Goal: Task Accomplishment & Management: Manage account settings

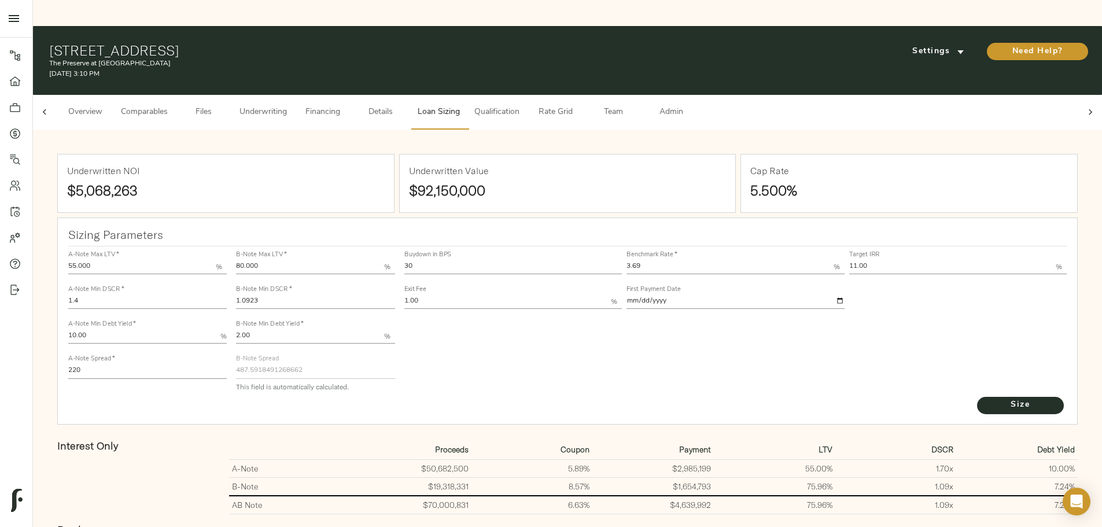
scroll to position [58, 0]
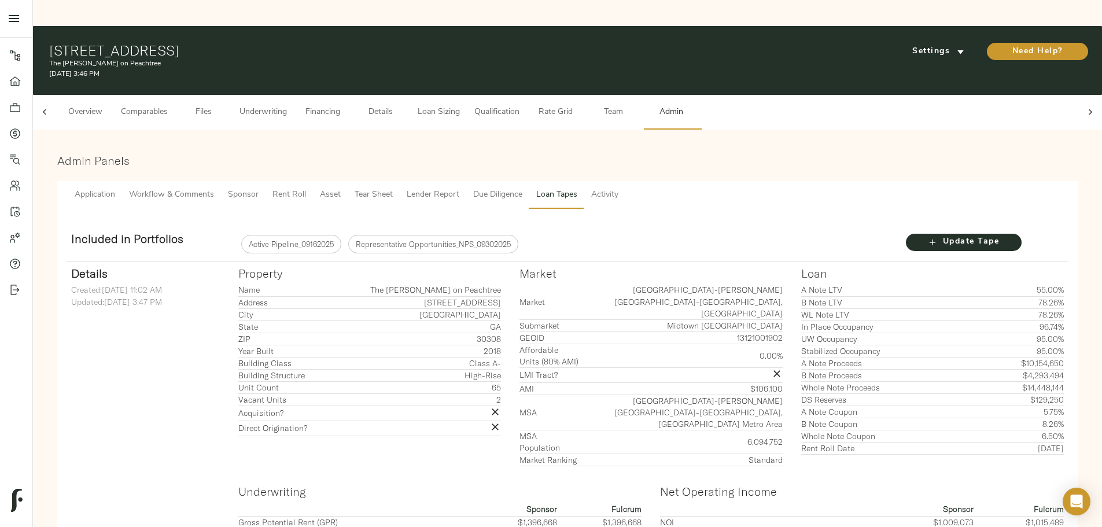
scroll to position [0, 45]
click at [393, 188] on span "Tear Sheet" at bounding box center [374, 195] width 38 height 14
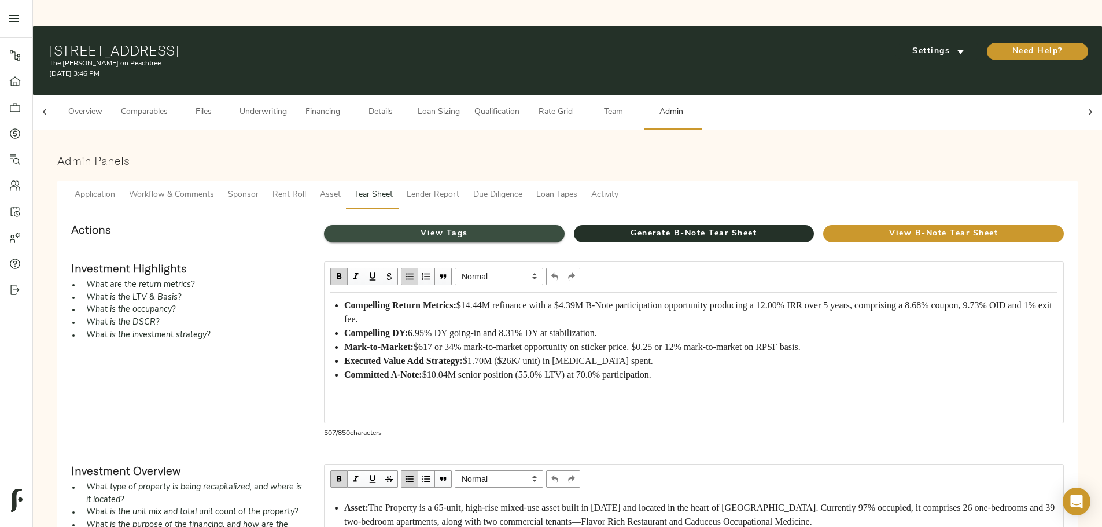
click at [465, 227] on span "View Tags" at bounding box center [444, 234] width 241 height 14
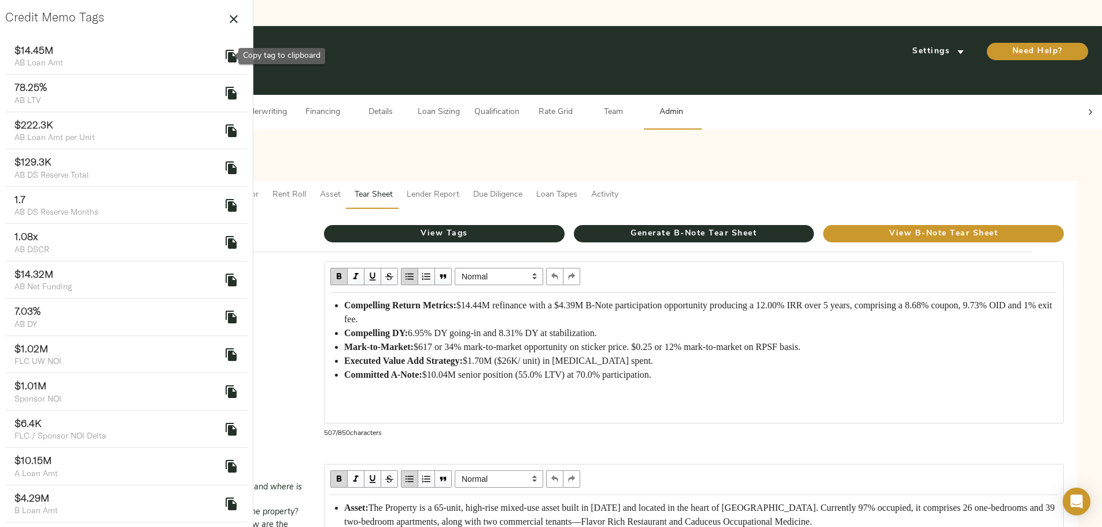
click at [226, 50] on icon "delete" at bounding box center [231, 56] width 11 height 13
drag, startPoint x: 578, startPoint y: 266, endPoint x: 611, endPoint y: 266, distance: 33.6
click at [611, 300] on span "$14.44M refinance with a $4.39M B-Note participation opportunity producing a 12…" at bounding box center [699, 312] width 710 height 24
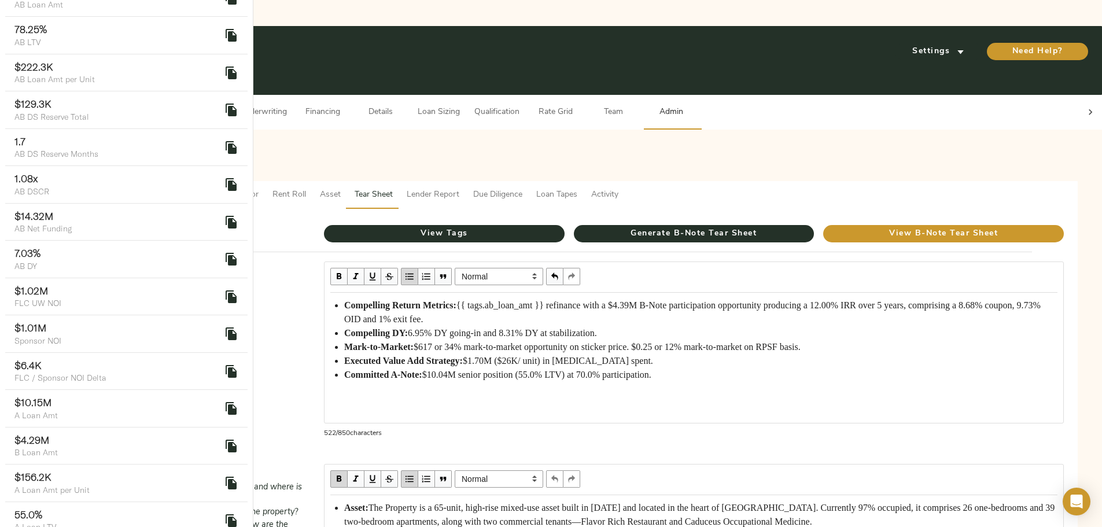
scroll to position [116, 0]
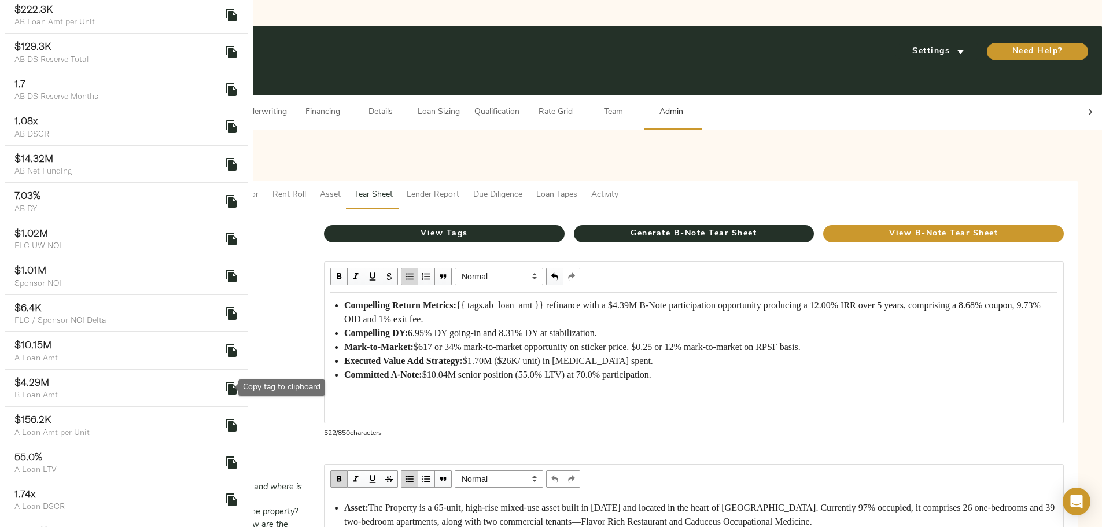
click at [226, 385] on icon "delete" at bounding box center [231, 388] width 11 height 13
drag, startPoint x: 745, startPoint y: 269, endPoint x: 773, endPoint y: 270, distance: 28.9
click at [773, 300] on span "{{ tags.ab_loan_amt }} refinance with a $4.39M B-Note participation opportunity…" at bounding box center [693, 312] width 699 height 24
click at [226, 383] on icon "delete" at bounding box center [231, 388] width 11 height 13
click at [460, 300] on span "{{ tags.ab_loan_amt }} refinance with a {{ tags.b_loan_amt }} B-Note participat…" at bounding box center [691, 312] width 695 height 24
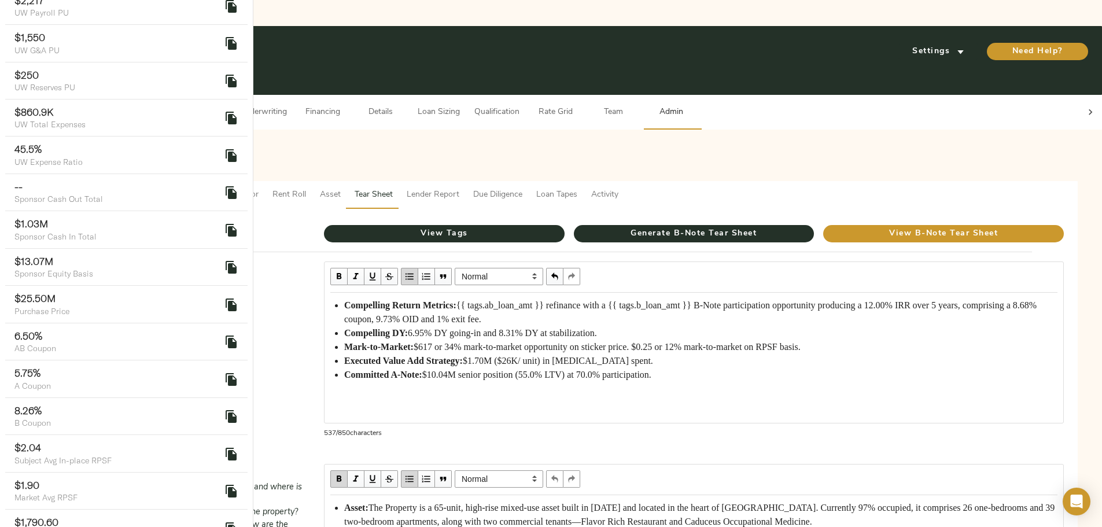
scroll to position [1562, 0]
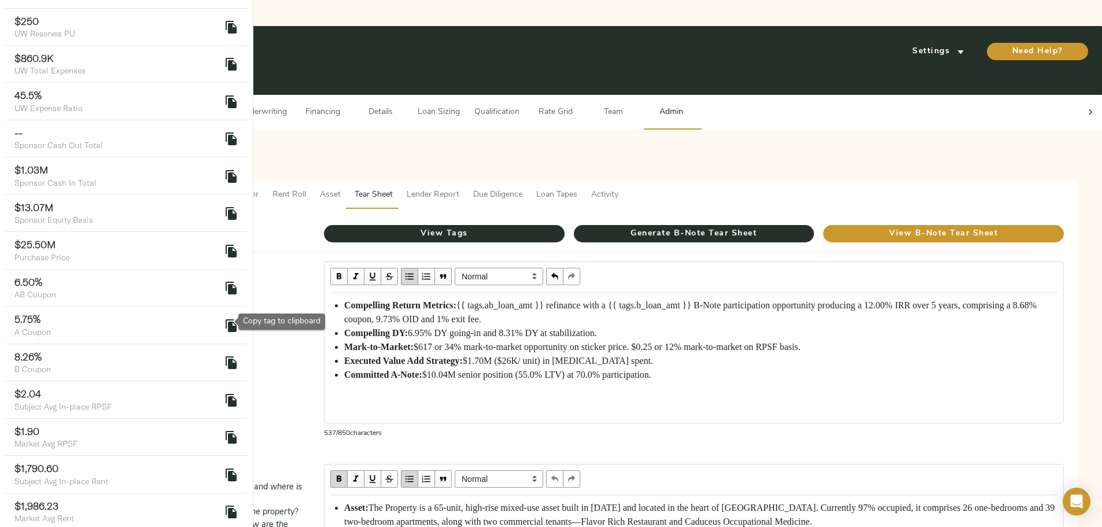
click at [226, 356] on icon "delete" at bounding box center [231, 363] width 14 height 14
drag, startPoint x: 783, startPoint y: 282, endPoint x: 807, endPoint y: 283, distance: 24.3
click at [807, 300] on span "{{ tags.ab_loan_amt }} refinance with a {{ tags.b_loan_amt }} B-Note participat…" at bounding box center [691, 312] width 695 height 24
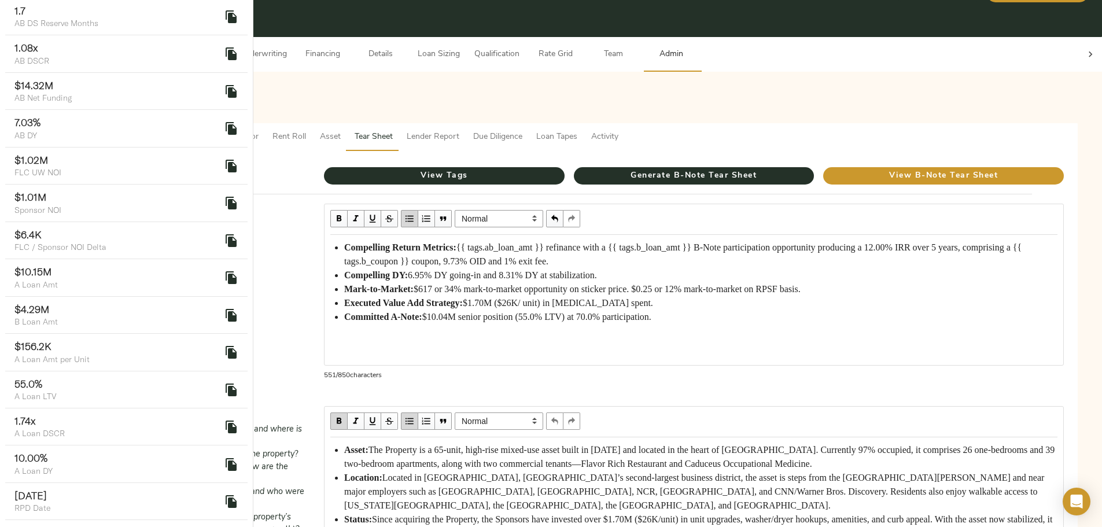
scroll to position [131, 0]
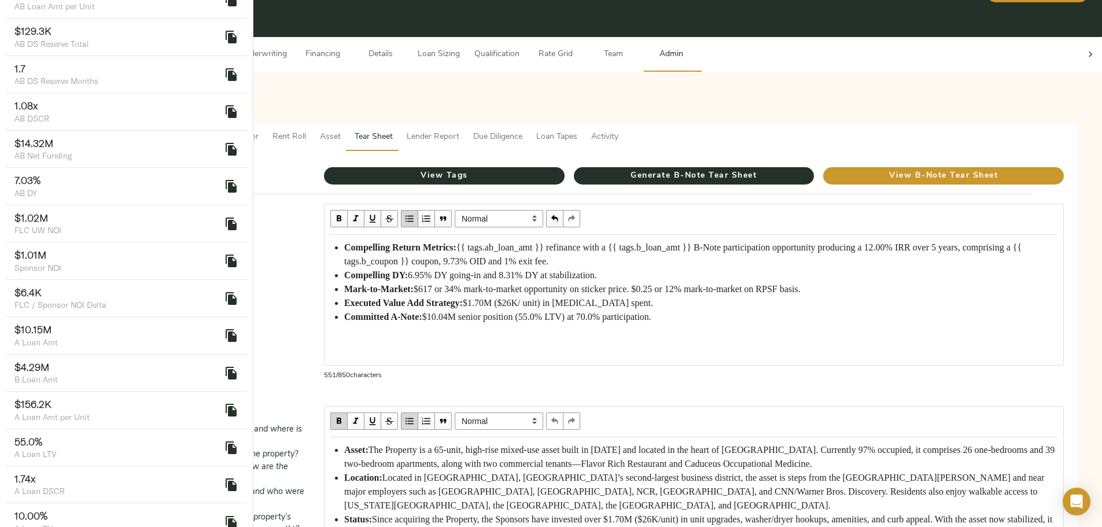
click at [229, 185] on icon "delete" at bounding box center [231, 186] width 14 height 14
drag, startPoint x: 519, startPoint y: 253, endPoint x: 546, endPoint y: 253, distance: 26.6
click at [546, 268] on div "Compelling DY: 6.95% DY going-in and 8.31% DY at stabilization." at bounding box center [700, 275] width 713 height 14
click at [470, 270] on span "Compelling DY:{{ tags.ab_dy }}" at bounding box center [407, 275] width 126 height 10
drag, startPoint x: 518, startPoint y: 252, endPoint x: 592, endPoint y: 254, distance: 74.1
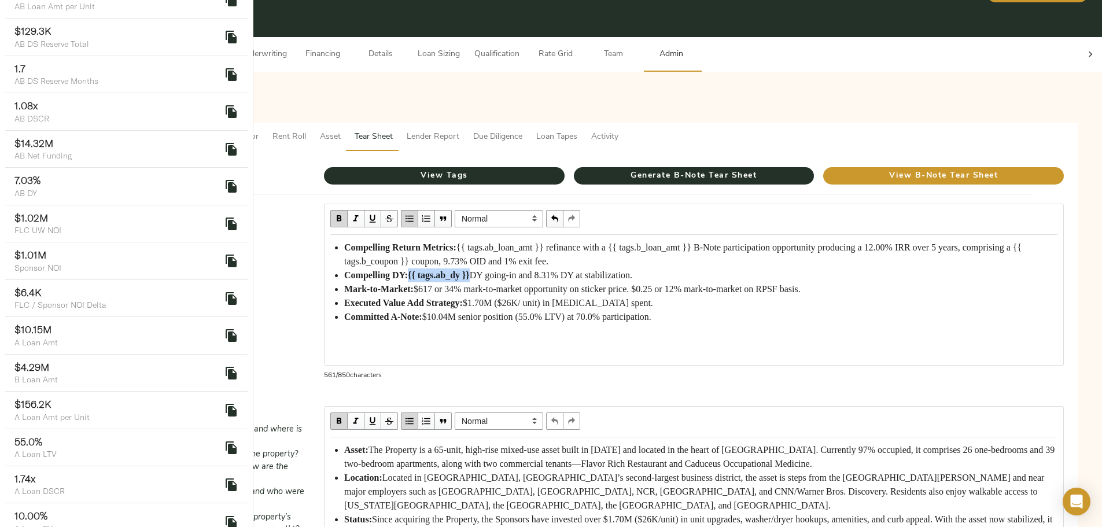
click at [470, 270] on span "Compelling DY:{{ tags.ab_dy }}" at bounding box center [407, 275] width 126 height 10
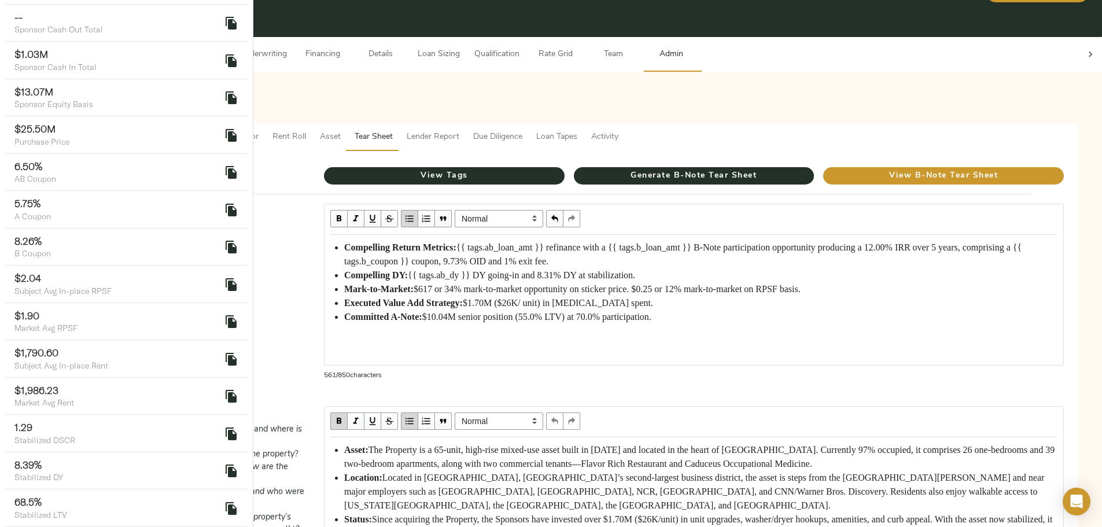
scroll to position [1736, 0]
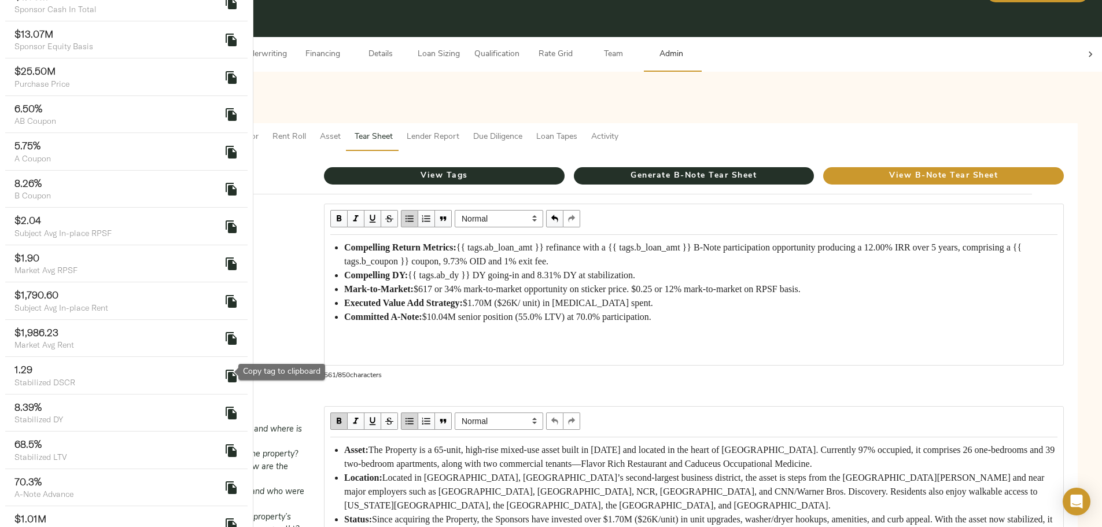
click at [226, 407] on icon "delete" at bounding box center [231, 413] width 11 height 13
drag, startPoint x: 654, startPoint y: 254, endPoint x: 679, endPoint y: 255, distance: 24.9
click at [635, 270] on span "{{ tags.ab_dy }} DY going-in and 8.31% DY at stabilization." at bounding box center [521, 275] width 227 height 10
drag, startPoint x: 655, startPoint y: 255, endPoint x: 680, endPoint y: 255, distance: 24.9
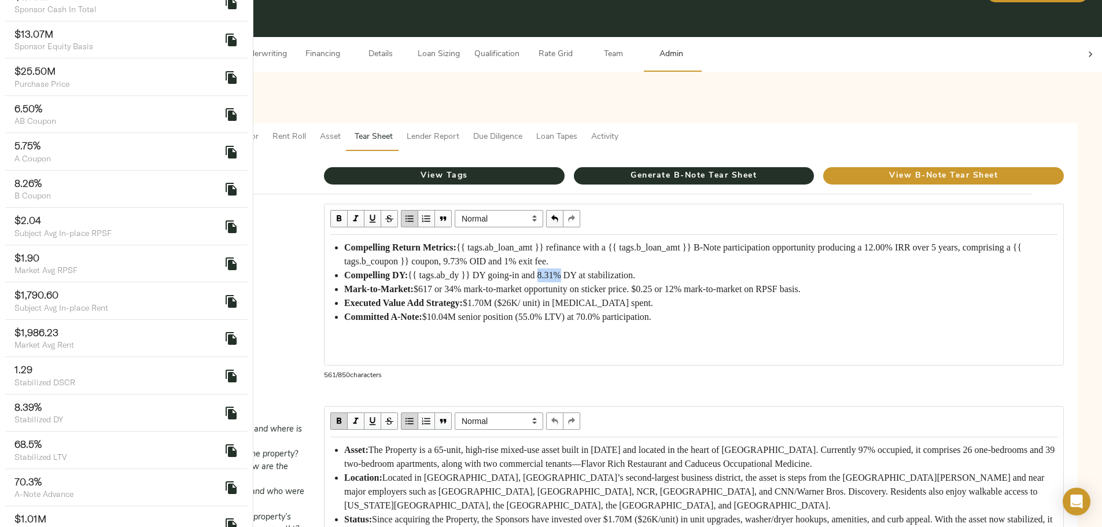
click at [635, 270] on span "{{ tags.ab_dy }} DY going-in and 8.31% DY at stabilization." at bounding box center [521, 275] width 227 height 10
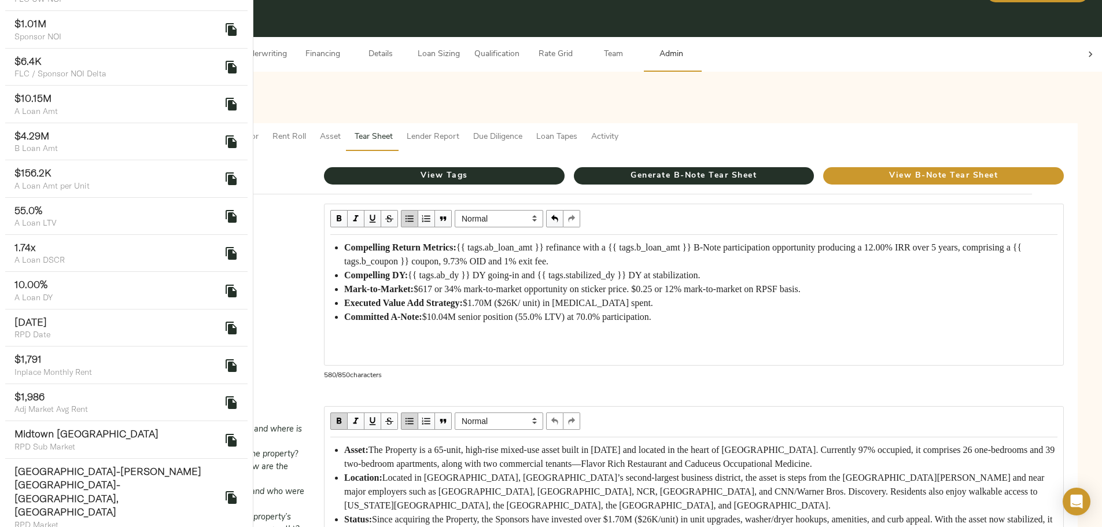
scroll to position [304, 0]
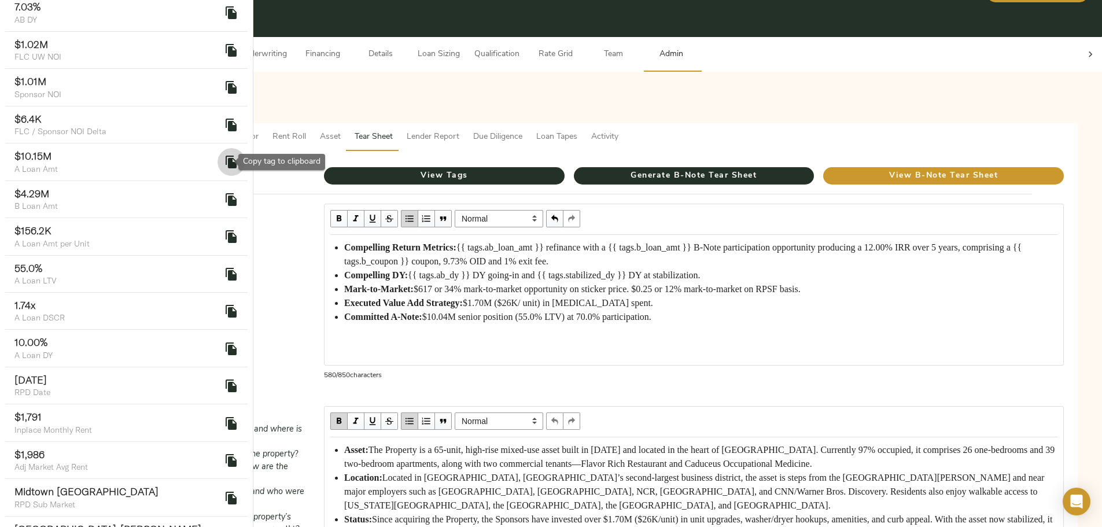
click at [226, 166] on icon "delete" at bounding box center [231, 162] width 11 height 13
drag, startPoint x: 537, startPoint y: 308, endPoint x: 571, endPoint y: 308, distance: 34.1
click at [571, 312] on span "$10.04M senior position (55.0% LTV) at 70.0% participation." at bounding box center [536, 317] width 229 height 10
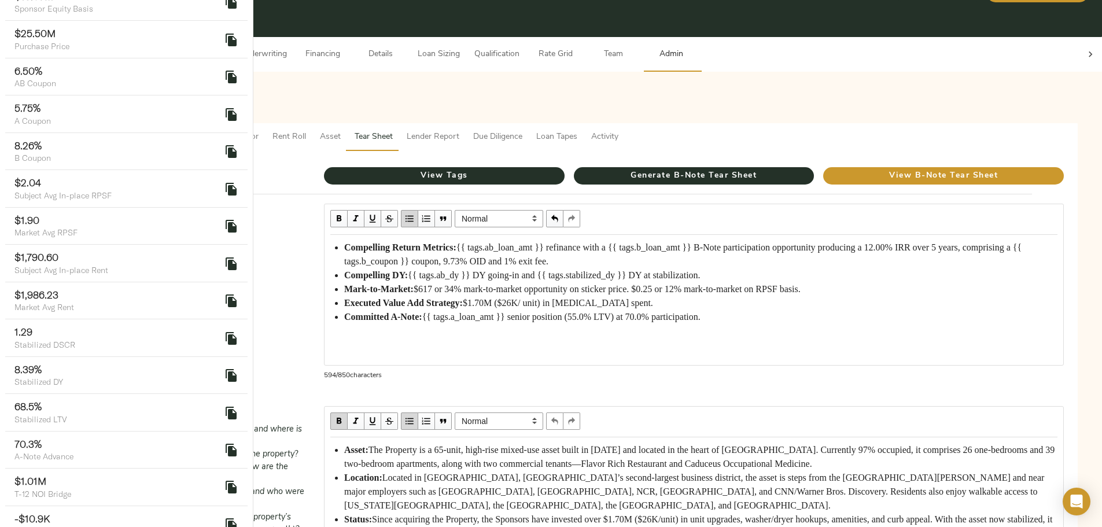
scroll to position [1793, 0]
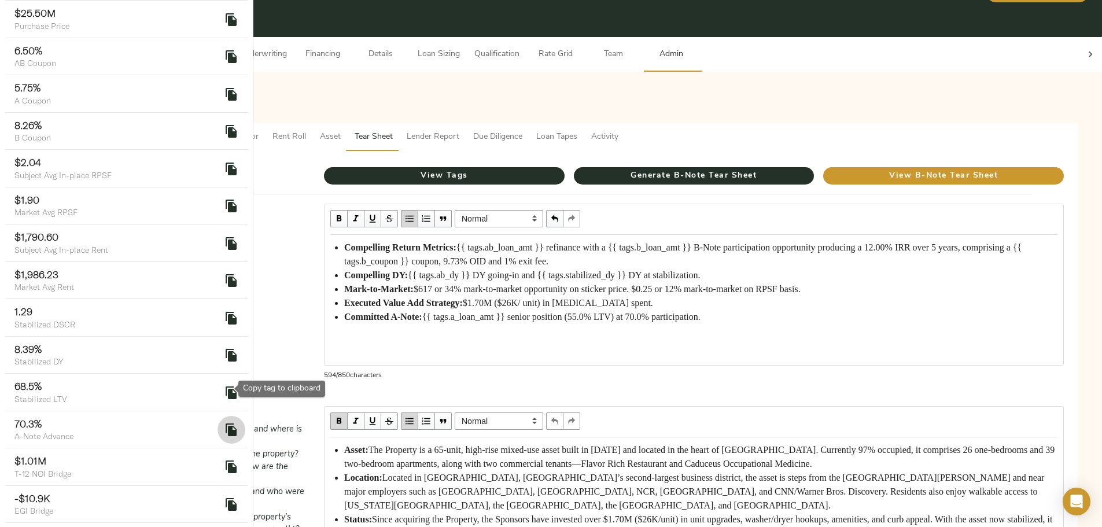
click at [226, 423] on icon "delete" at bounding box center [231, 429] width 11 height 13
drag, startPoint x: 758, startPoint y: 314, endPoint x: 782, endPoint y: 314, distance: 24.3
click at [782, 314] on div "Committed A-Note: {{ tags.a_loan_amt }} senior position (55.0% LTV) at 70.0% pa…" at bounding box center [700, 317] width 713 height 14
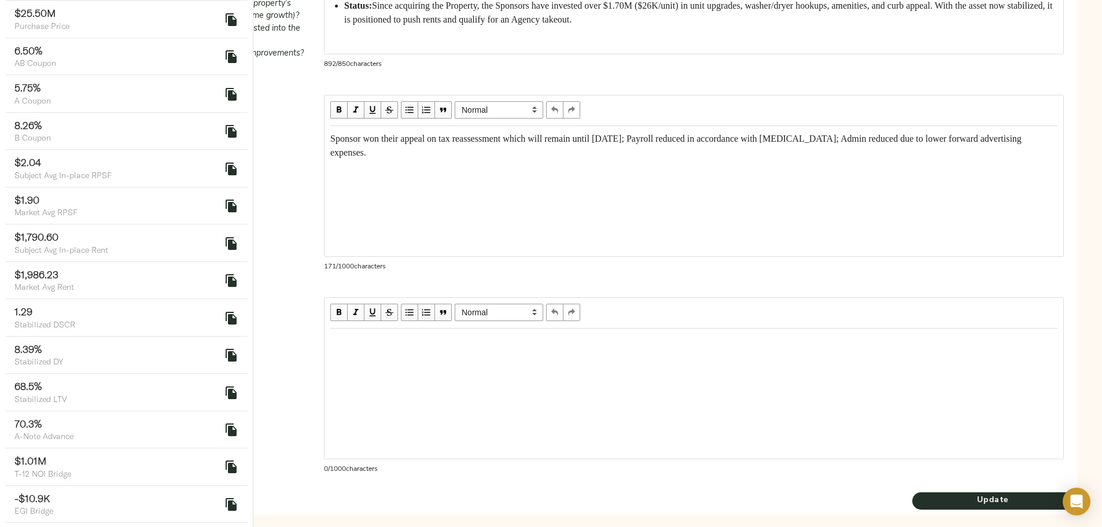
scroll to position [641, 0]
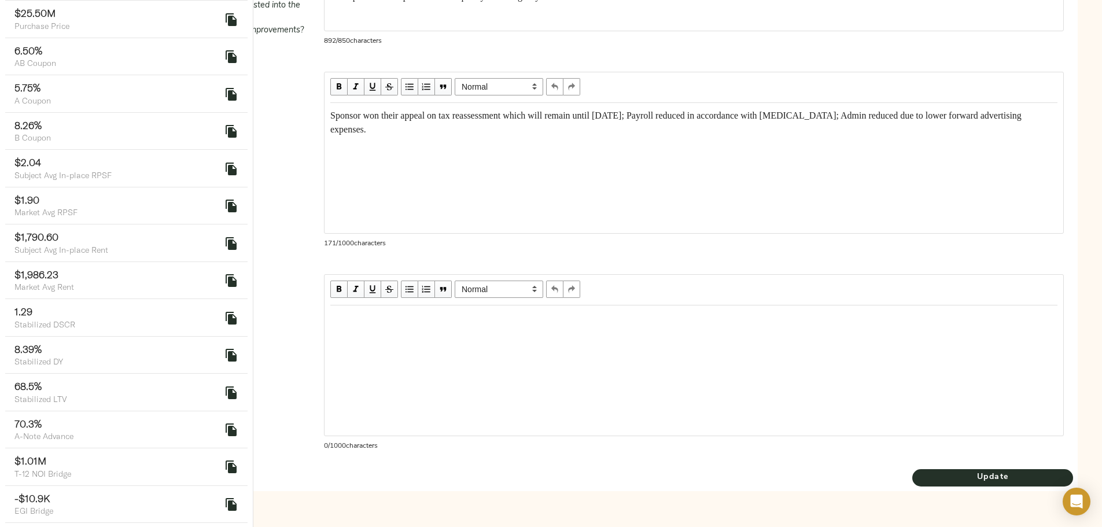
click at [468, 316] on div "Edit text" at bounding box center [693, 318] width 727 height 14
click at [912, 476] on span "Update" at bounding box center [992, 477] width 161 height 14
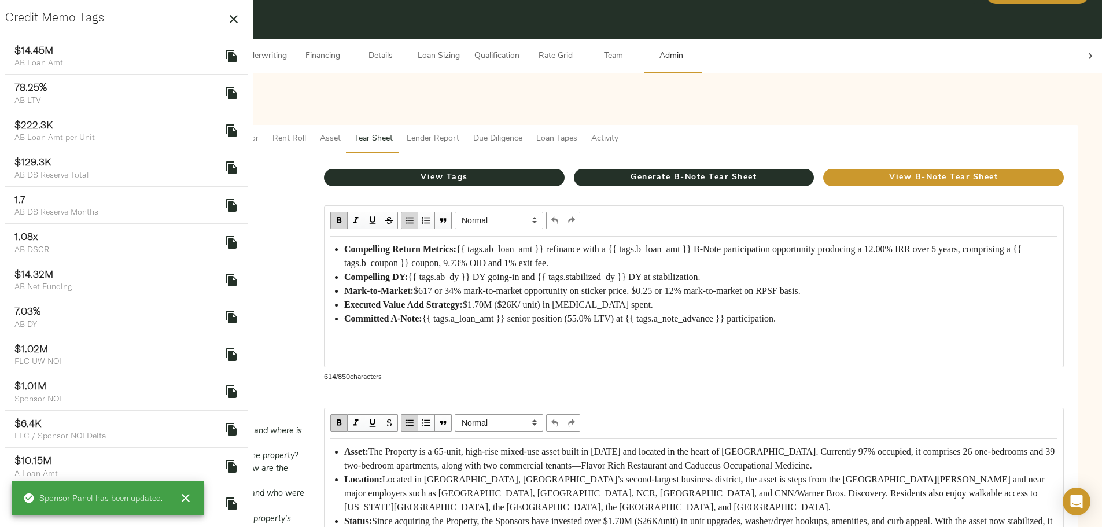
scroll to position [0, 0]
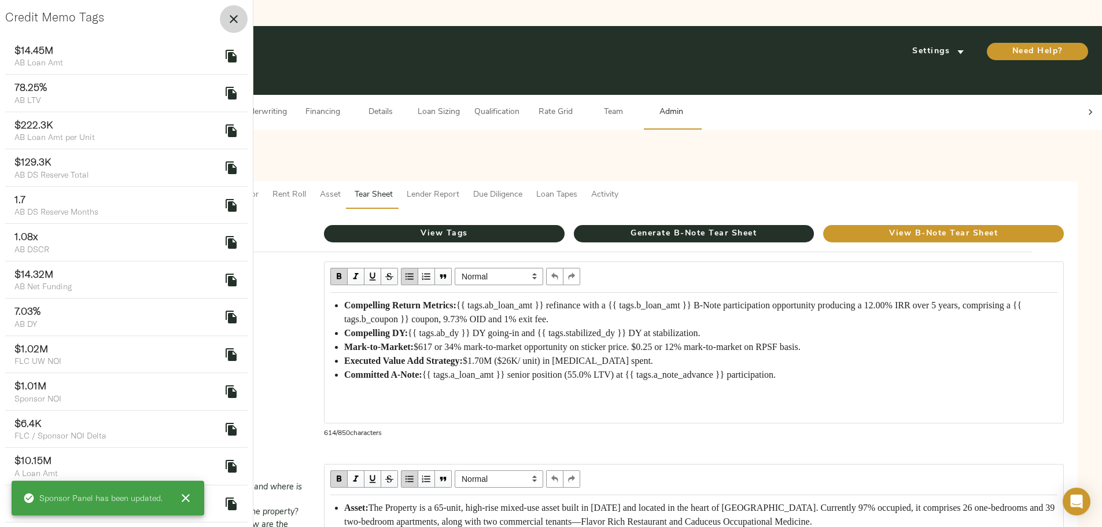
click at [220, 10] on button "button" at bounding box center [234, 19] width 28 height 28
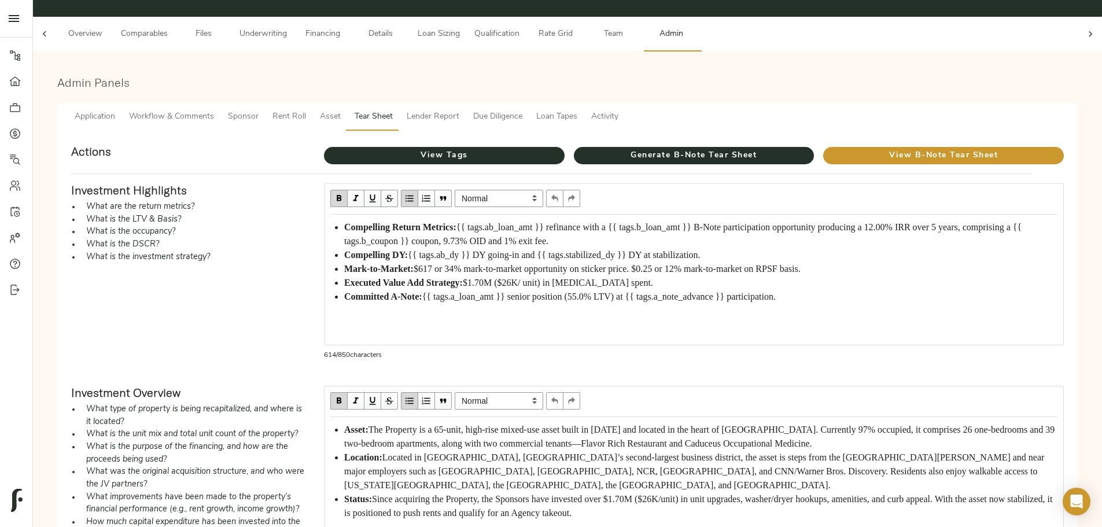
scroll to position [58, 0]
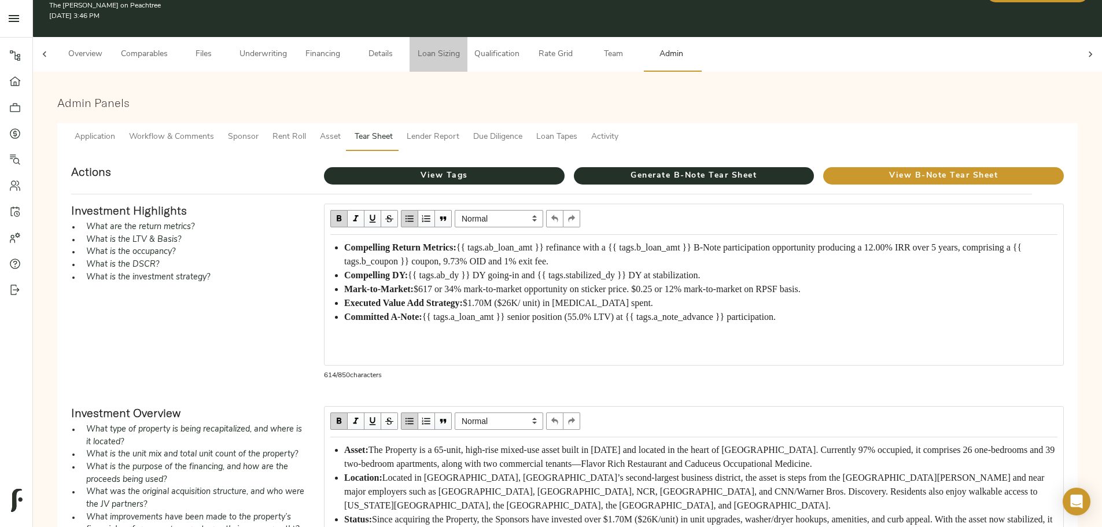
click at [460, 47] on span "Loan Sizing" at bounding box center [439, 54] width 44 height 14
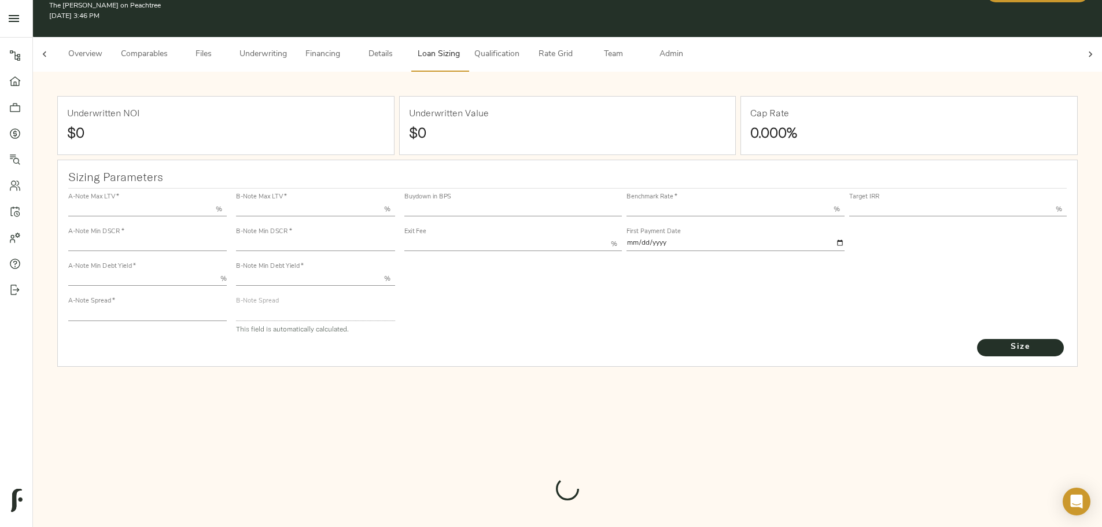
type input "55.000"
type input "1.4"
type input "10.00"
type input "200"
type input "80.000"
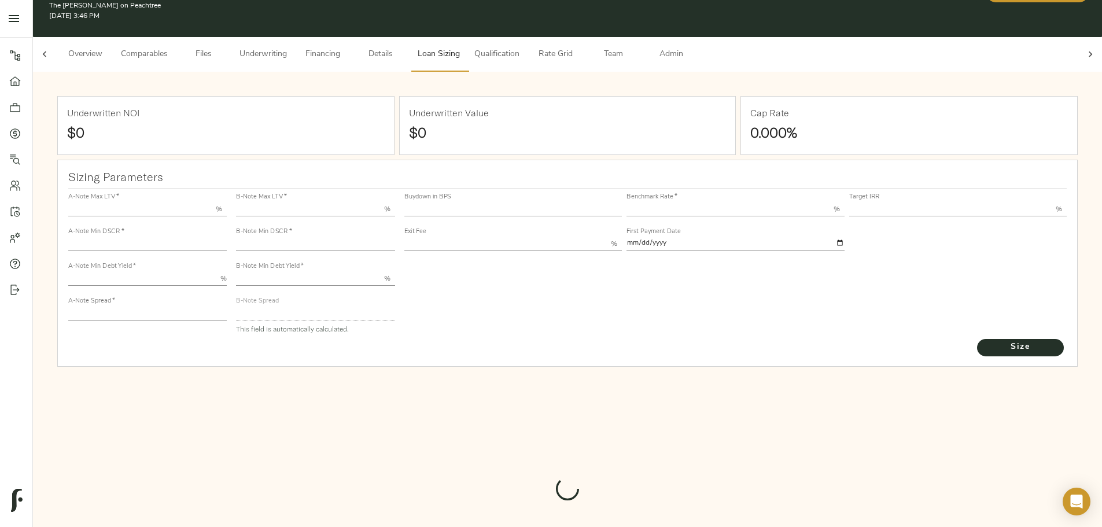
type input "1.082"
type input "2.00"
type input "450.9873283184968"
type input "53"
type input "3.75"
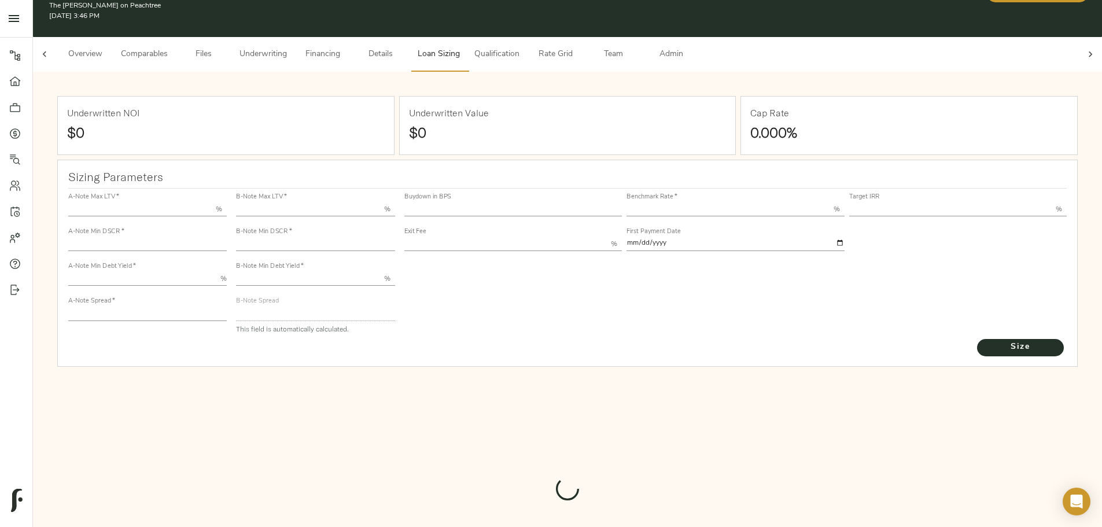
type input "12.00"
type input "1.00"
type input "2025-09-01"
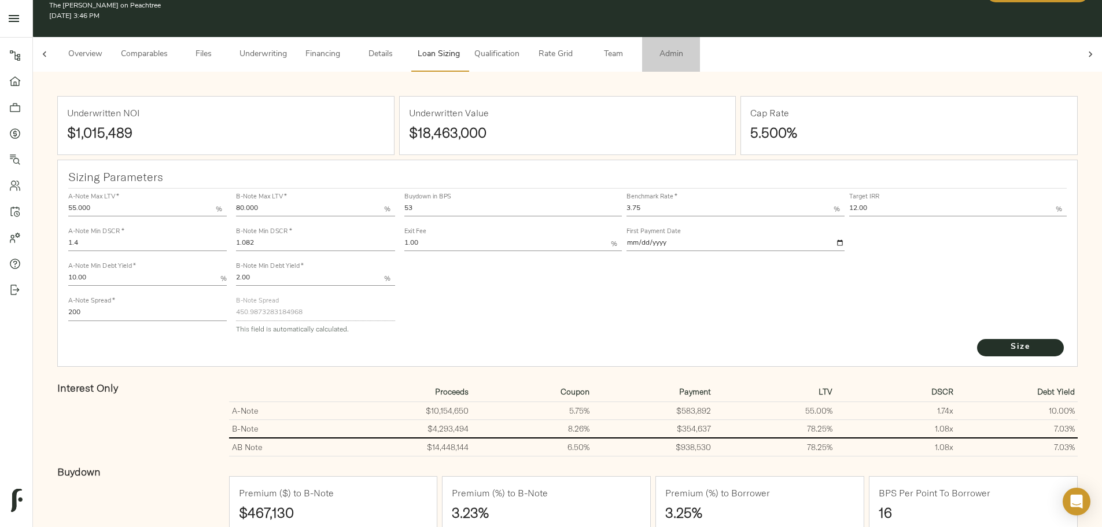
click at [693, 47] on span "Admin" at bounding box center [671, 54] width 44 height 14
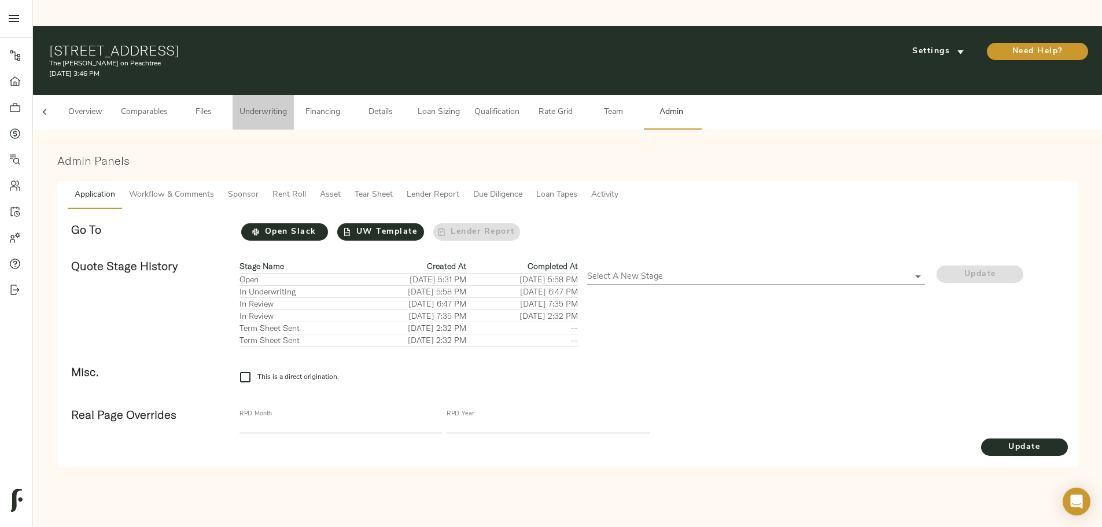
click at [287, 105] on span "Underwriting" at bounding box center [263, 112] width 47 height 14
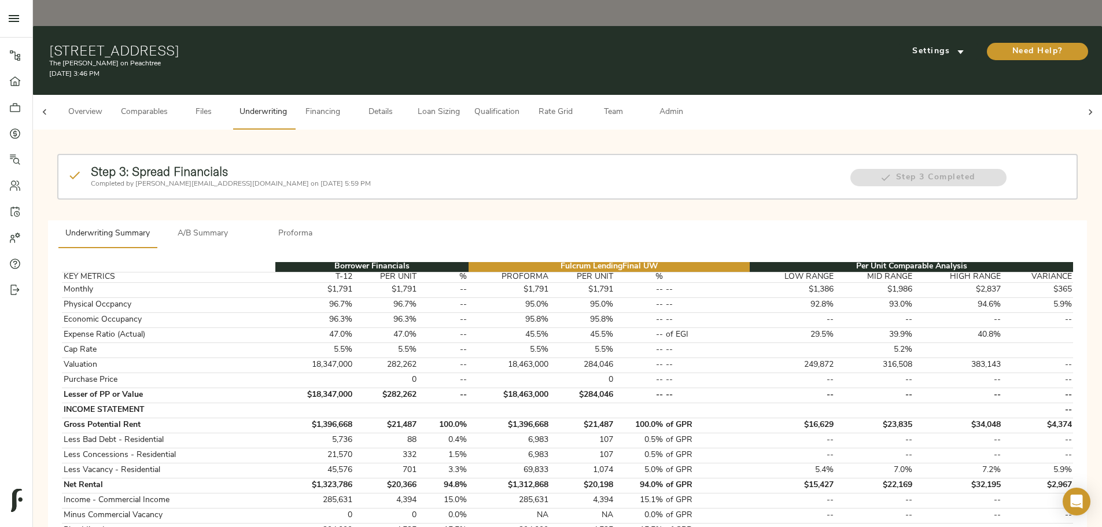
click at [242, 227] on span "A/B Summary" at bounding box center [203, 234] width 79 height 14
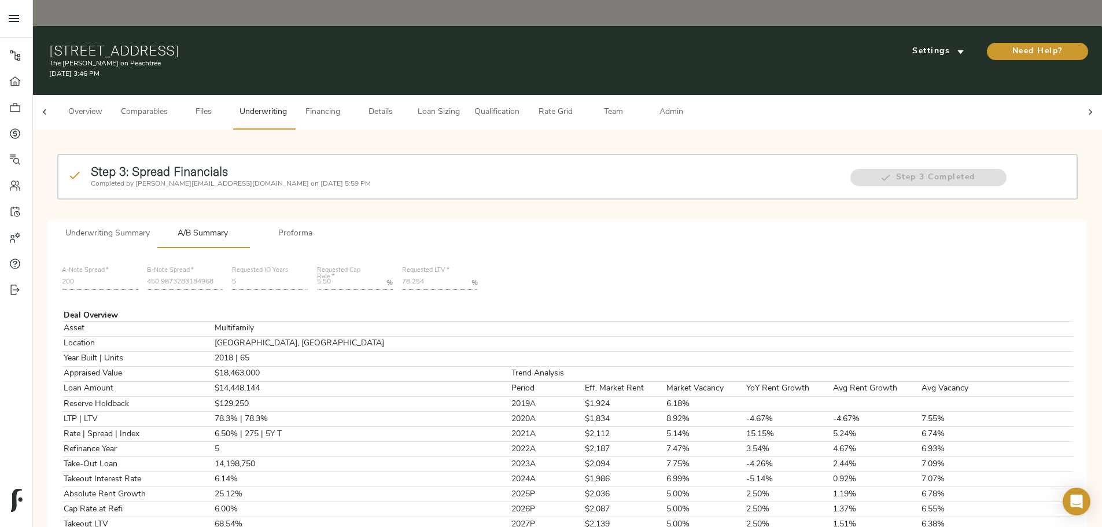
click at [693, 105] on span "Admin" at bounding box center [671, 112] width 44 height 14
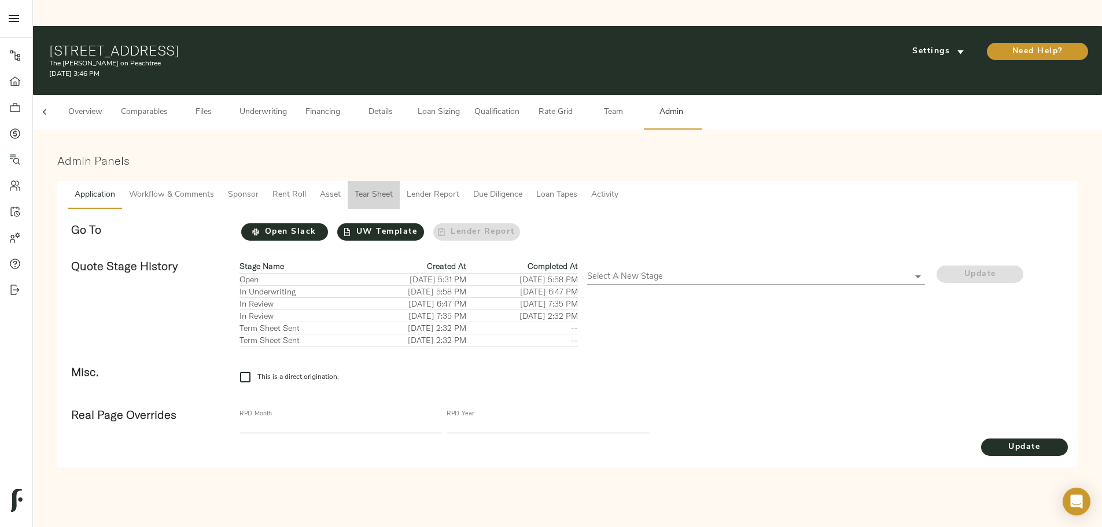
click at [393, 188] on span "Tear Sheet" at bounding box center [374, 195] width 38 height 14
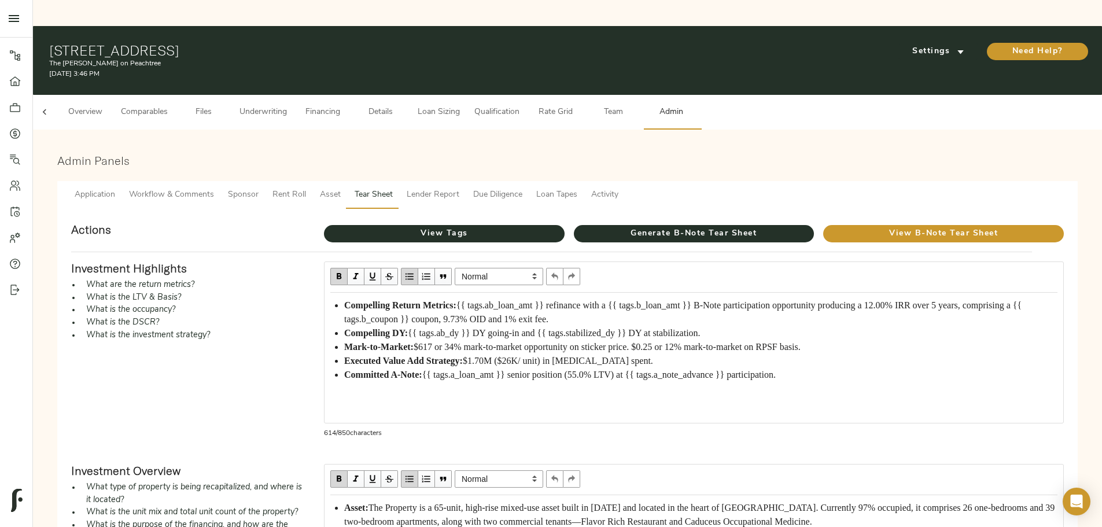
click at [221, 181] on button "Workflow & Comments" at bounding box center [171, 195] width 99 height 28
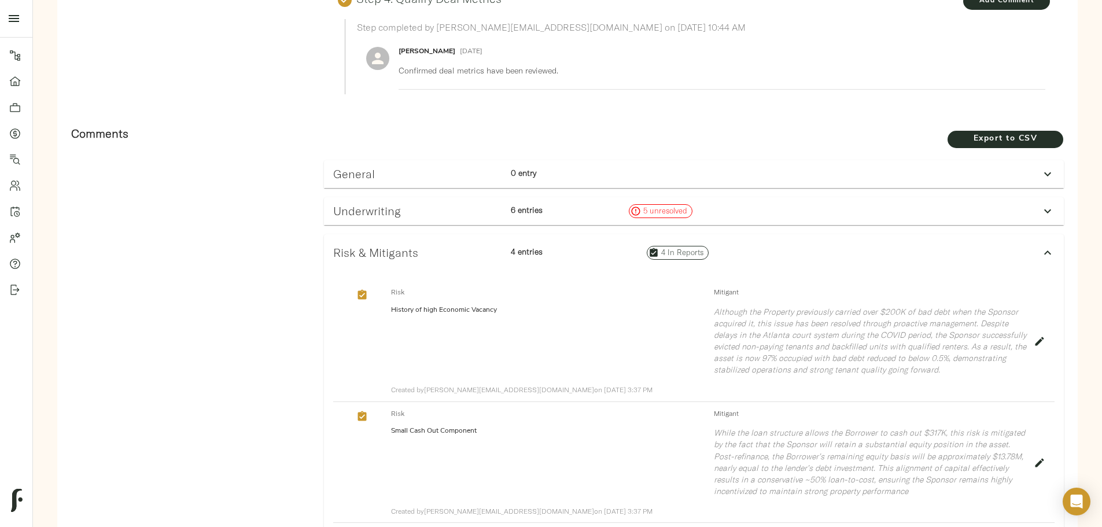
scroll to position [694, 0]
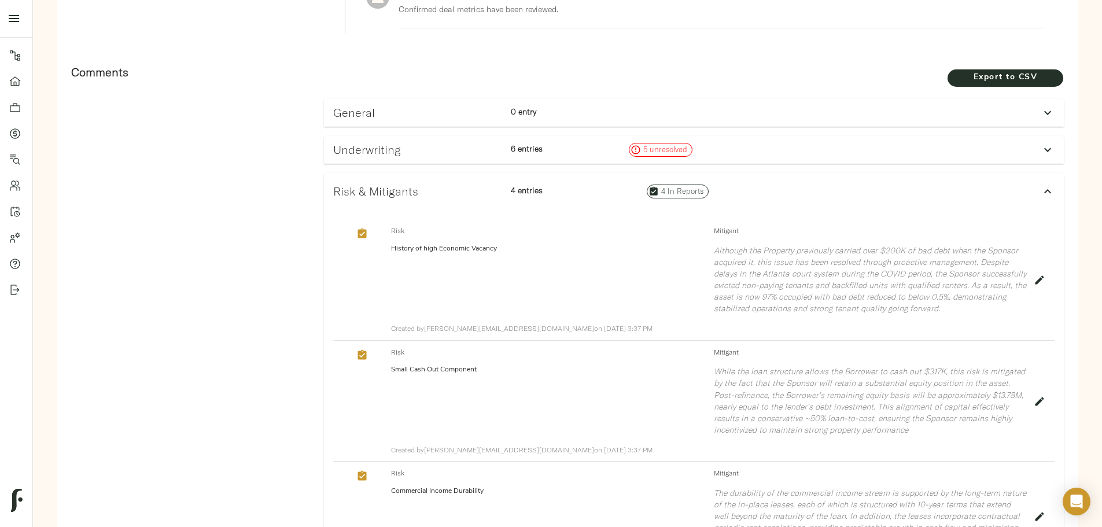
click at [450, 101] on div "General" at bounding box center [418, 112] width 178 height 23
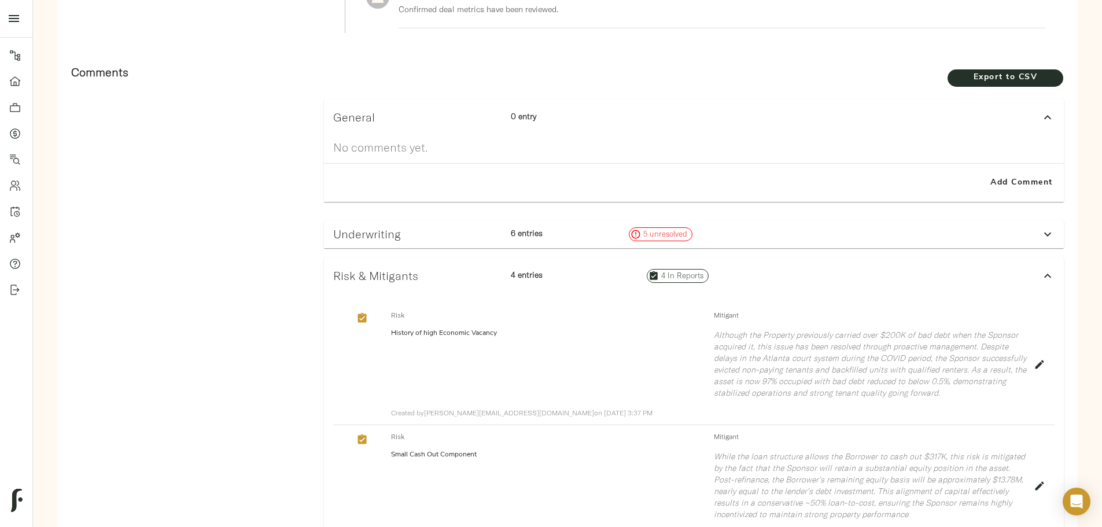
click at [703, 223] on div "Underwriting 6 entries 5 unresolved" at bounding box center [684, 234] width 710 height 23
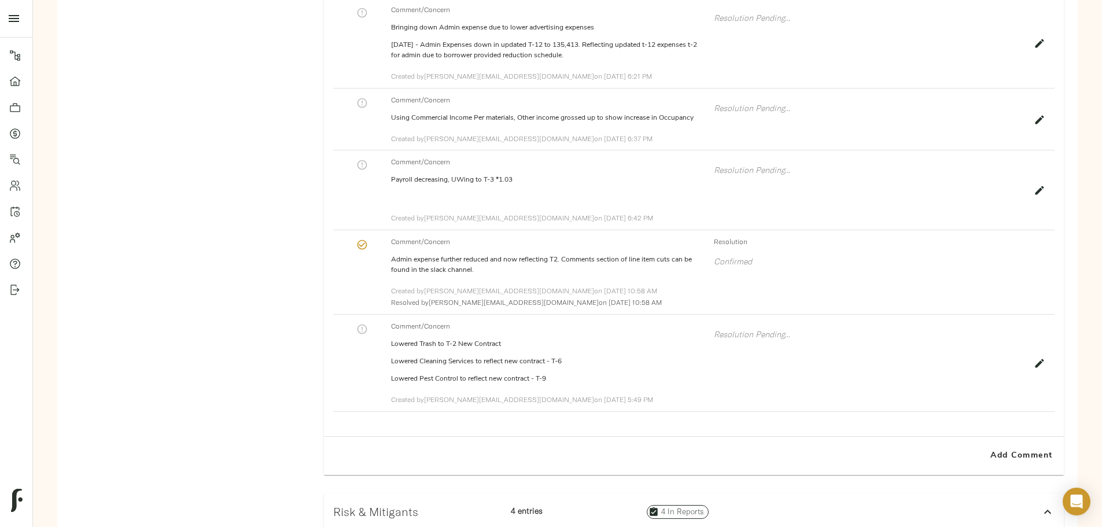
scroll to position [1041, 0]
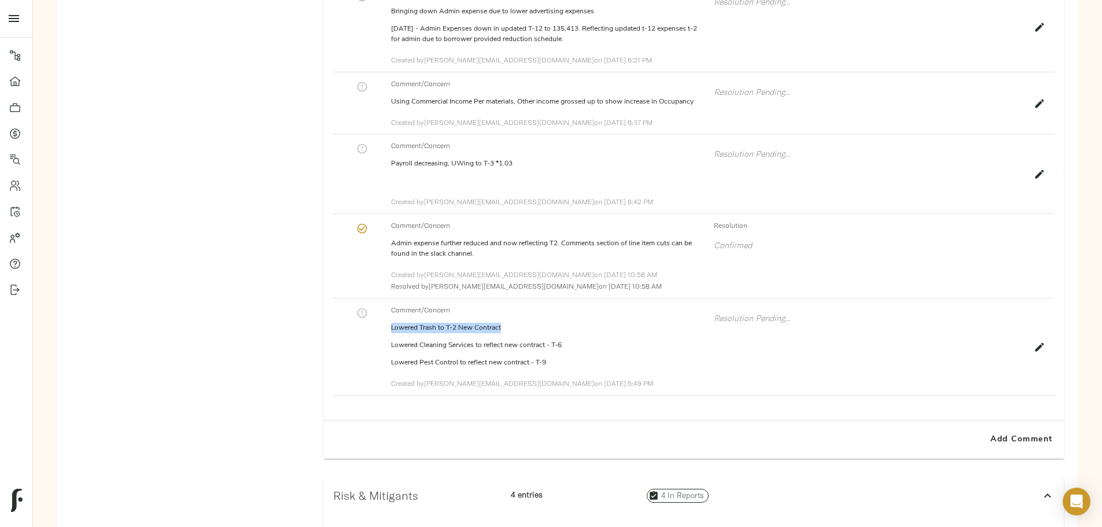
drag, startPoint x: 486, startPoint y: 352, endPoint x: 606, endPoint y: 356, distance: 120.4
click at [606, 356] on div "Comment/Concern Lowered Trash to T-2 New Contract Lowered Cleaning Services to …" at bounding box center [693, 347] width 721 height 97
copy p "Lowered Trash to T-2 New Contract"
drag, startPoint x: 489, startPoint y: 371, endPoint x: 506, endPoint y: 380, distance: 18.9
click at [506, 380] on div "Comment/Concern Lowered Trash to T-2 New Contract Lowered Cleaning Services to …" at bounding box center [693, 347] width 721 height 97
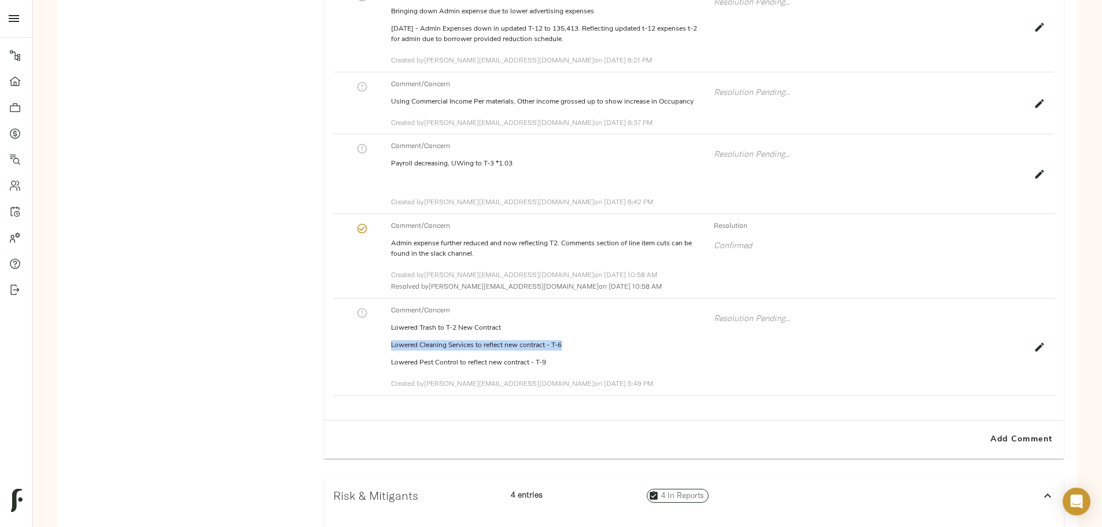
copy p "Lowered Cleaning Services to reflect new contract - T-6"
drag, startPoint x: 491, startPoint y: 400, endPoint x: 654, endPoint y: 404, distance: 163.8
click at [654, 368] on p "Lowered Pest Control to reflect new contract - T-9" at bounding box center [548, 363] width 314 height 10
copy p "Lowered Pest Control to reflect new contract - T-9"
click at [289, 163] on div "Comments" at bounding box center [188, 396] width 253 height 1374
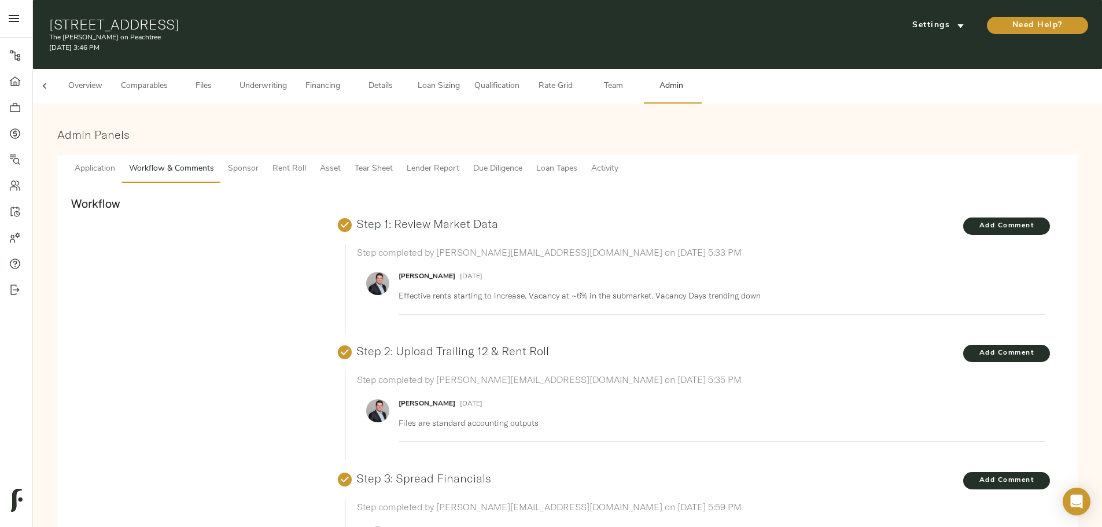
scroll to position [0, 0]
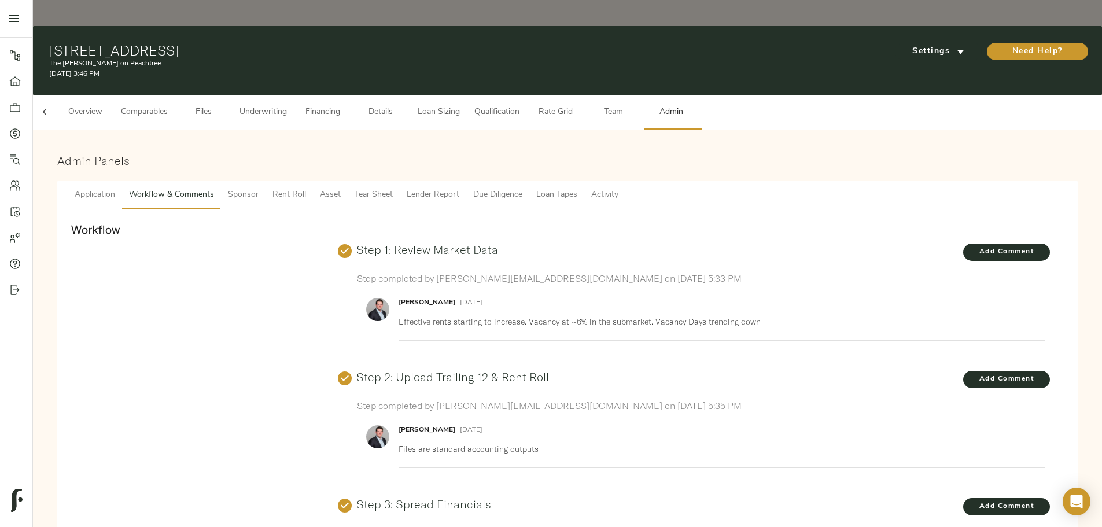
click at [393, 188] on span "Tear Sheet" at bounding box center [374, 195] width 38 height 14
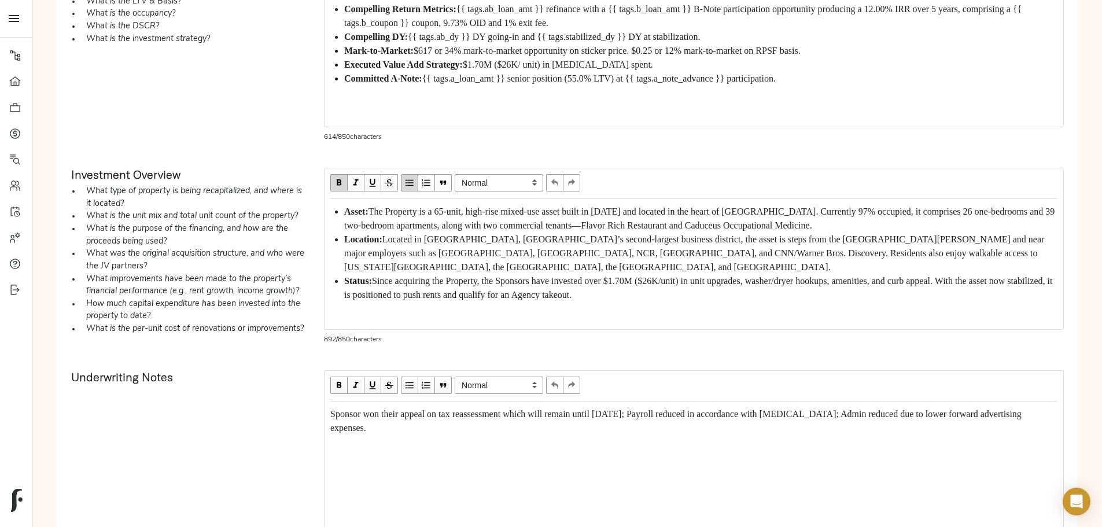
scroll to position [405, 0]
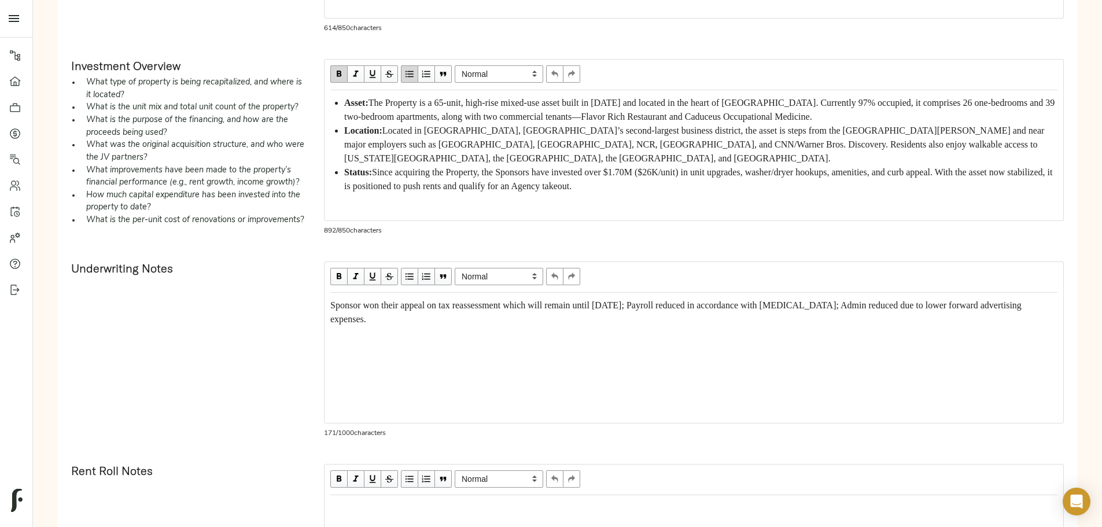
click at [491, 326] on div "Sponsor won their appeal on tax reassessment which will remain until 2027; Payr…" at bounding box center [693, 313] width 727 height 28
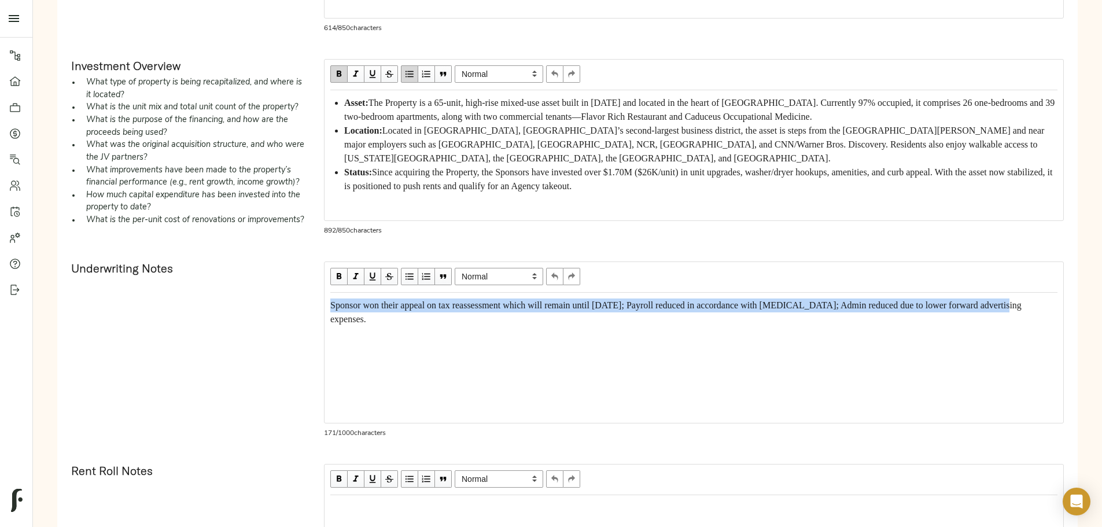
click at [491, 326] on div "Sponsor won their appeal on tax reassessment which will remain until 2027; Payr…" at bounding box center [693, 313] width 727 height 28
click at [562, 326] on div "Sponsor won their appeal on tax reassessment which will remain until 2027; Payr…" at bounding box center [693, 313] width 727 height 28
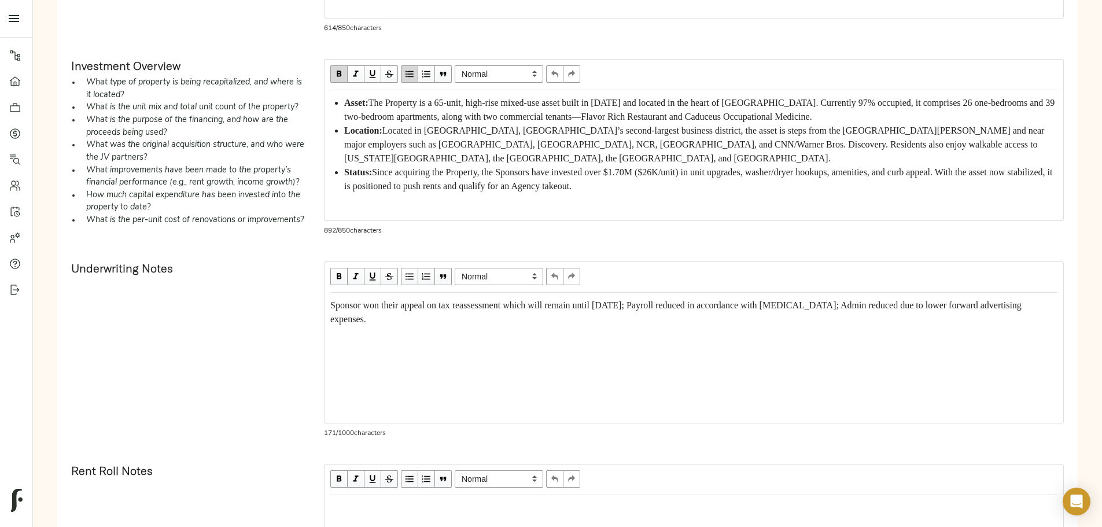
click at [487, 326] on div "Sponsor won their appeal on tax reassessment which will remain until 2027; Payr…" at bounding box center [693, 313] width 727 height 28
click at [431, 324] on span "Sponsor won their appeal on tax reassessment which will remain until 2027; Payr…" at bounding box center [677, 312] width 694 height 24
click at [430, 331] on div "Sponsor won their appeal on tax reassessment which will remain until 2027; Payr…" at bounding box center [694, 312] width 738 height 38
click at [772, 326] on div "Sponsor won their appeal on tax reassessment which will remain until 2027; Payr…" at bounding box center [693, 313] width 727 height 28
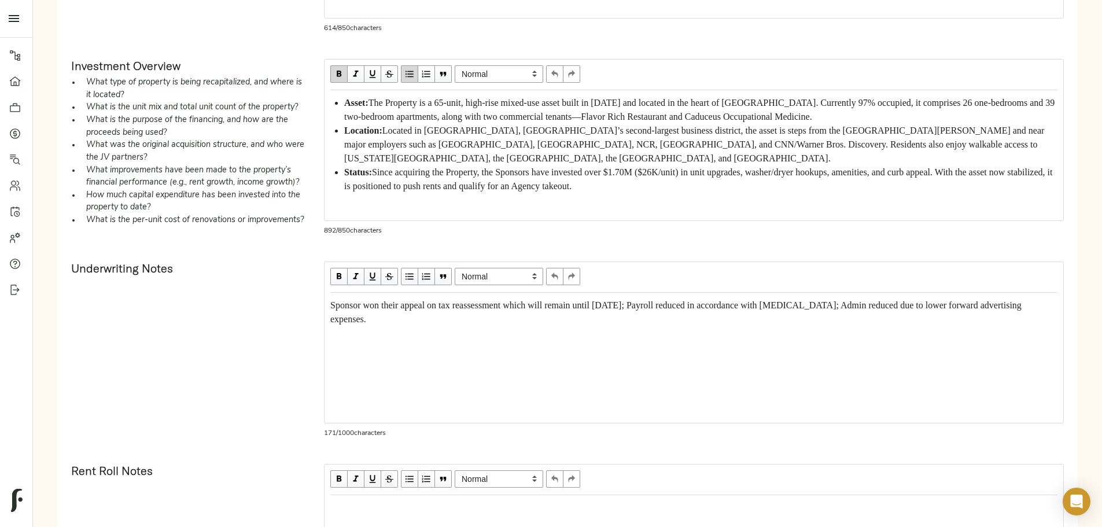
click at [768, 326] on div "Sponsor won their appeal on tax reassessment which will remain until 2027; Payr…" at bounding box center [693, 313] width 727 height 28
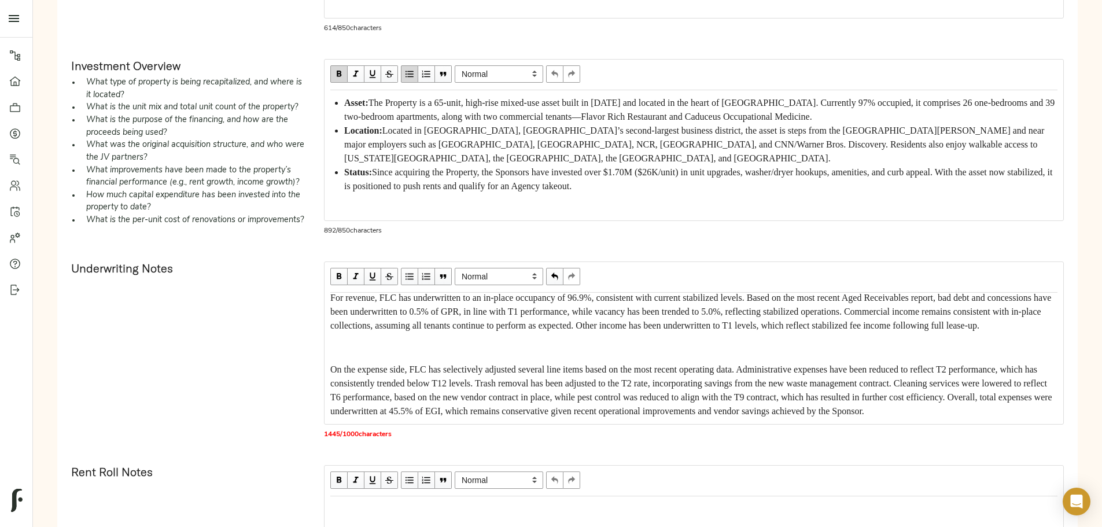
scroll to position [141, 0]
click at [429, 364] on span "On the expense side, FLC has selectively adjusted several line items based on t…" at bounding box center [692, 389] width 724 height 51
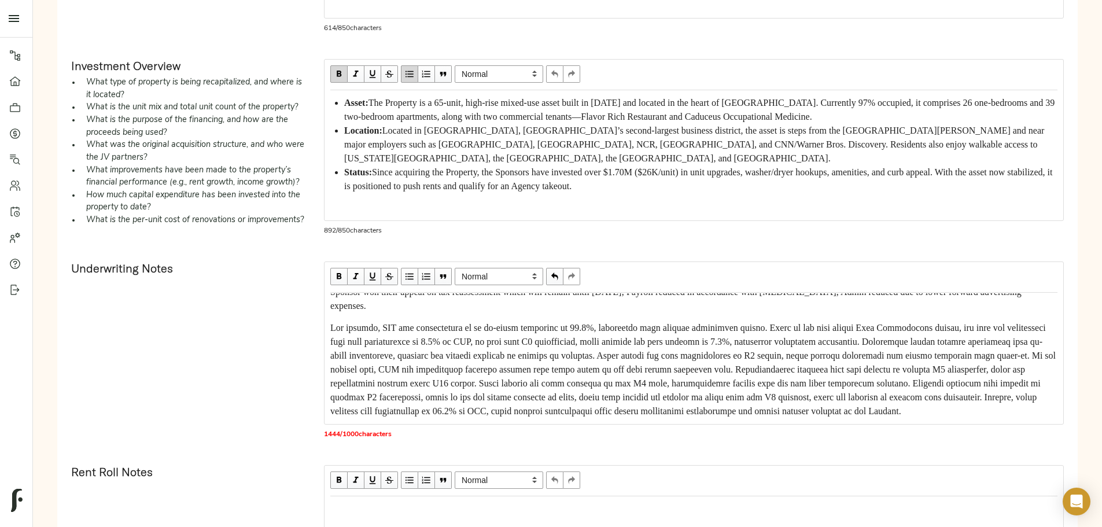
scroll to position [0, 0]
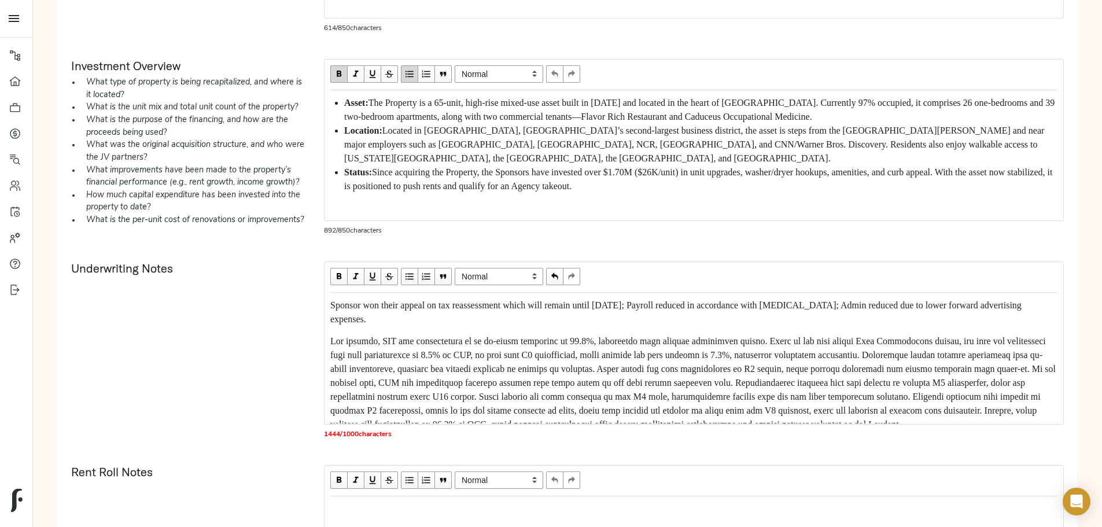
click at [587, 388] on span "Edit text" at bounding box center [694, 382] width 728 height 93
drag, startPoint x: 585, startPoint y: 390, endPoint x: 596, endPoint y: 395, distance: 11.6
click at [596, 395] on div "Edit text" at bounding box center [693, 382] width 727 height 97
drag, startPoint x: 717, startPoint y: 418, endPoint x: 449, endPoint y: 433, distance: 268.3
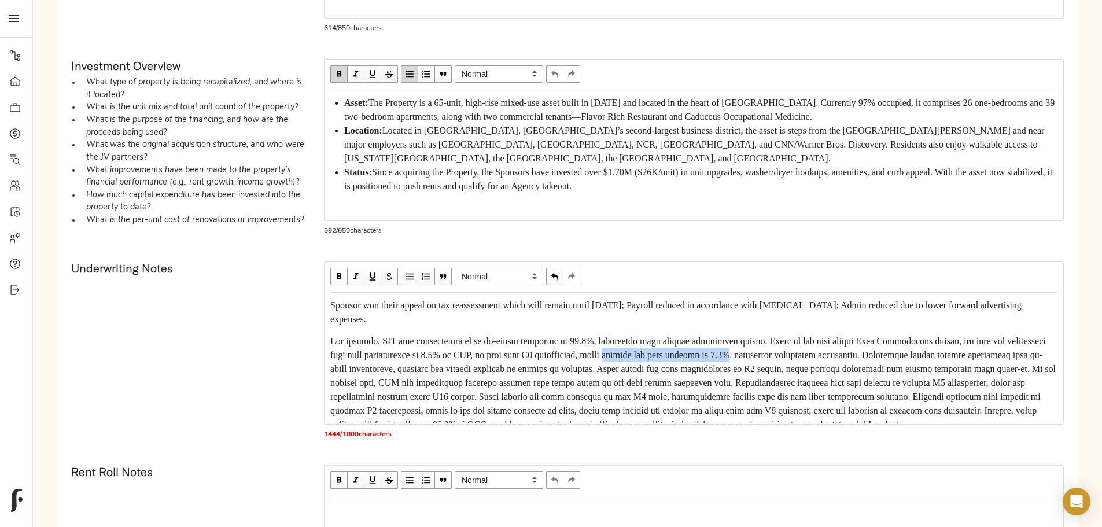
click at [449, 429] on span "Edit text" at bounding box center [694, 382] width 728 height 93
copy span "vacancy has been trended to 5.0%"
click at [573, 393] on span "Edit text" at bounding box center [694, 382] width 728 height 93
drag, startPoint x: 585, startPoint y: 389, endPoint x: 714, endPoint y: 393, distance: 128.5
click at [714, 393] on span "Edit text" at bounding box center [694, 382] width 728 height 93
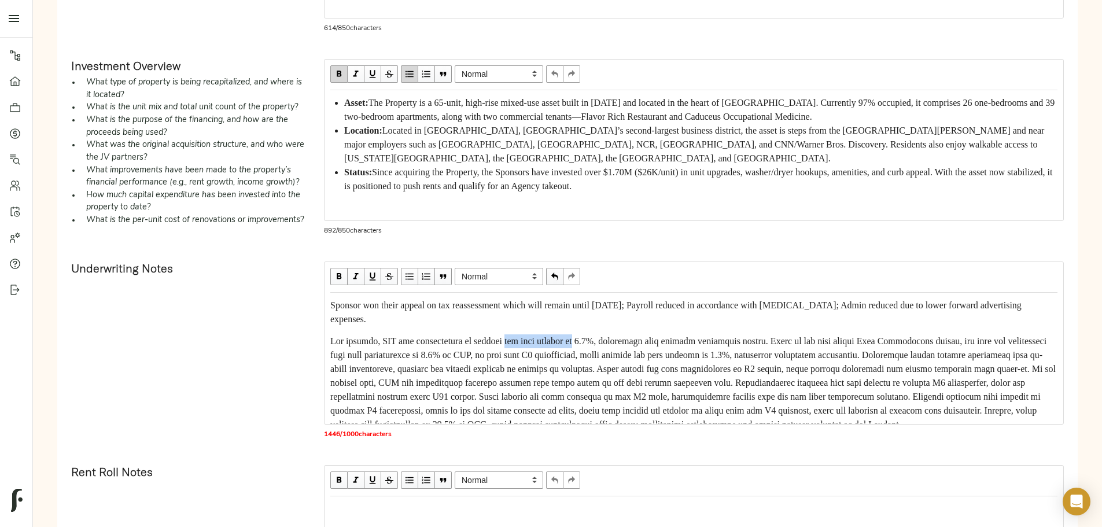
drag, startPoint x: 621, startPoint y: 388, endPoint x: 701, endPoint y: 385, distance: 80.4
click at [701, 385] on span "Edit text" at bounding box center [694, 382] width 728 height 93
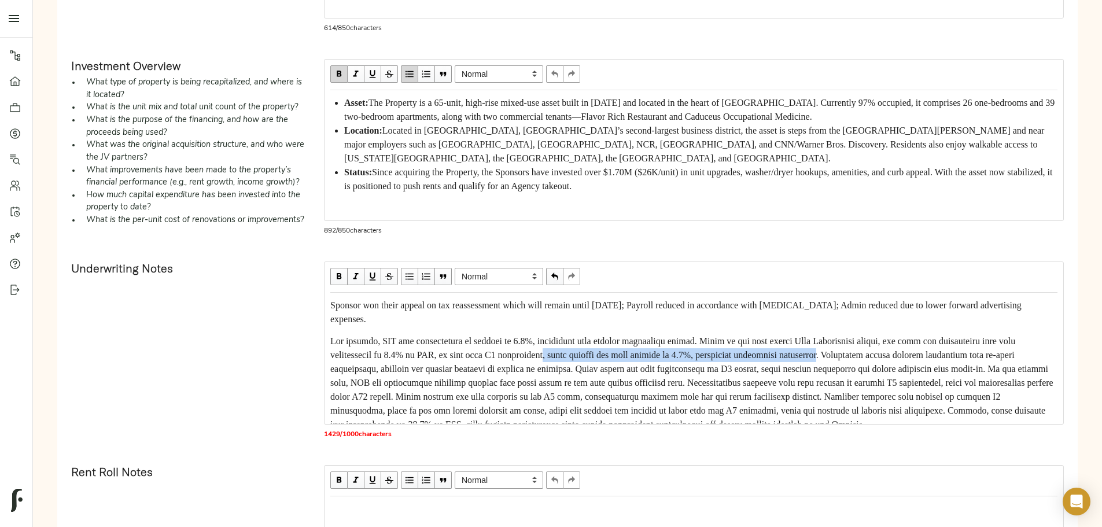
drag, startPoint x: 575, startPoint y: 420, endPoint x: 474, endPoint y: 430, distance: 101.8
click at [474, 429] on span "Edit text" at bounding box center [692, 382] width 725 height 93
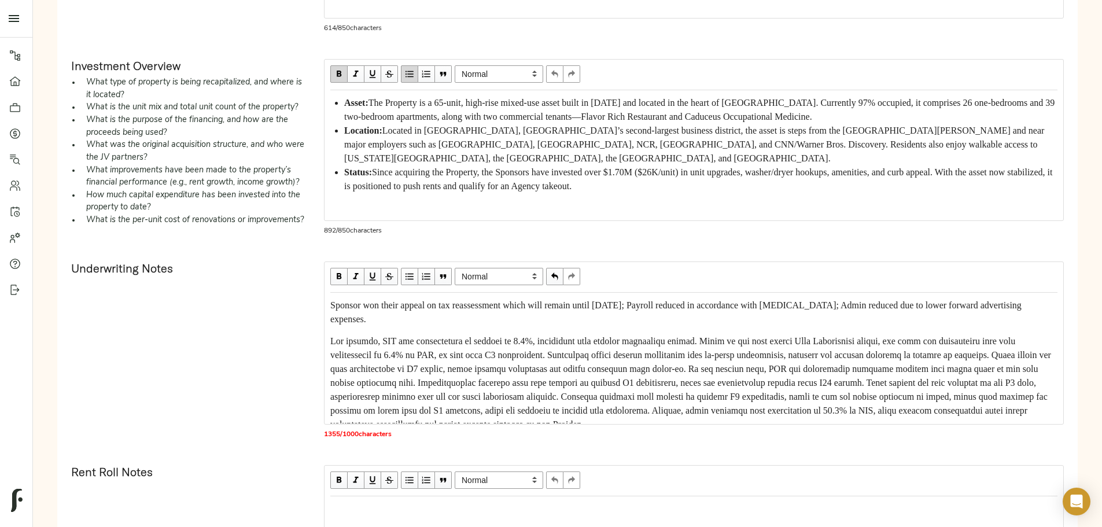
scroll to position [58, 0]
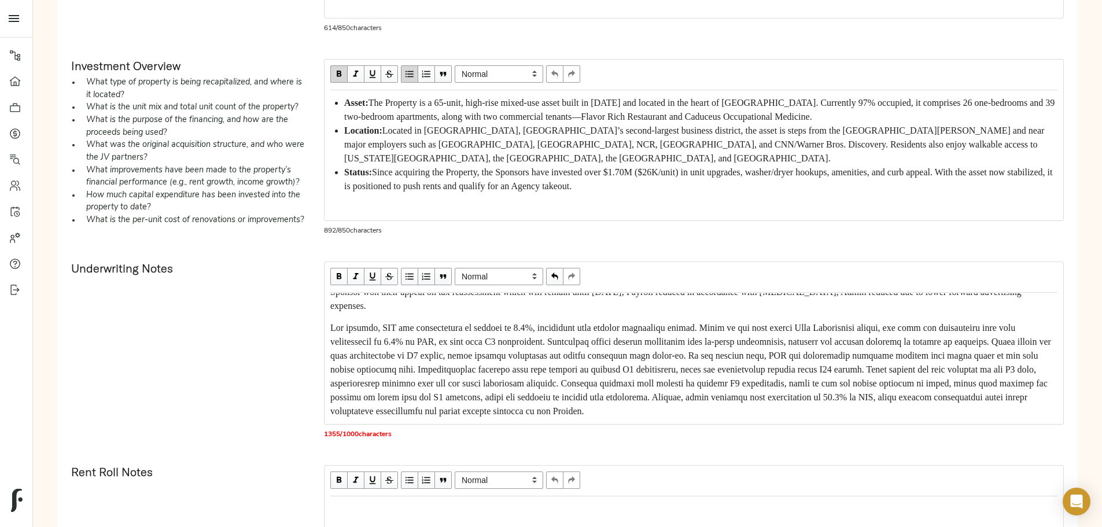
click at [828, 411] on div "Edit text" at bounding box center [693, 369] width 727 height 97
click at [822, 373] on span "Edit text" at bounding box center [691, 369] width 723 height 93
click at [824, 373] on span "Edit text" at bounding box center [691, 369] width 723 height 93
drag, startPoint x: 428, startPoint y: 387, endPoint x: 691, endPoint y: 388, distance: 262.6
click at [691, 388] on div "Sponsor won their appeal on tax reassessment which will remain until 2027; Payr…" at bounding box center [694, 358] width 738 height 130
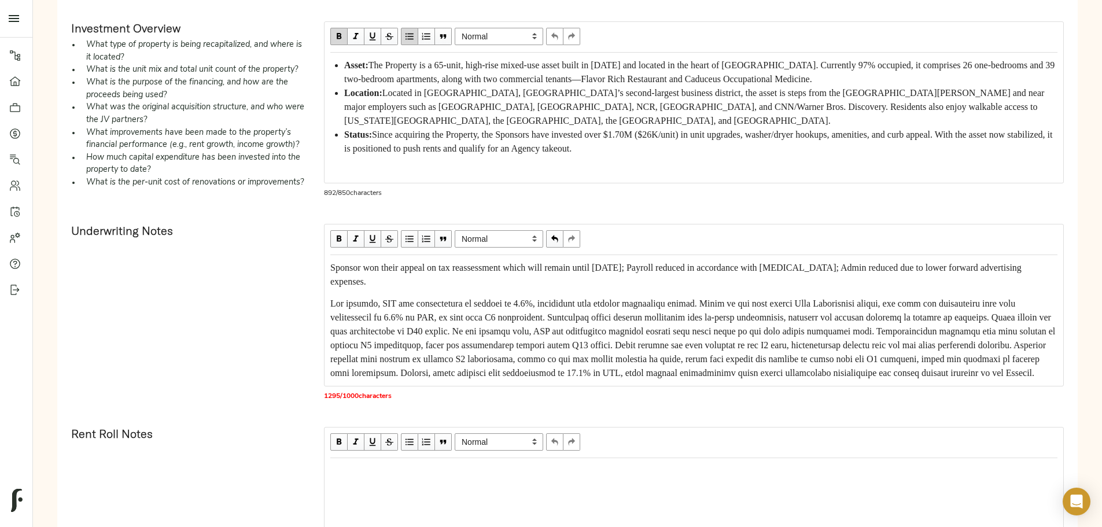
scroll to position [463, 0]
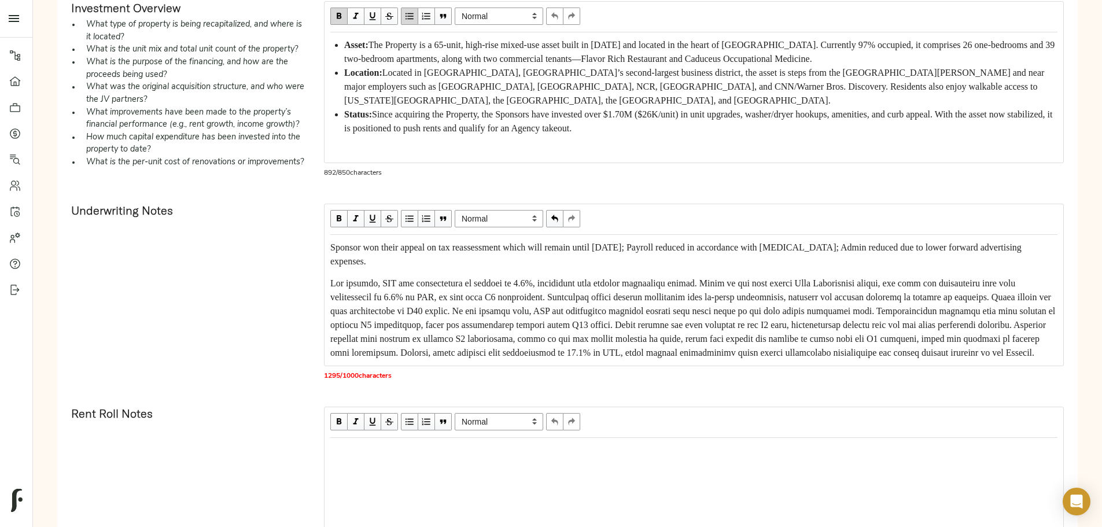
click at [600, 360] on div "Edit text" at bounding box center [693, 318] width 727 height 83
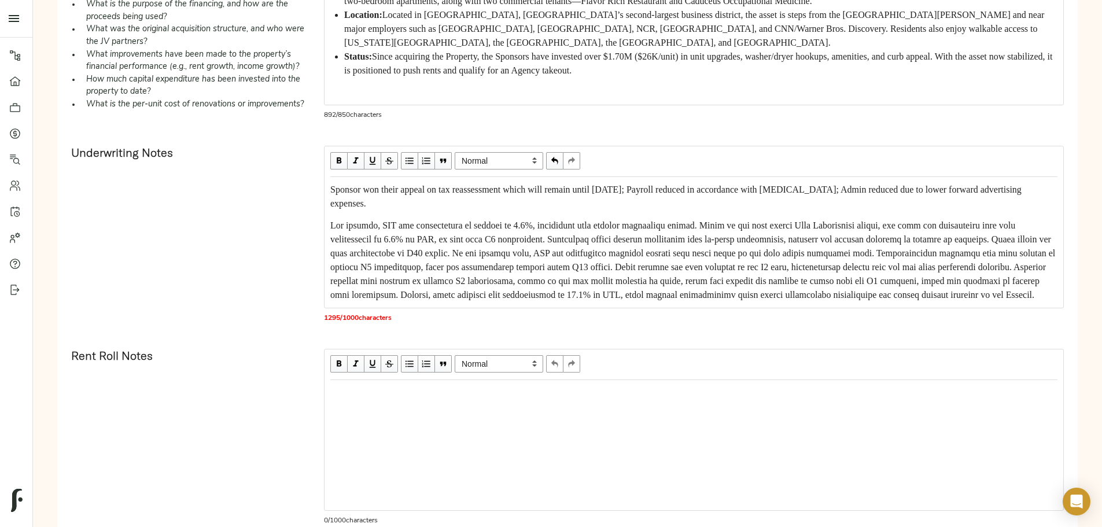
scroll to position [0, 0]
drag, startPoint x: 426, startPoint y: 235, endPoint x: 440, endPoint y: 237, distance: 14.1
click at [440, 237] on div "Sponsor won their appeal on tax reassessment which will remain until 2027; Payr…" at bounding box center [694, 243] width 738 height 130
click at [436, 208] on span "Sponsor won their appeal on tax reassessment which will remain until 2027; Payr…" at bounding box center [677, 197] width 694 height 24
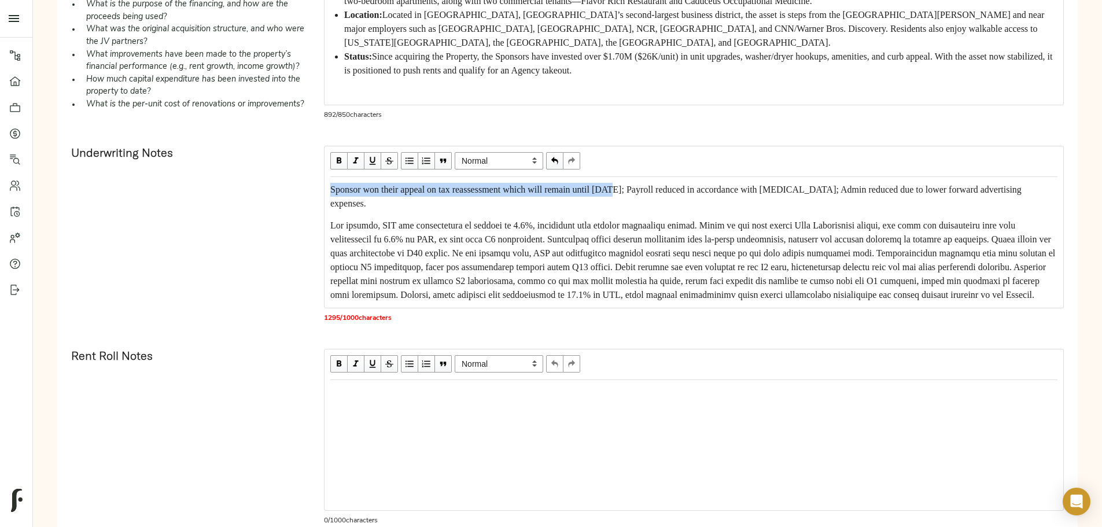
drag, startPoint x: 430, startPoint y: 235, endPoint x: 738, endPoint y: 238, distance: 307.8
click at [738, 208] on span "Sponsor won their appeal on tax reassessment which will remain until 2027; Payr…" at bounding box center [677, 197] width 694 height 24
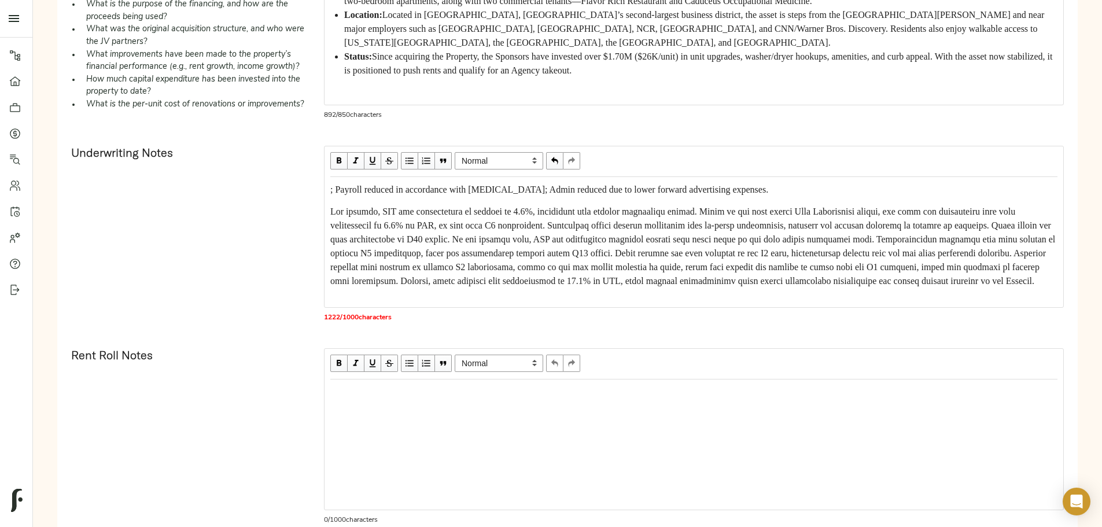
scroll to position [11, 0]
click at [496, 286] on span "Edit text" at bounding box center [693, 246] width 727 height 79
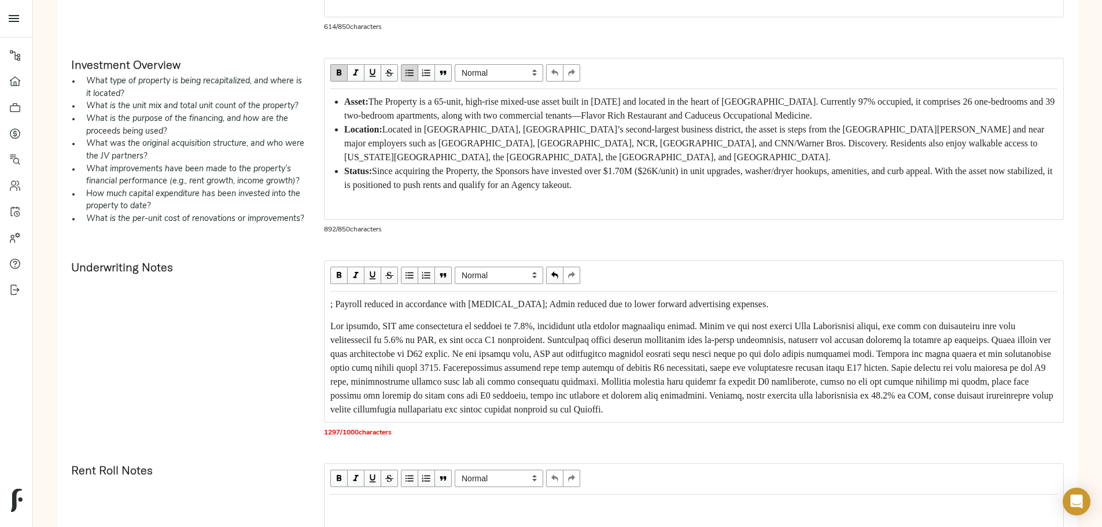
scroll to position [405, 0]
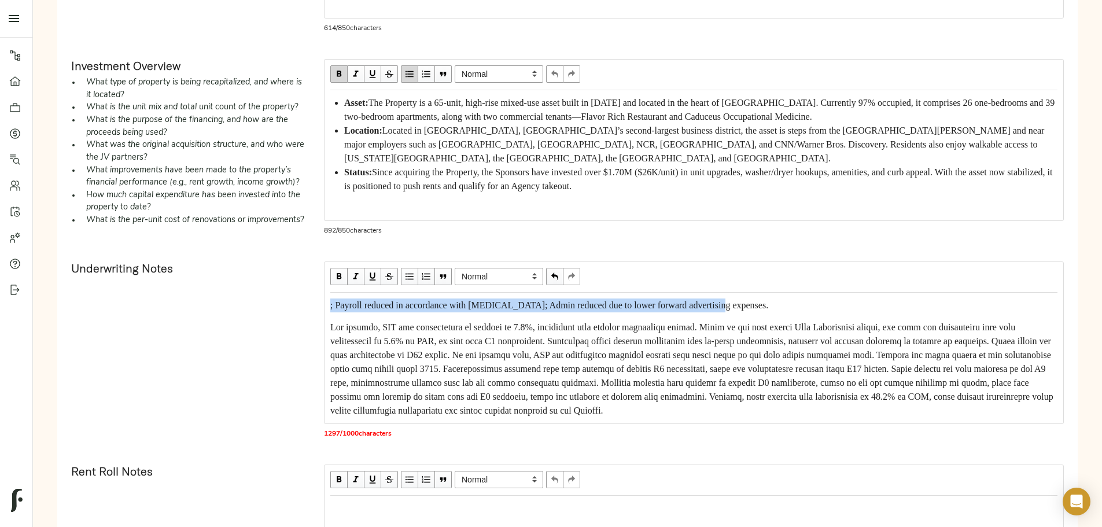
drag, startPoint x: 429, startPoint y: 353, endPoint x: 843, endPoint y: 355, distance: 414.8
click at [843, 355] on div "; Payroll reduced in accordance with T3; Admin reduced due to lower forward adv…" at bounding box center [694, 358] width 738 height 130
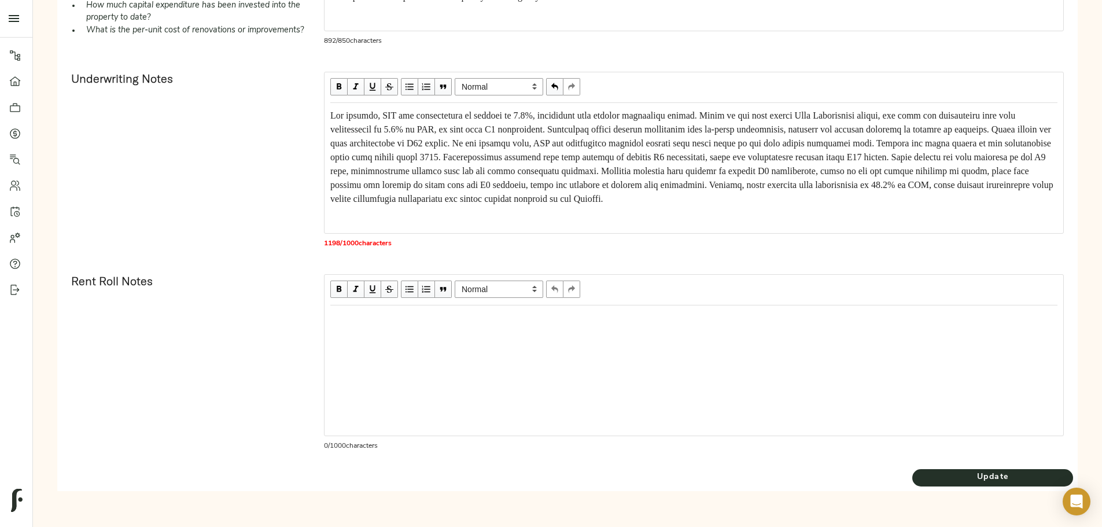
scroll to position [642, 0]
click at [461, 318] on div "Edit text" at bounding box center [693, 318] width 727 height 14
click at [441, 317] on div "Edit text" at bounding box center [693, 318] width 727 height 14
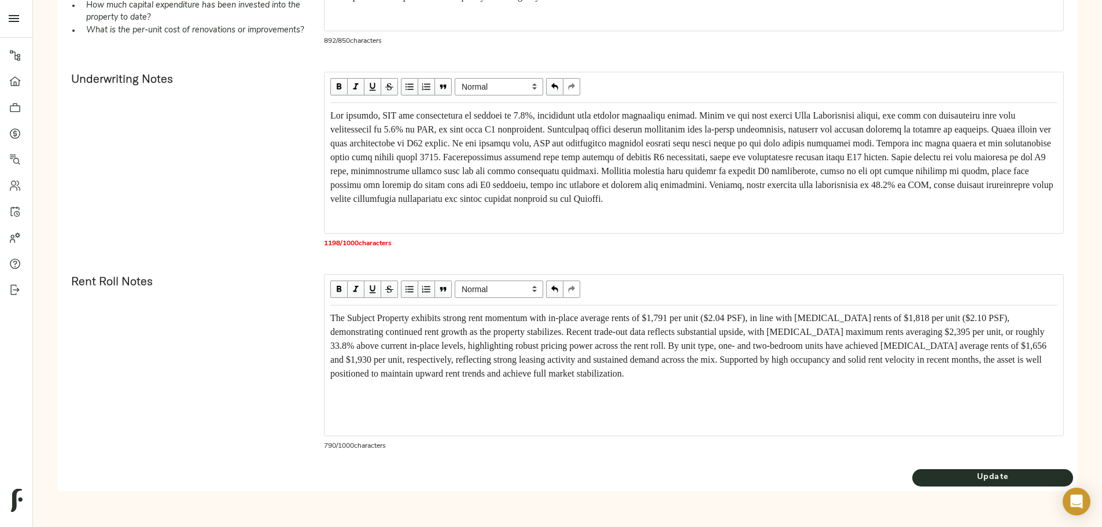
click at [430, 314] on span "The Subject Property exhibits strong rent momentum with in-place average rents …" at bounding box center [689, 345] width 719 height 65
click at [912, 476] on span "Update" at bounding box center [992, 477] width 161 height 14
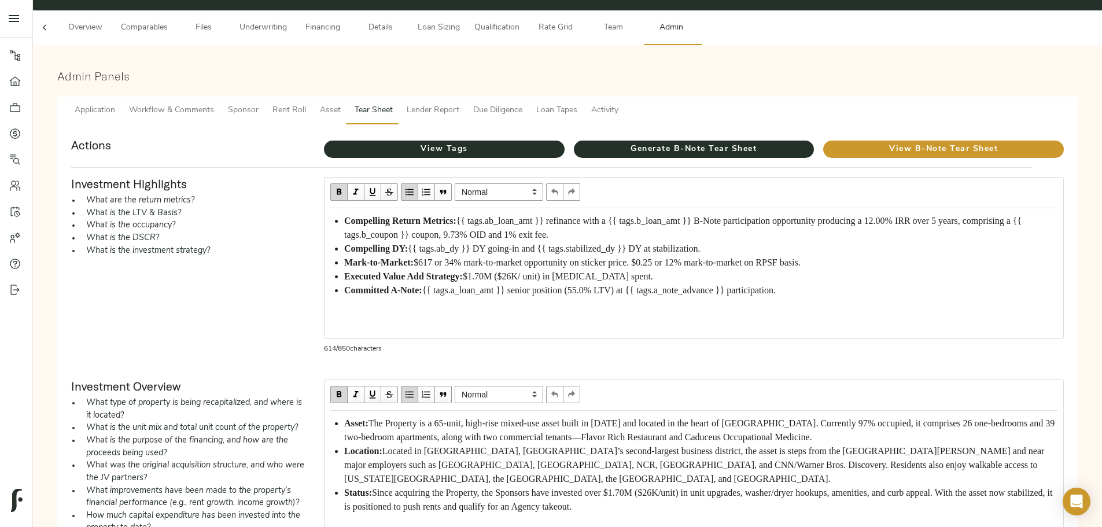
scroll to position [58, 0]
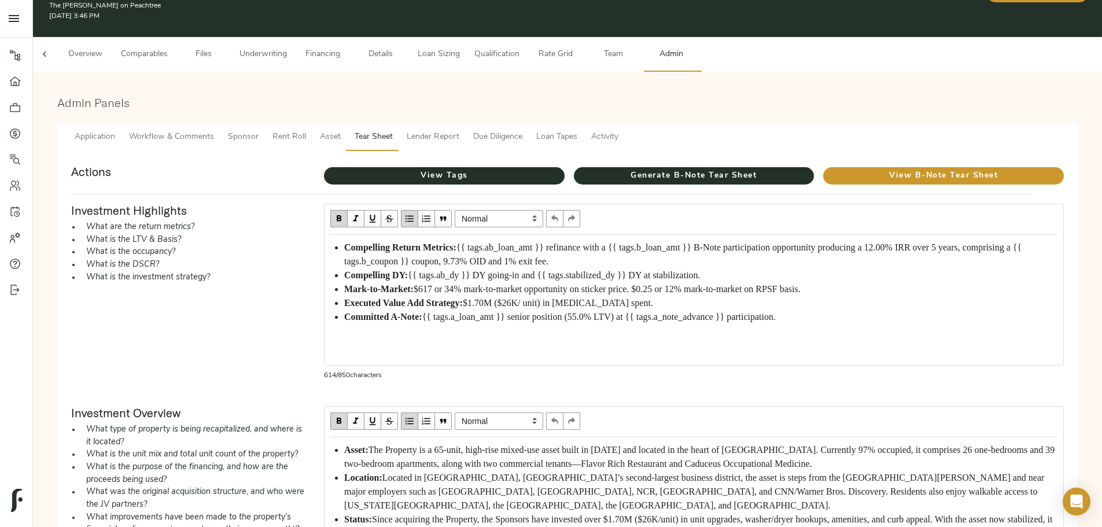
click at [341, 130] on span "Asset" at bounding box center [330, 137] width 21 height 14
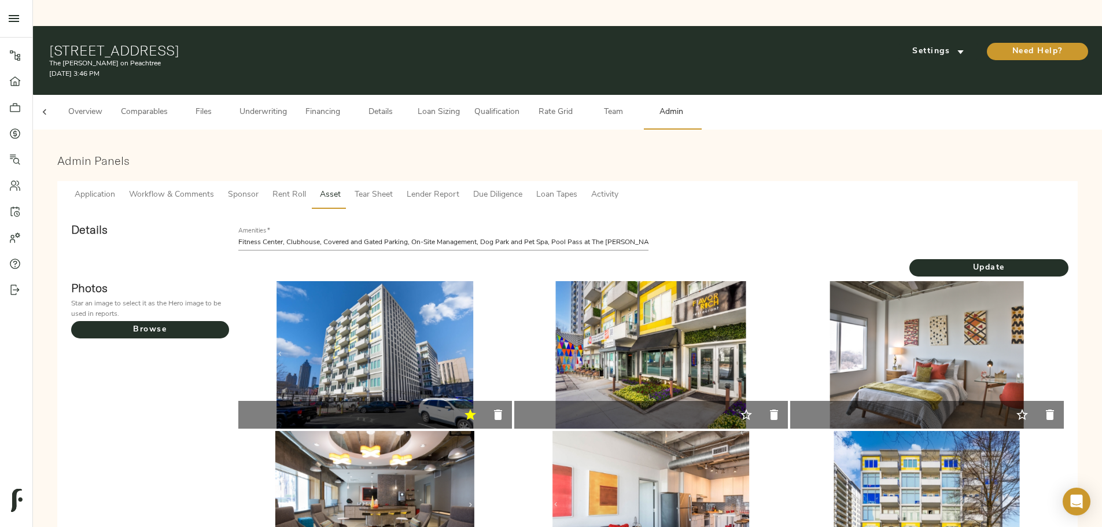
click at [306, 188] on span "Rent Roll" at bounding box center [289, 195] width 34 height 14
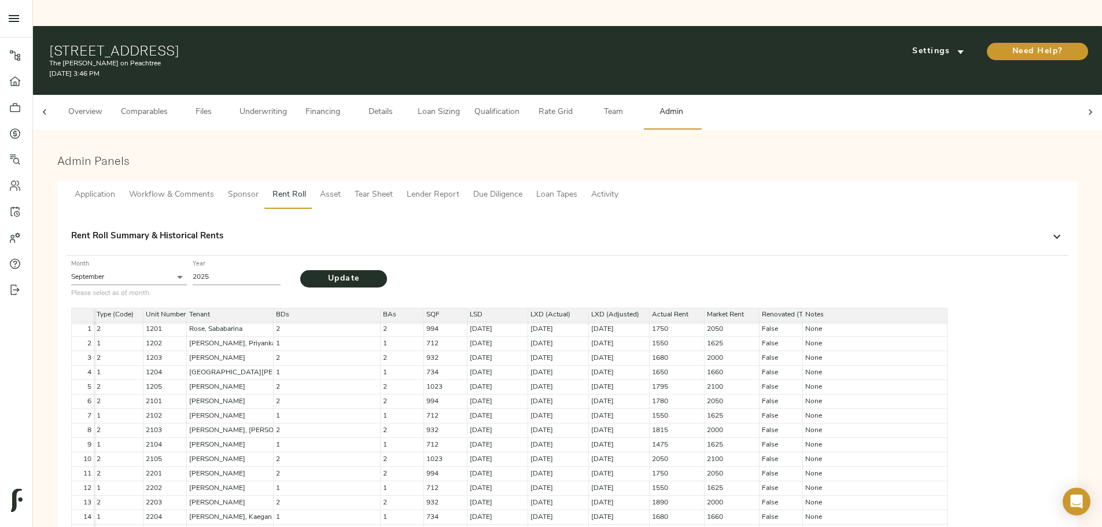
click at [259, 188] on span "Sponsor" at bounding box center [243, 195] width 31 height 14
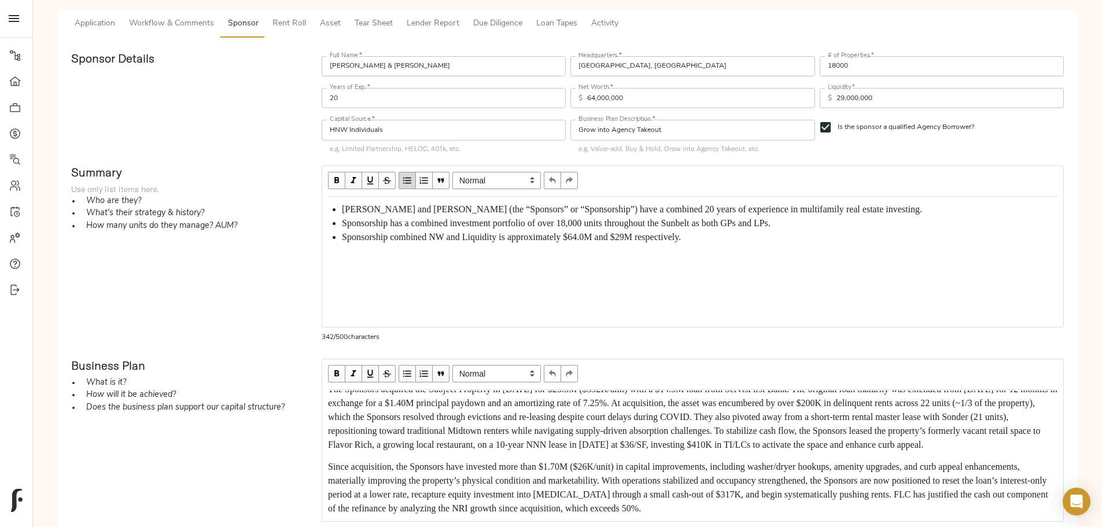
scroll to position [124, 0]
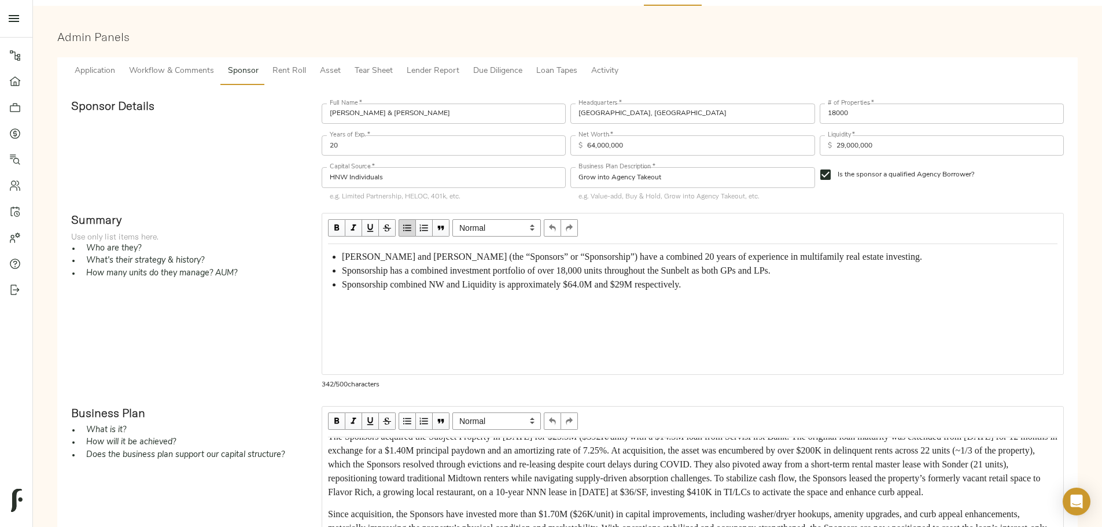
click at [214, 64] on span "Workflow & Comments" at bounding box center [171, 71] width 85 height 14
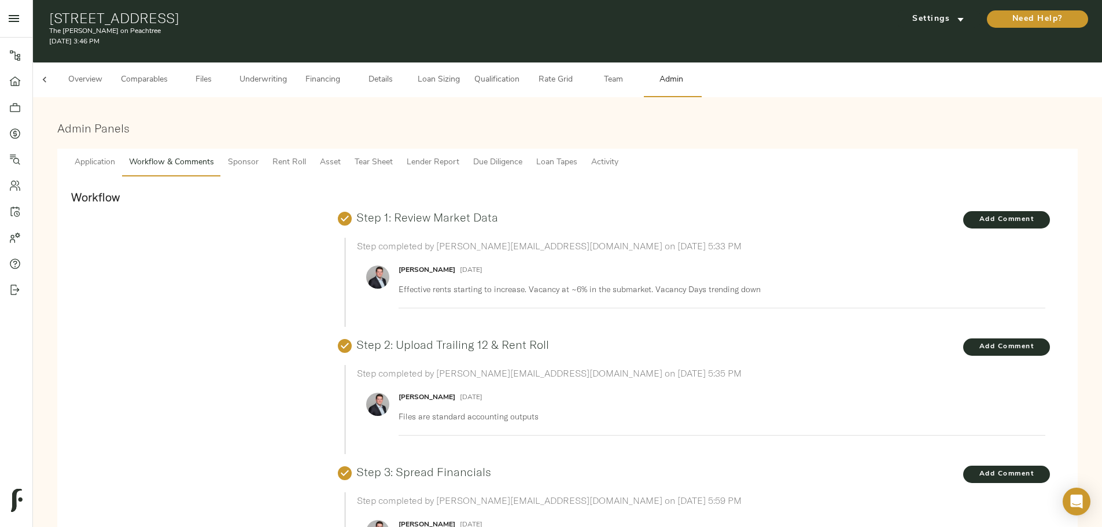
scroll to position [25, 0]
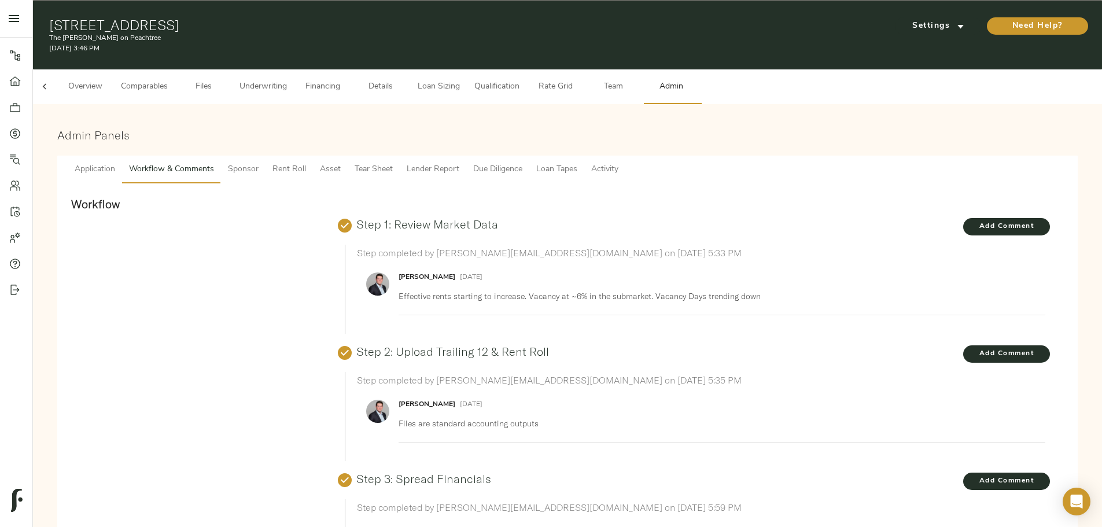
click at [393, 163] on span "Tear Sheet" at bounding box center [374, 170] width 38 height 14
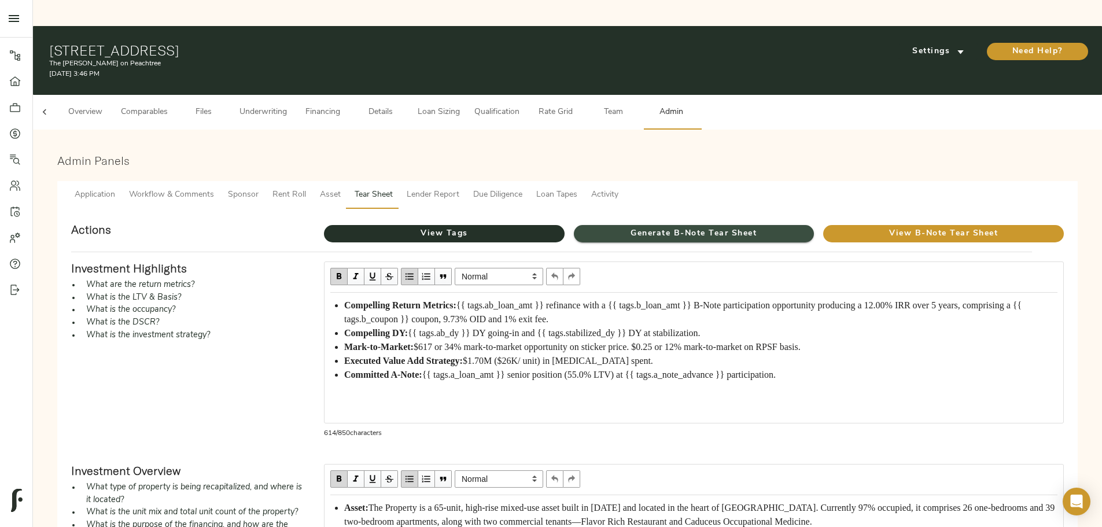
click at [653, 227] on span "Generate B-Note Tear Sheet" at bounding box center [694, 234] width 241 height 14
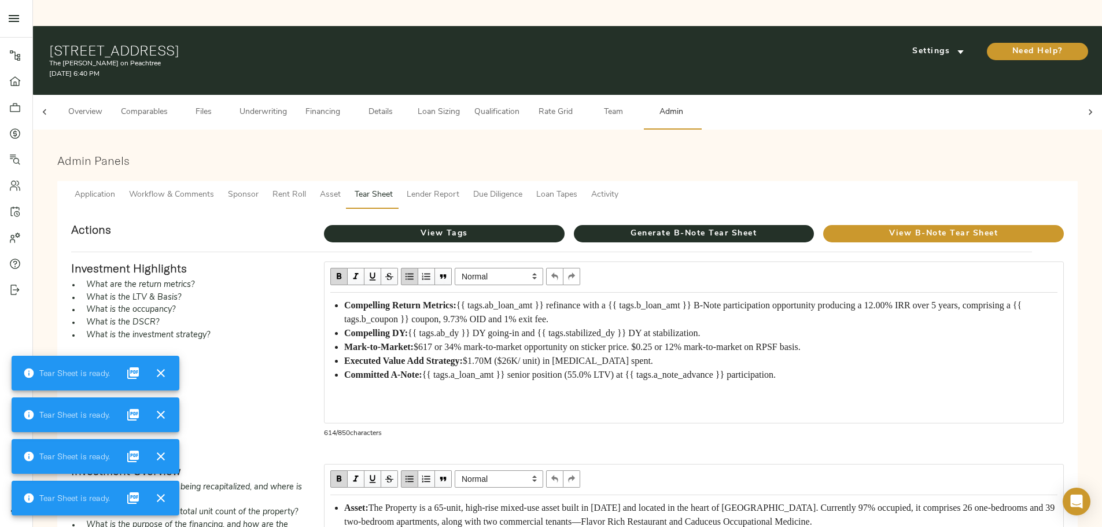
click at [460, 105] on span "Loan Sizing" at bounding box center [439, 112] width 44 height 14
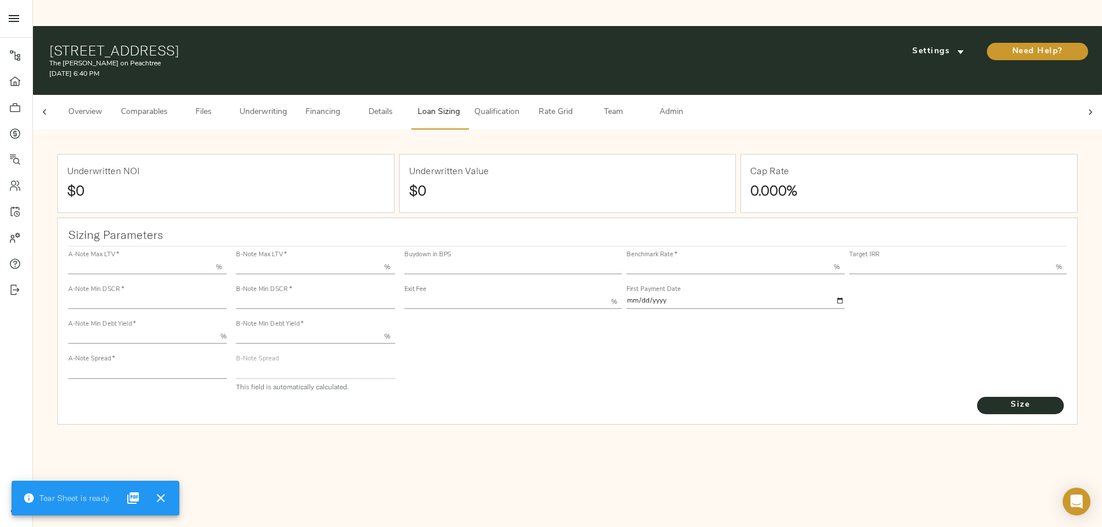
type input "55.000"
type input "1.4"
type input "10.00"
type input "200"
type input "80.000"
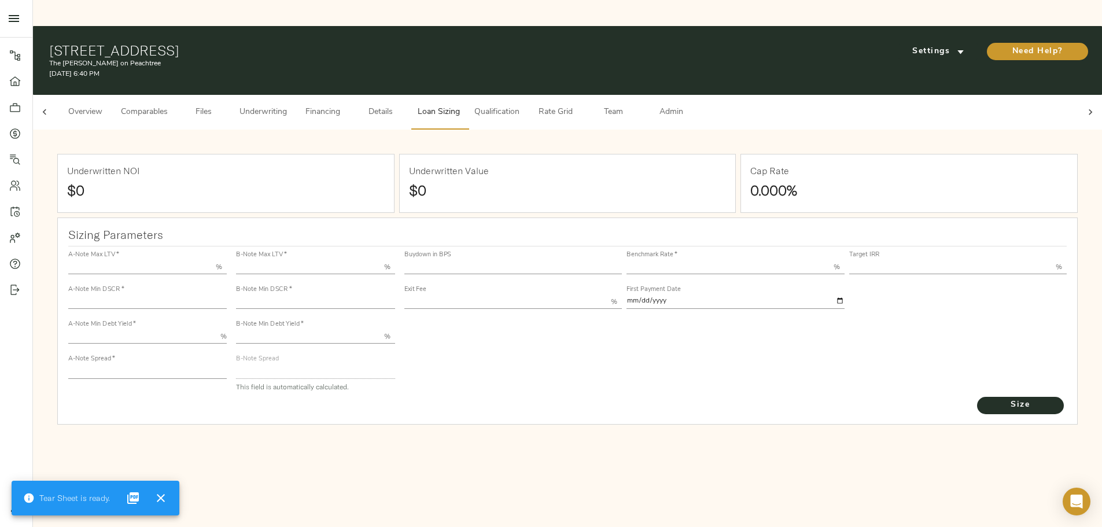
type input "1.082"
type input "2.00"
type input "450.9873283184968"
type input "53"
type input "3.75"
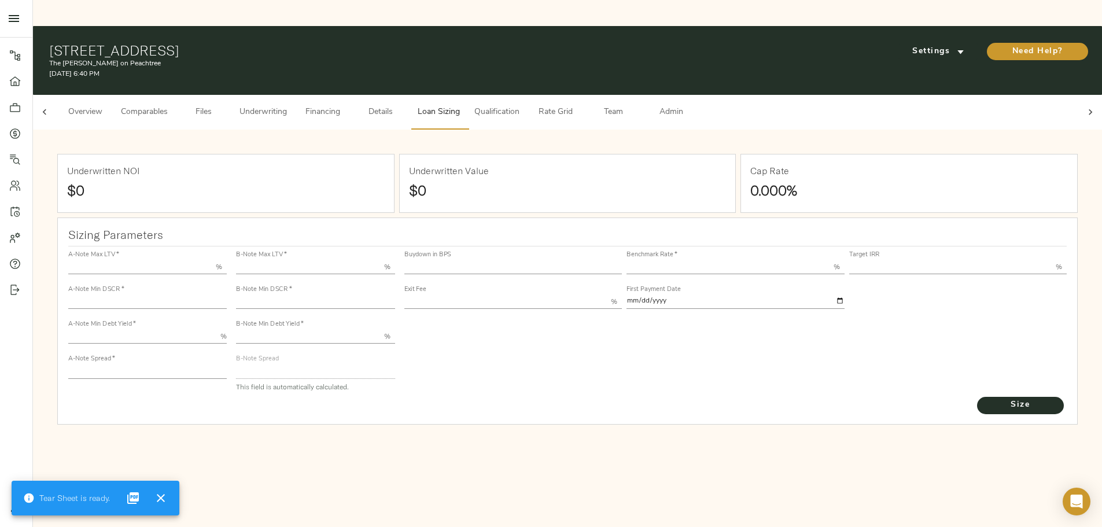
type input "12.00"
type input "1.00"
type input "2025-09-01"
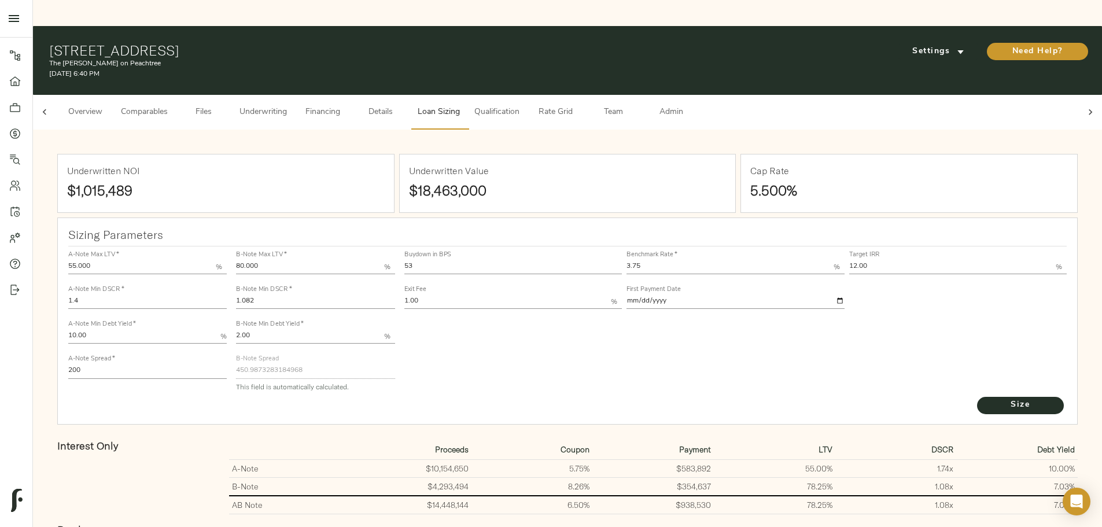
click at [693, 105] on span "Admin" at bounding box center [671, 112] width 44 height 14
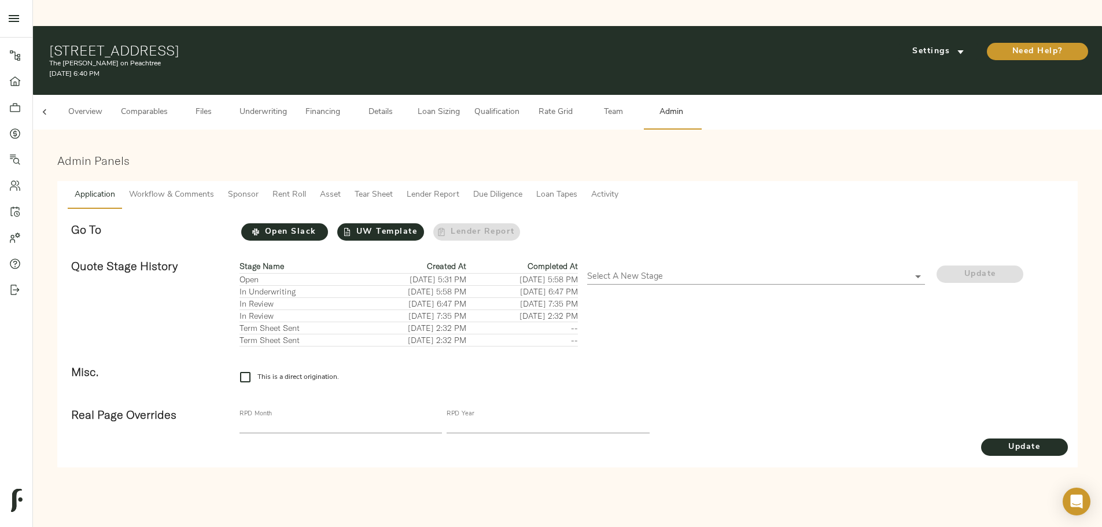
click at [393, 188] on span "Tear Sheet" at bounding box center [374, 195] width 38 height 14
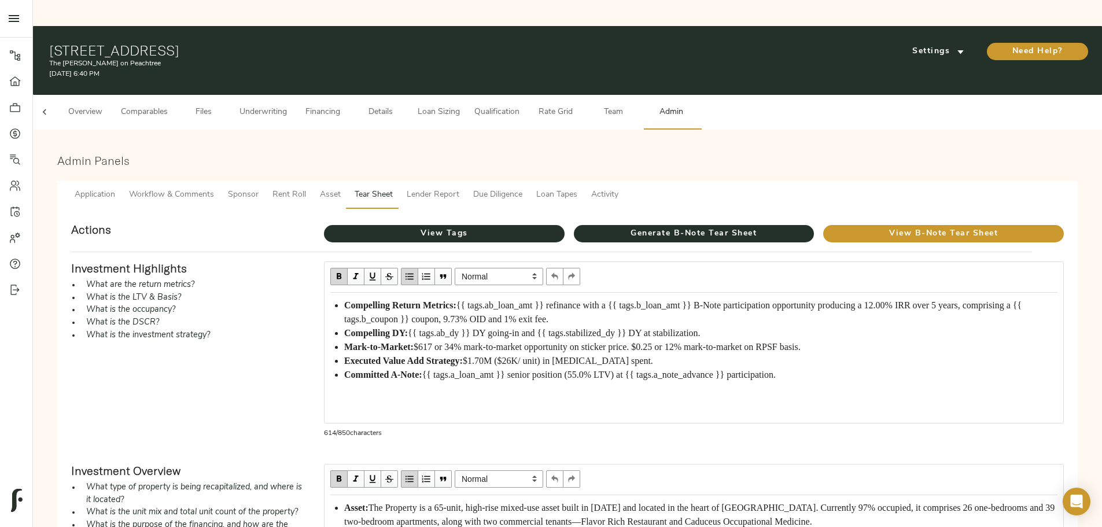
click at [556, 300] on span "{{ tags.ab_loan_amt }} refinance with a {{ tags.b_loan_amt }} B-Note participat…" at bounding box center [684, 312] width 680 height 24
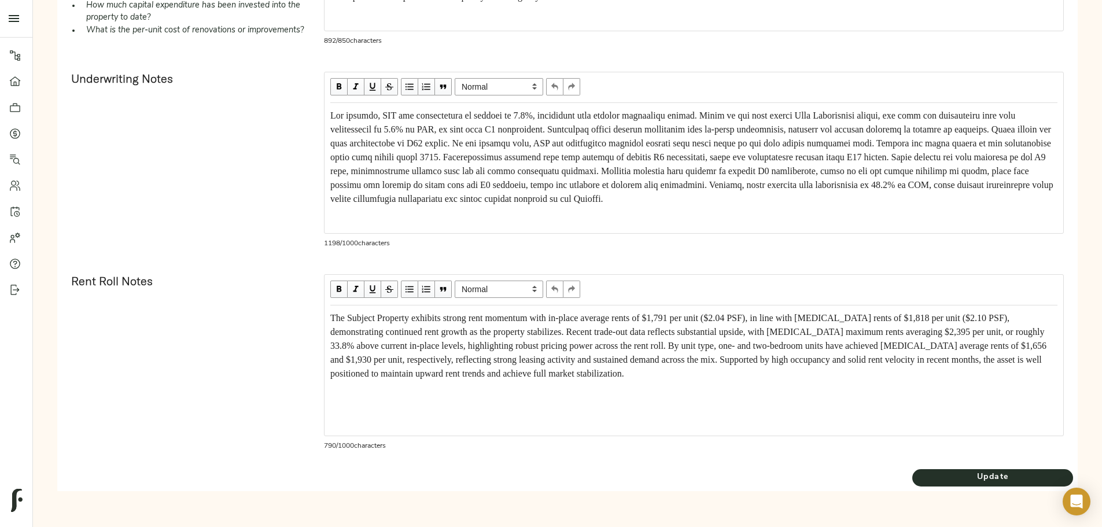
scroll to position [642, 0]
click at [912, 481] on span "Update" at bounding box center [992, 477] width 161 height 14
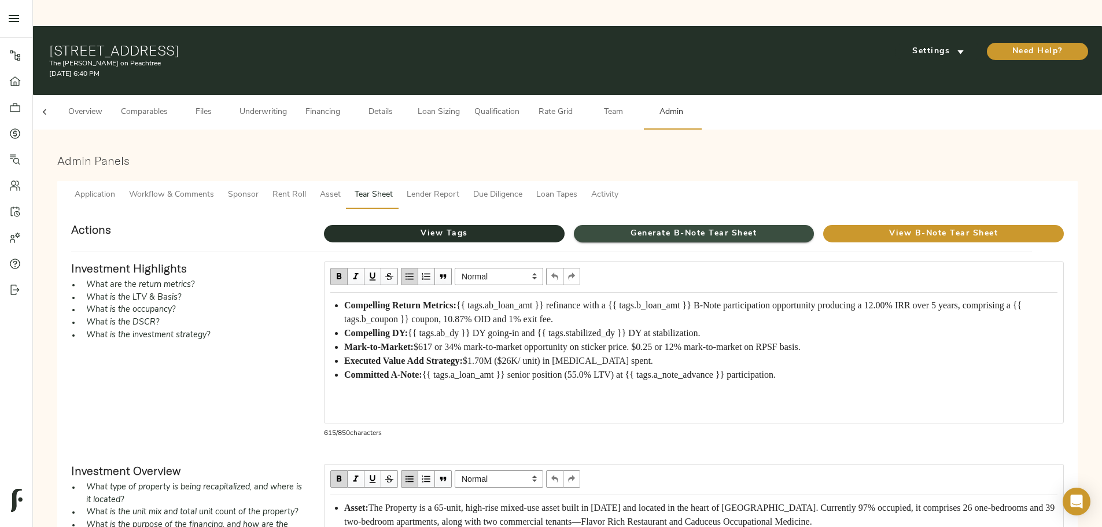
click at [642, 227] on span "Generate B-Note Tear Sheet" at bounding box center [694, 234] width 241 height 14
click at [315, 368] on div "Investment Highlights What are the return metrics? What is the LTV & Basis? Wha…" at bounding box center [188, 353] width 253 height 202
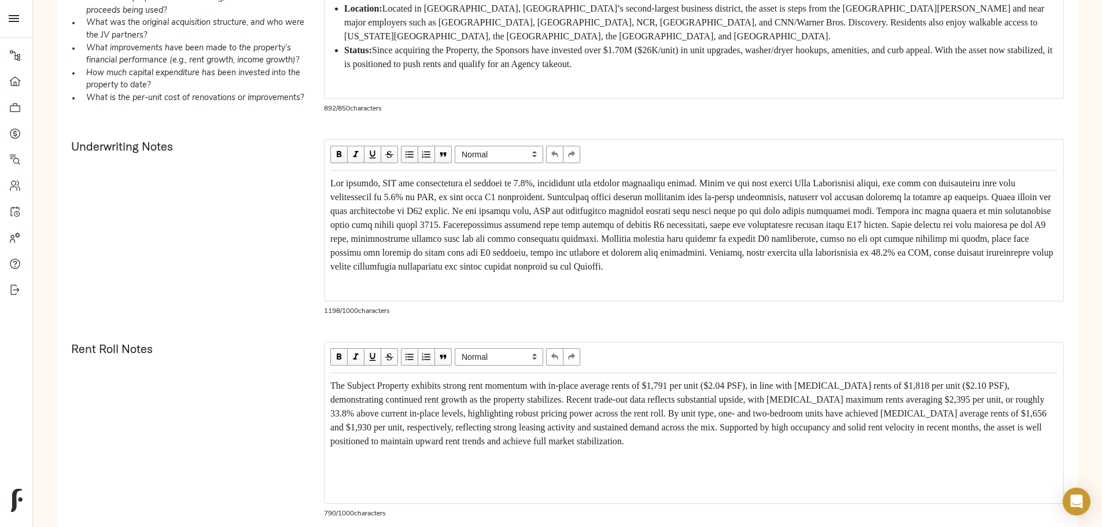
scroll to position [642, 0]
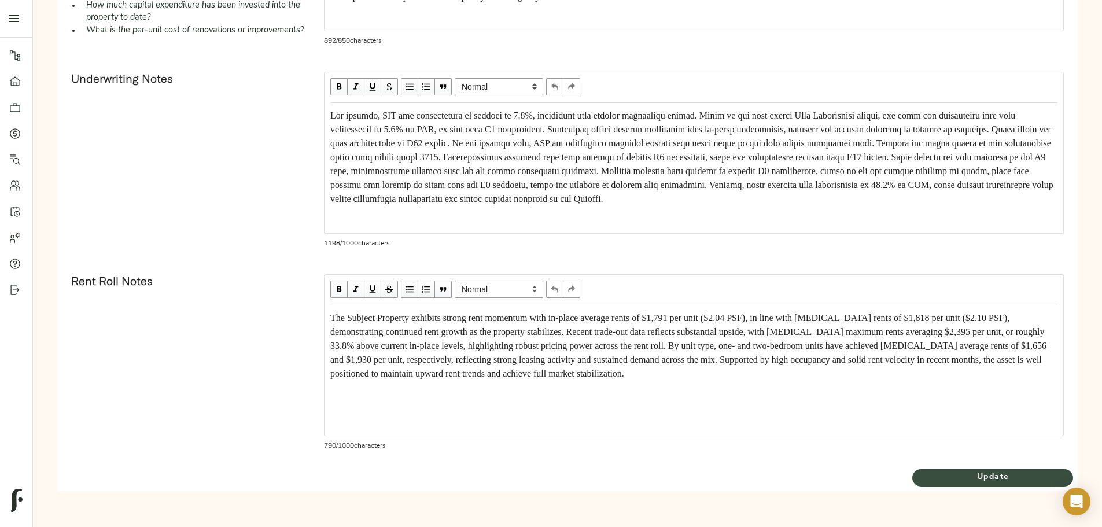
click at [912, 470] on button "Update" at bounding box center [992, 477] width 161 height 17
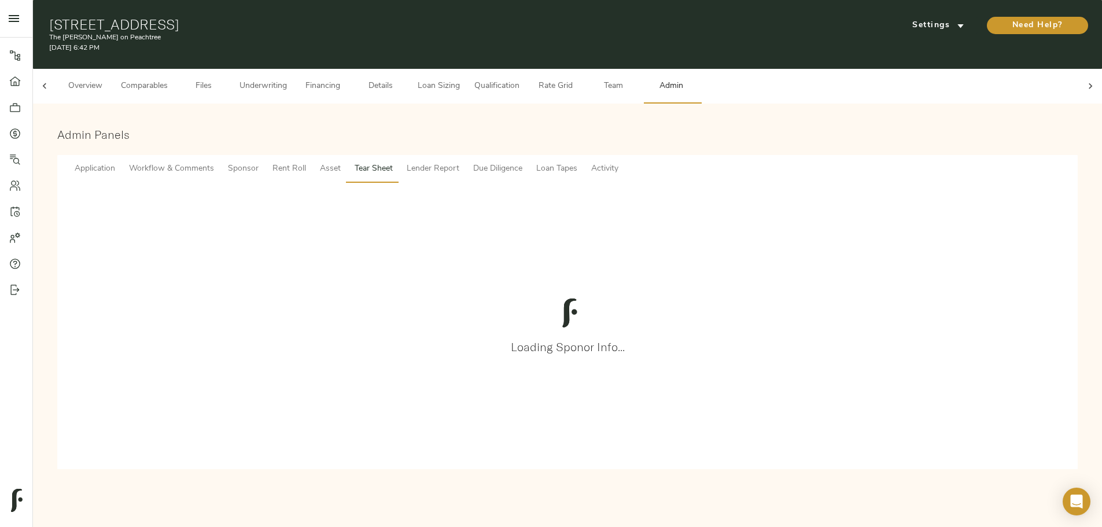
scroll to position [0, 0]
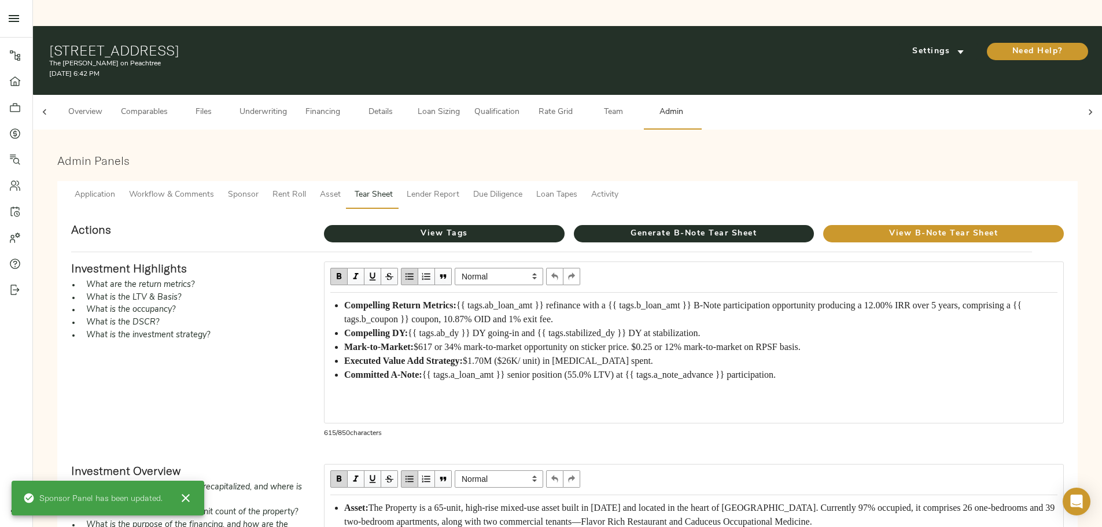
click at [403, 105] on span "Details" at bounding box center [381, 112] width 44 height 14
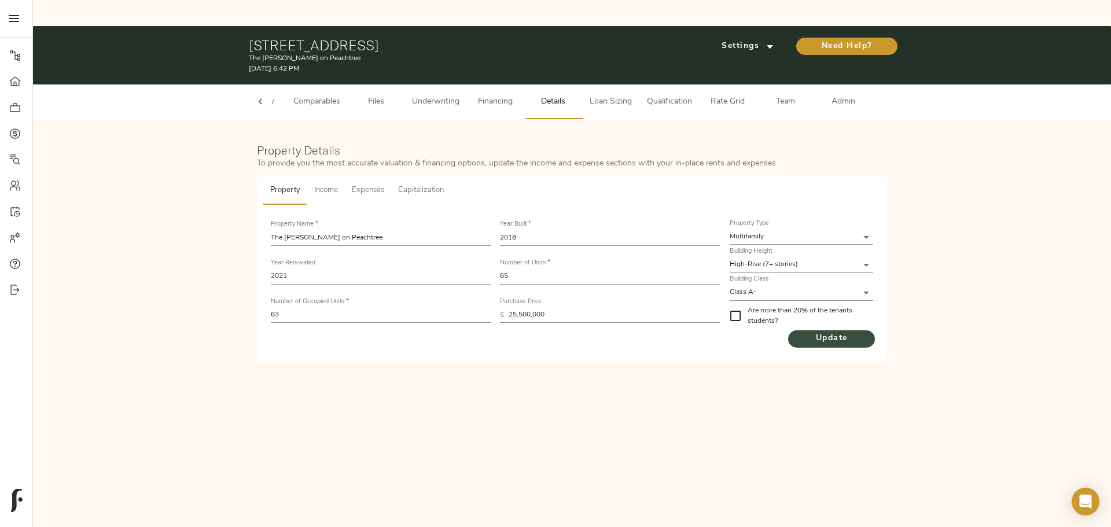
click at [839, 331] on span "Update" at bounding box center [831, 338] width 87 height 14
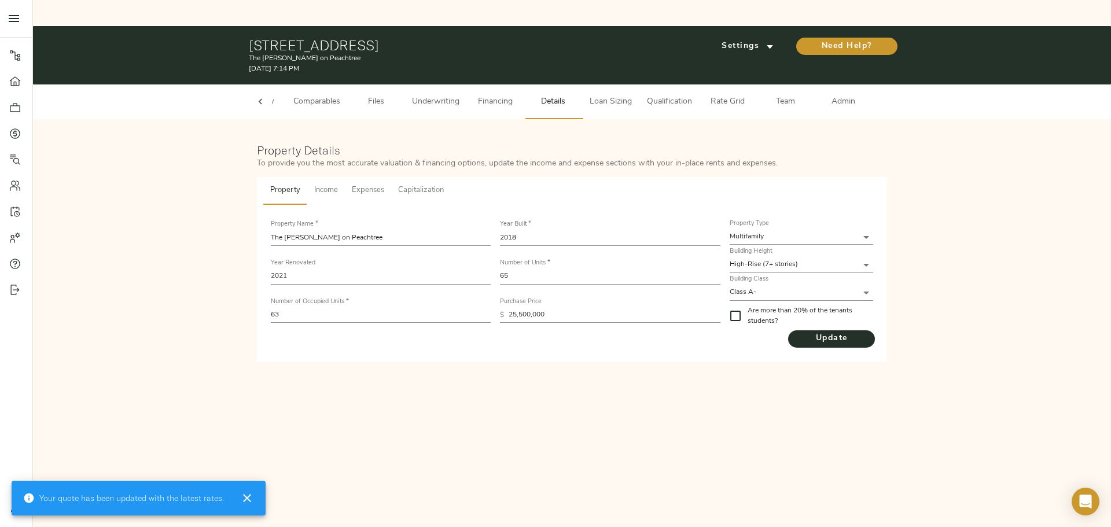
click at [851, 95] on span "Admin" at bounding box center [843, 102] width 44 height 14
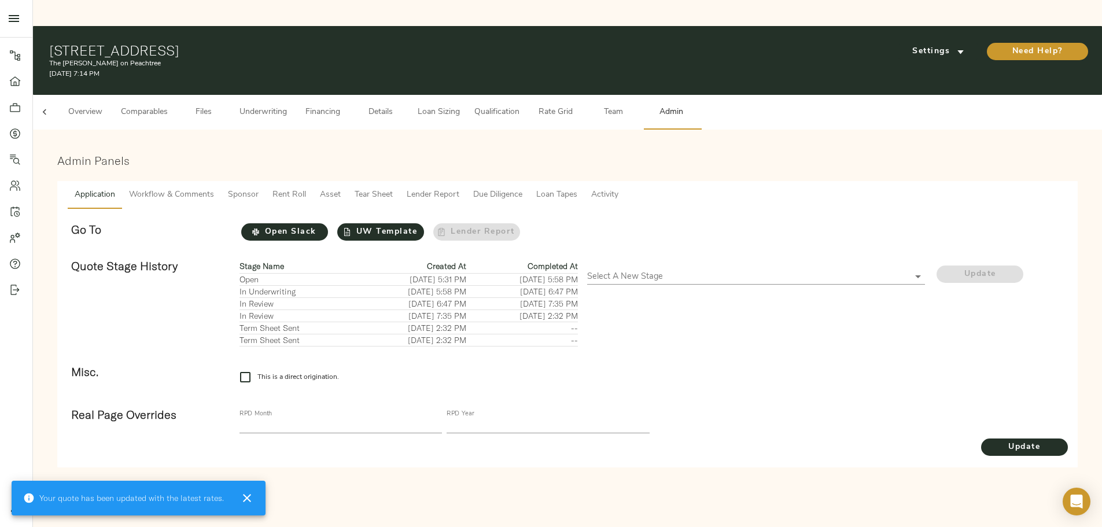
click at [393, 188] on span "Tear Sheet" at bounding box center [374, 195] width 38 height 14
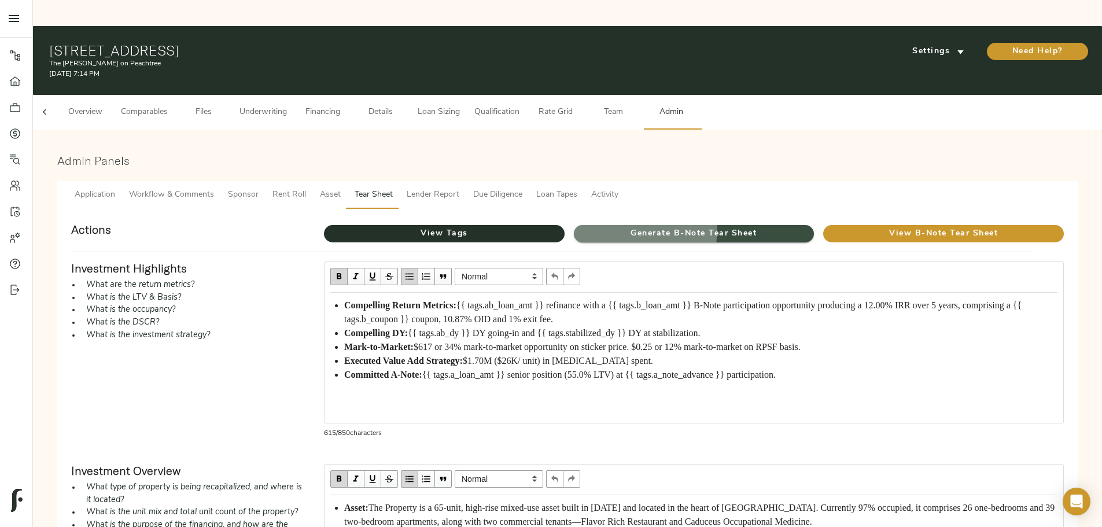
click at [615, 227] on span "Generate B-Note Tear Sheet" at bounding box center [694, 234] width 241 height 14
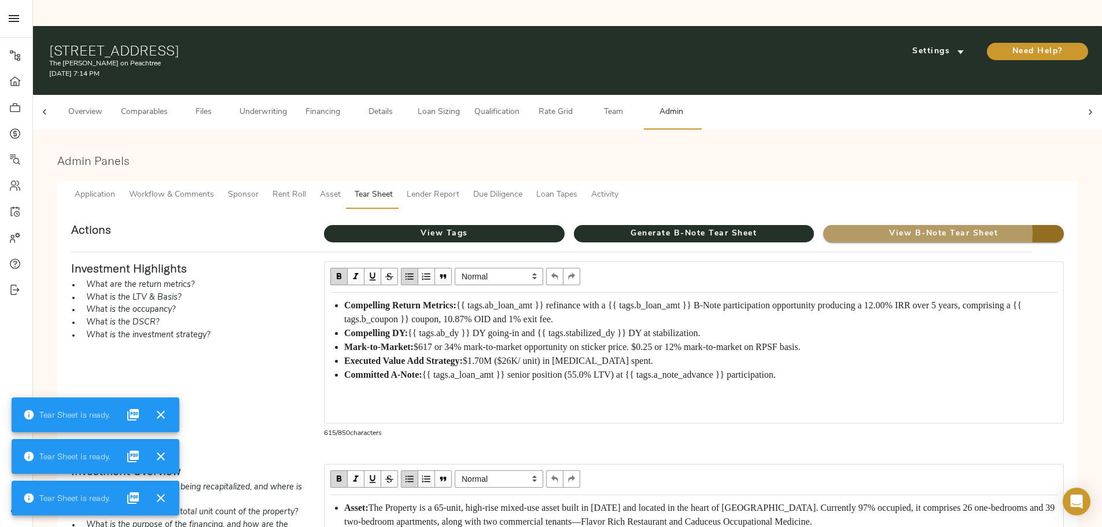
click at [828, 227] on span "View B-Note Tear Sheet" at bounding box center [943, 234] width 241 height 14
click at [214, 188] on span "Workflow & Comments" at bounding box center [171, 195] width 85 height 14
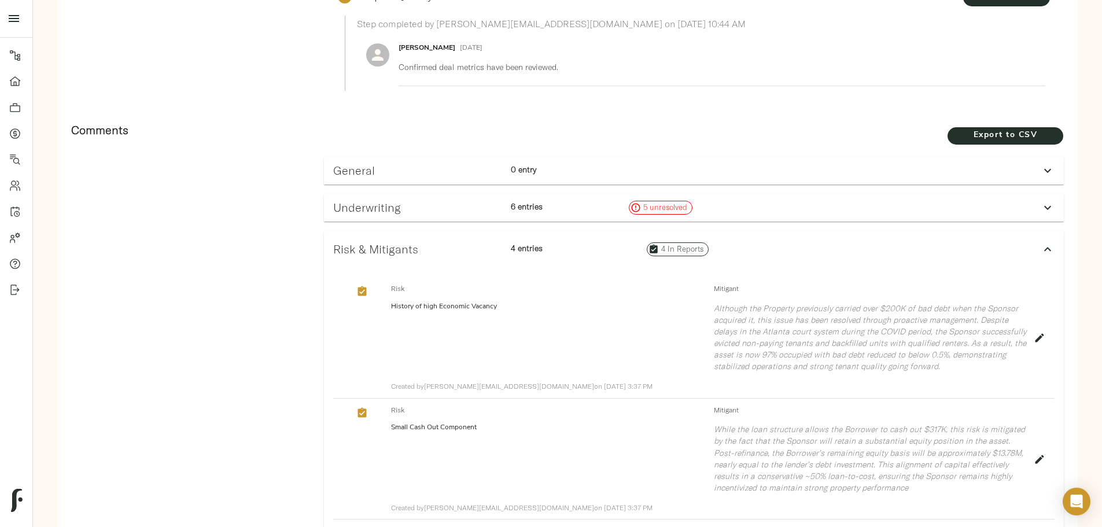
scroll to position [521, 0]
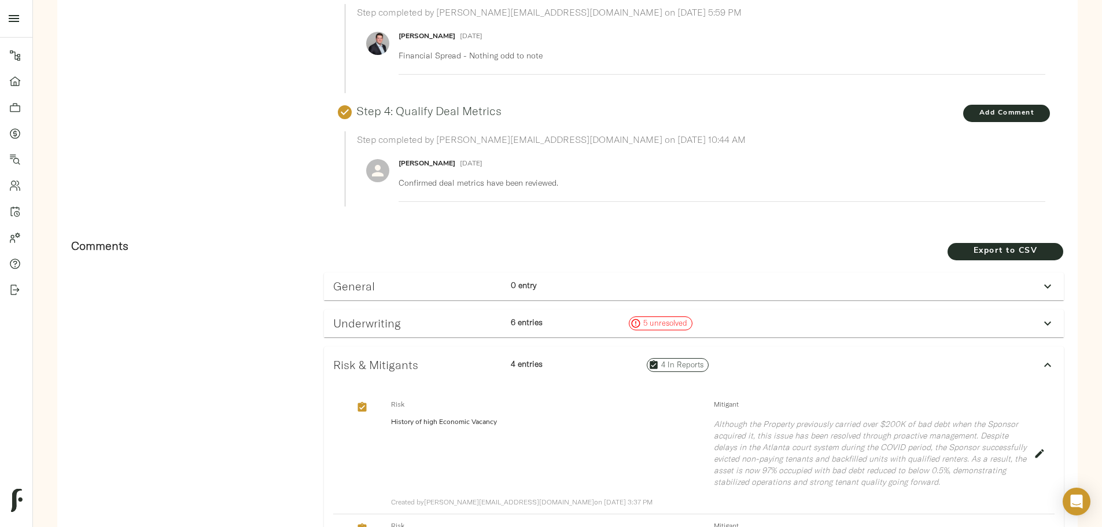
click at [506, 312] on div "Underwriting" at bounding box center [418, 323] width 178 height 23
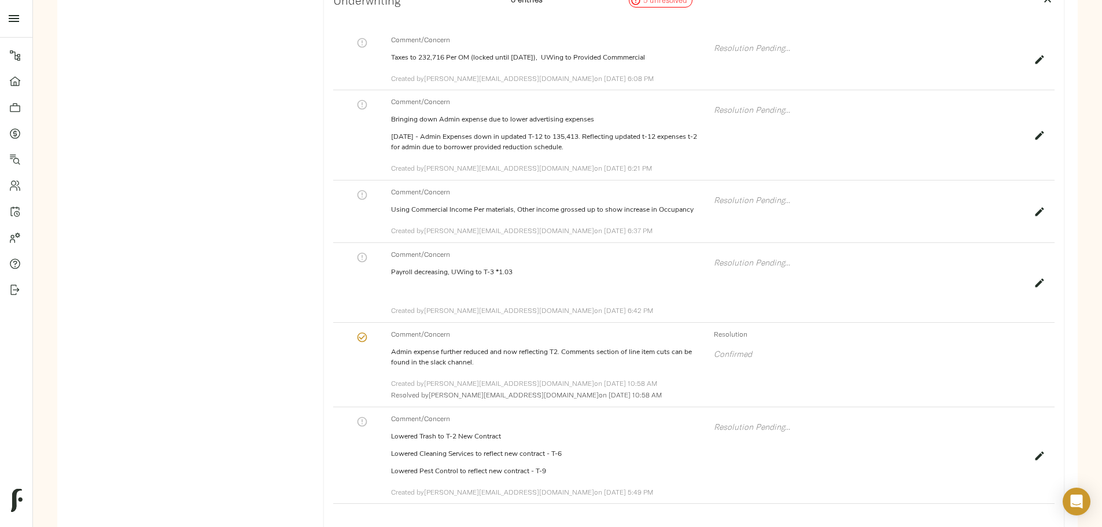
scroll to position [868, 0]
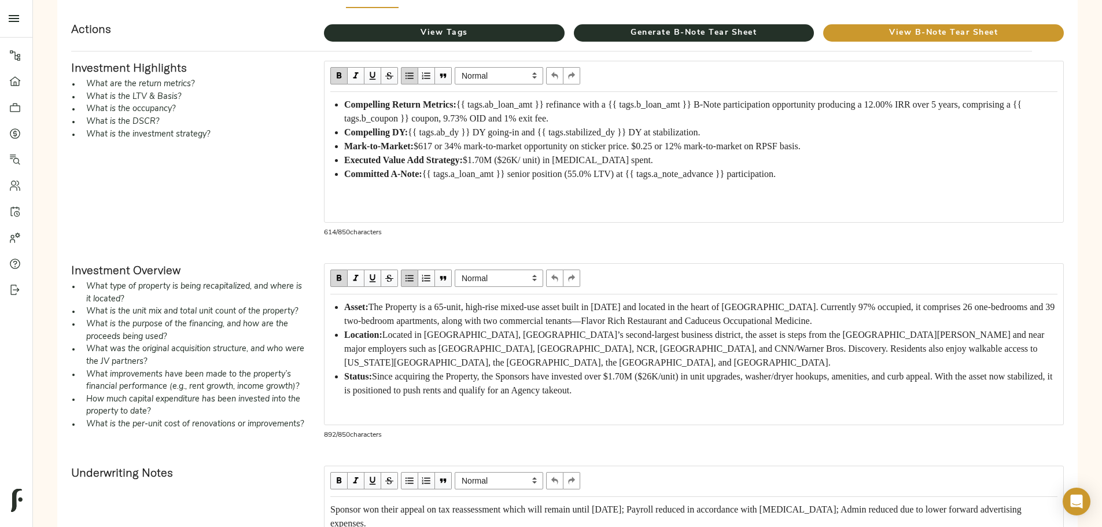
scroll to position [58, 0]
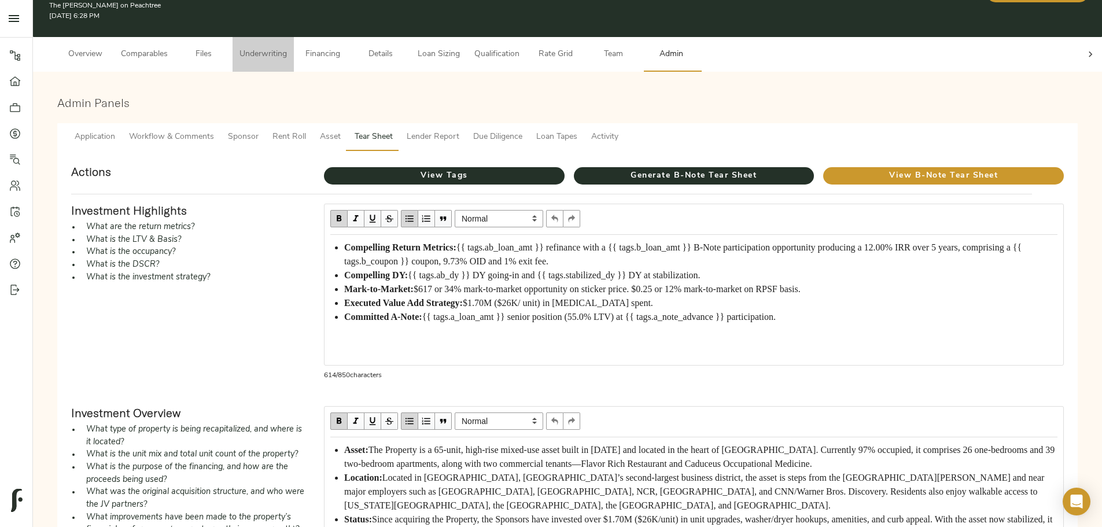
click at [287, 47] on span "Underwriting" at bounding box center [263, 54] width 47 height 14
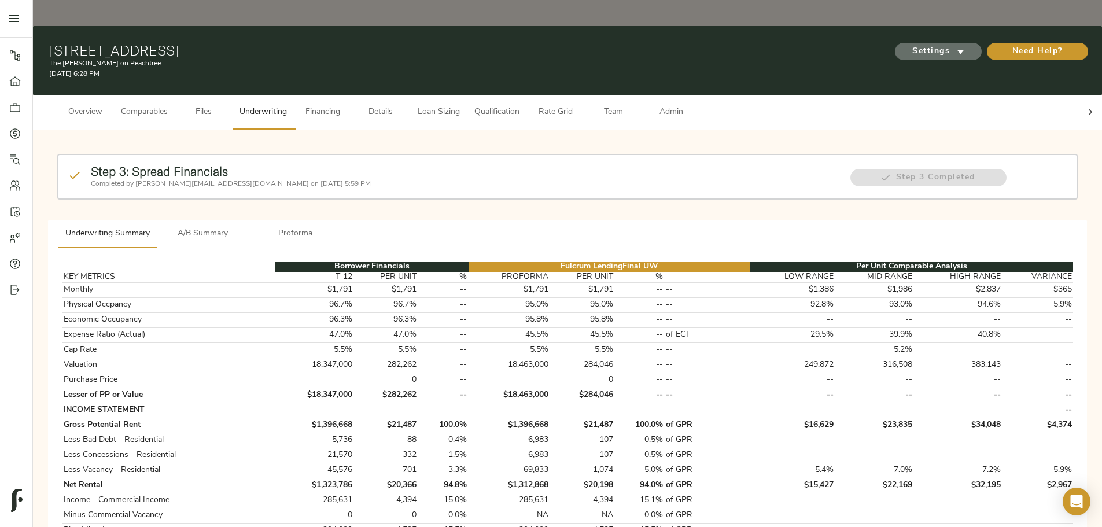
drag, startPoint x: 747, startPoint y: 22, endPoint x: 747, endPoint y: 35, distance: 12.7
click at [907, 45] on span "Settings" at bounding box center [939, 52] width 64 height 14
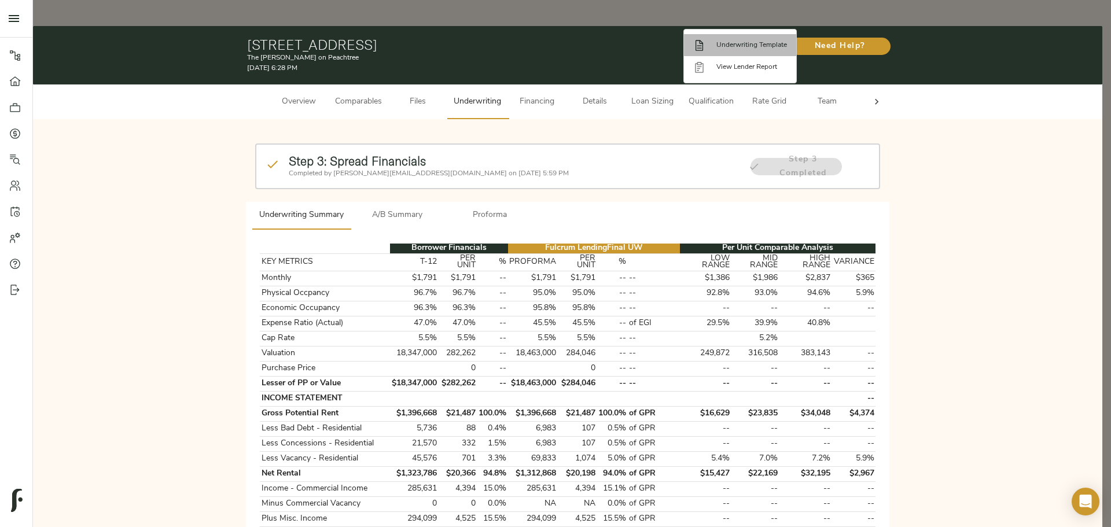
click at [734, 42] on span "Underwriting Template" at bounding box center [751, 45] width 71 height 10
click at [181, 168] on div at bounding box center [555, 263] width 1111 height 527
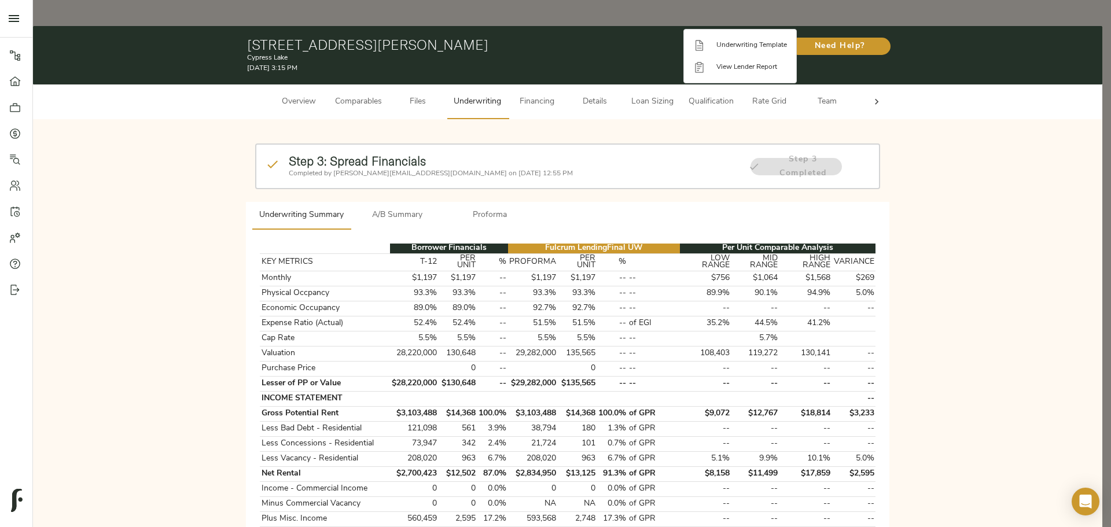
click at [151, 424] on div at bounding box center [555, 263] width 1111 height 527
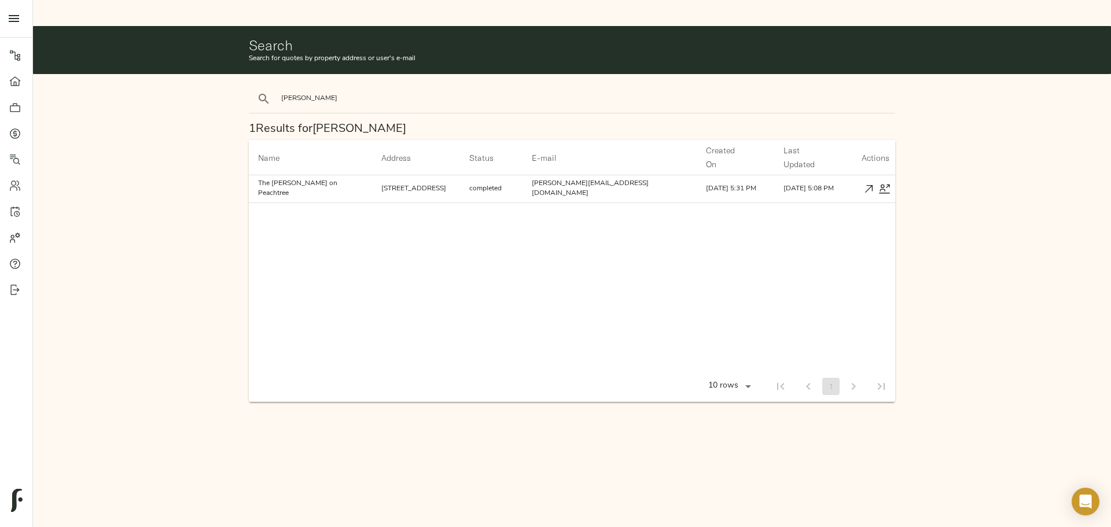
click at [312, 91] on input "[PERSON_NAME]" at bounding box center [379, 99] width 197 height 16
type input "luxor"
click at [251, 86] on button "search" at bounding box center [263, 98] width 25 height 25
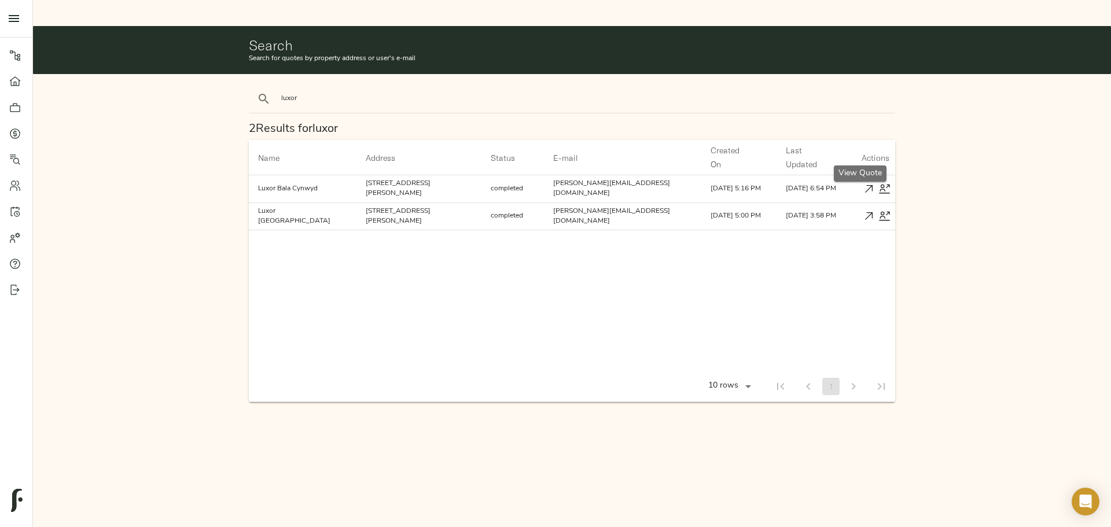
click at [863, 183] on icon "button" at bounding box center [869, 189] width 12 height 12
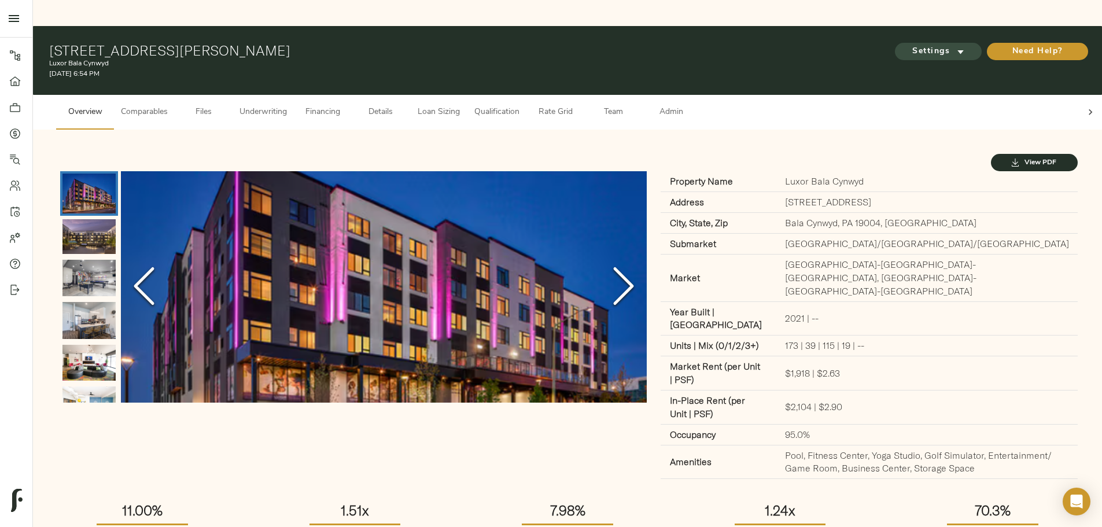
click at [907, 45] on span "Settings" at bounding box center [939, 52] width 64 height 14
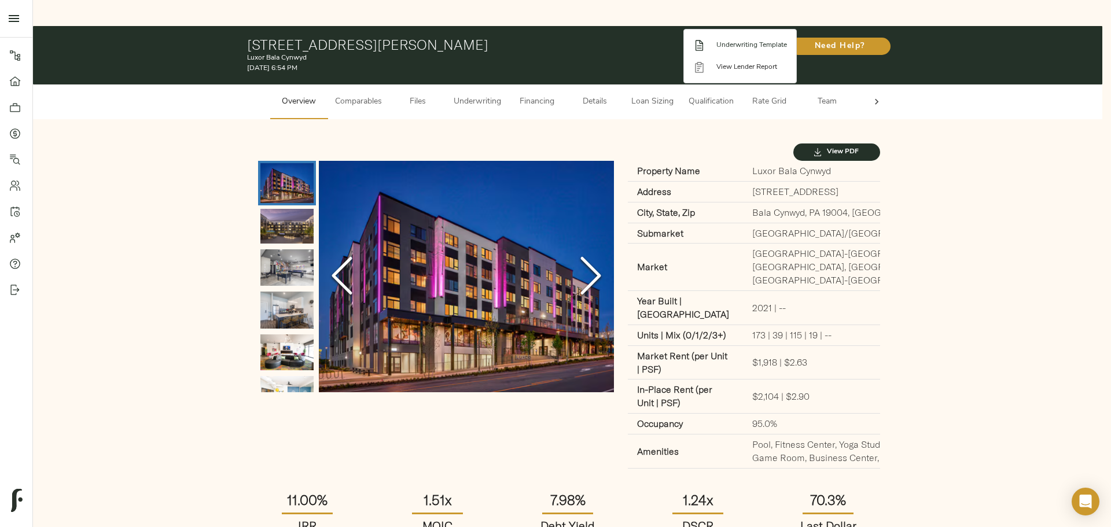
click at [750, 50] on span "Underwriting Template" at bounding box center [751, 45] width 71 height 10
click at [653, 102] on div at bounding box center [555, 263] width 1111 height 527
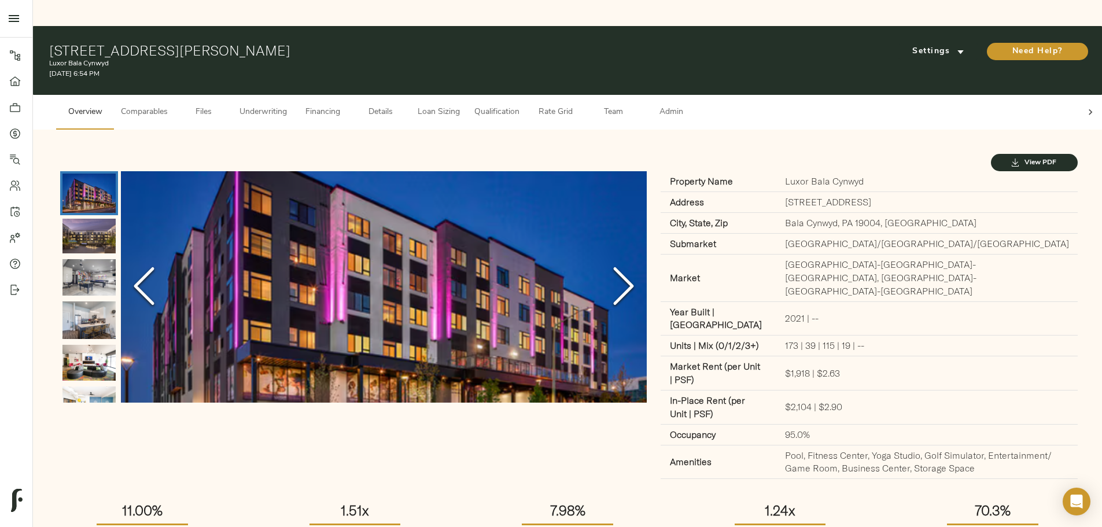
drag, startPoint x: 850, startPoint y: 78, endPoint x: 863, endPoint y: 68, distance: 15.7
click at [642, 95] on button "Team" at bounding box center [613, 112] width 58 height 35
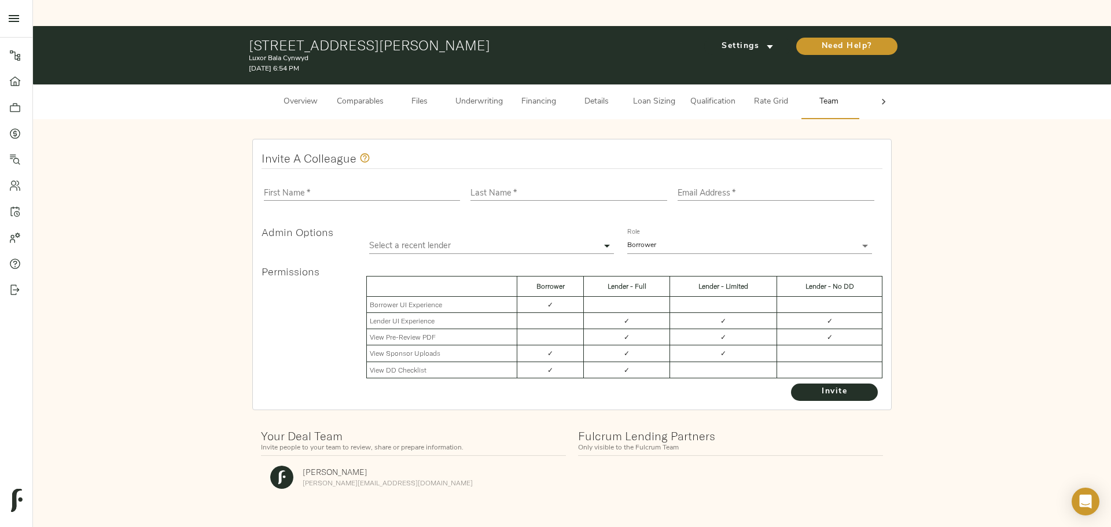
click at [876, 84] on div at bounding box center [883, 101] width 23 height 35
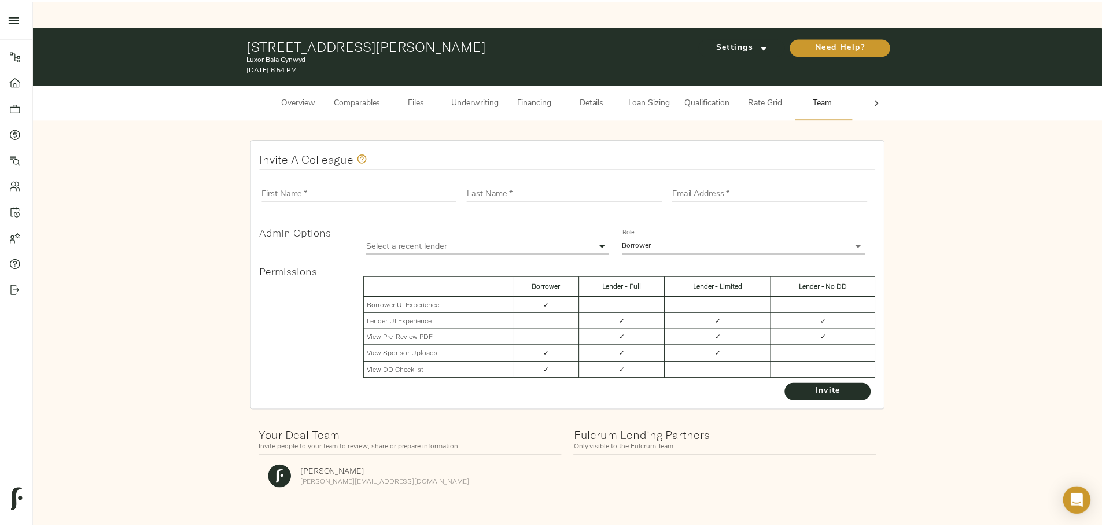
scroll to position [0, 45]
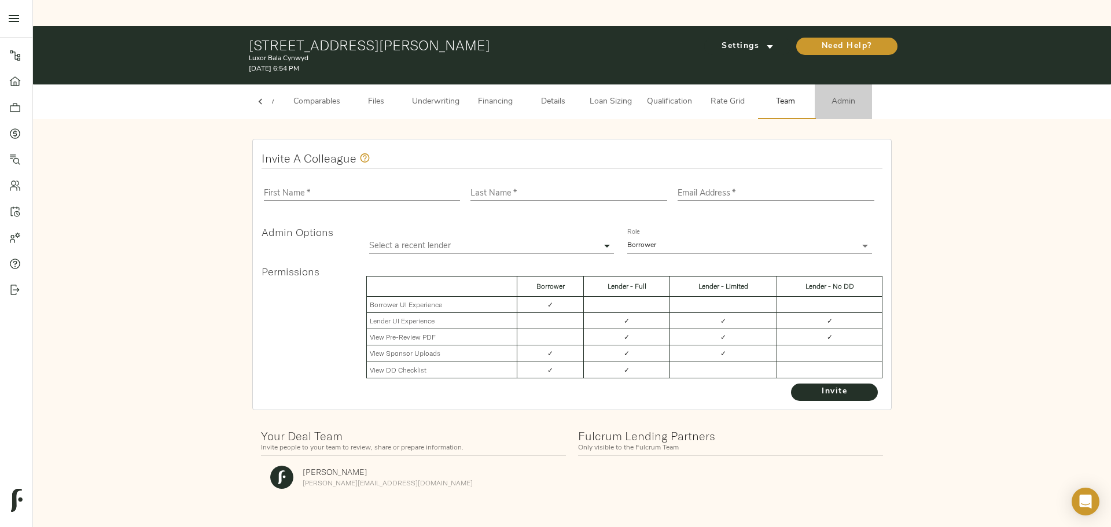
drag, startPoint x: 843, startPoint y: 75, endPoint x: 821, endPoint y: 81, distance: 22.9
click at [843, 95] on span "Admin" at bounding box center [843, 102] width 44 height 14
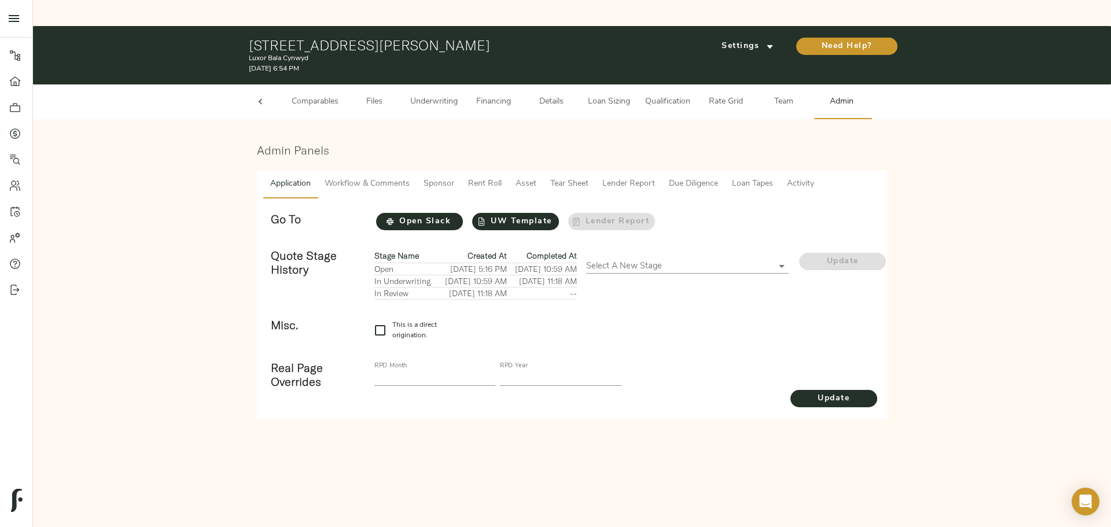
click at [515, 177] on span "Asset" at bounding box center [525, 184] width 21 height 14
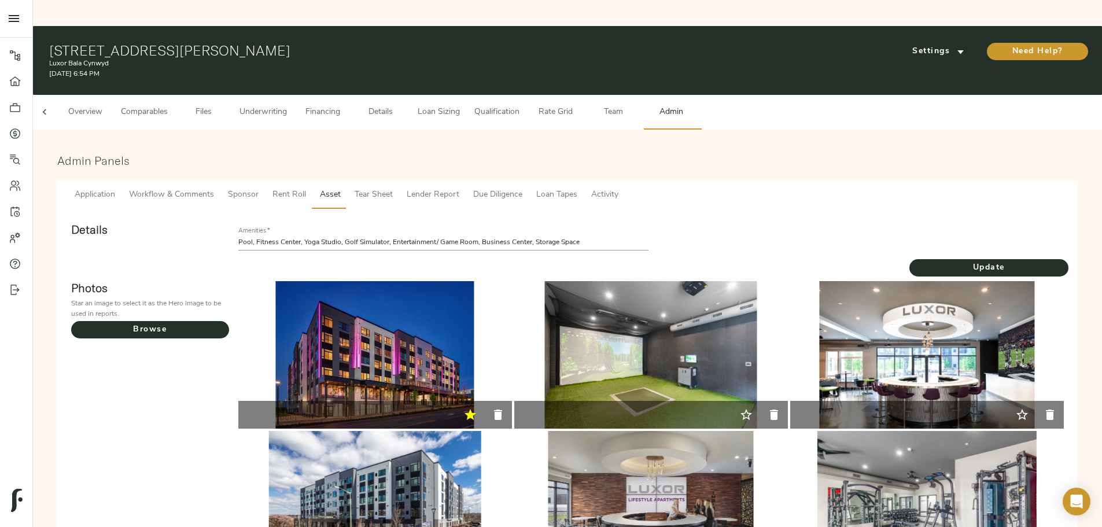
click at [393, 188] on span "Tear Sheet" at bounding box center [374, 195] width 38 height 14
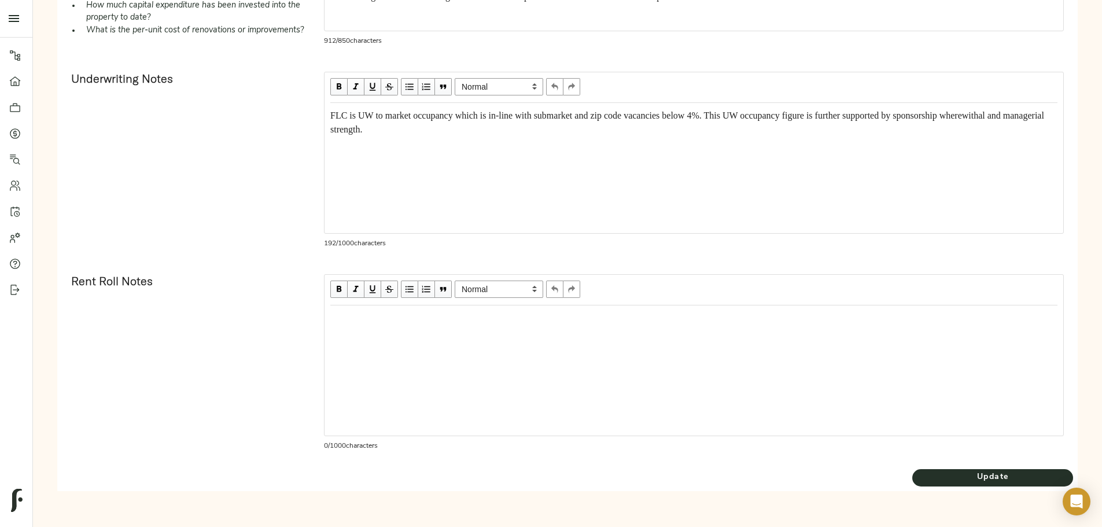
scroll to position [636, 0]
click at [438, 322] on div "Edit text" at bounding box center [693, 318] width 727 height 14
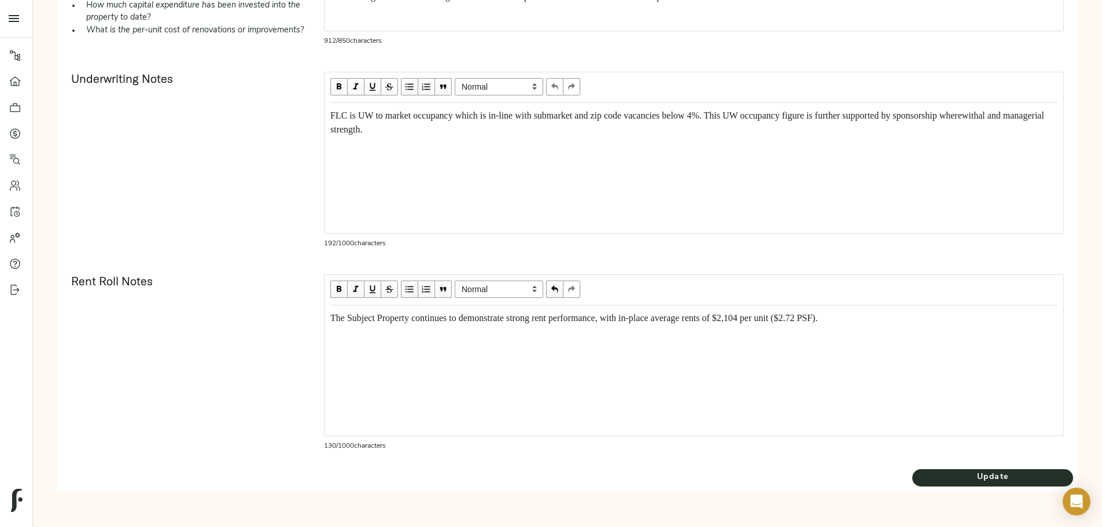
click at [520, 323] on span "The Subject Property continues to demonstrate strong rent performance, with in-…" at bounding box center [573, 318] width 487 height 10
click at [552, 325] on div "The Subject Property continues to demonstrate strong rent performance, with in-…" at bounding box center [693, 318] width 727 height 14
click at [554, 325] on div "The Subject Property continues to demonstrate strong rent performance, with in-…" at bounding box center [693, 318] width 727 height 14
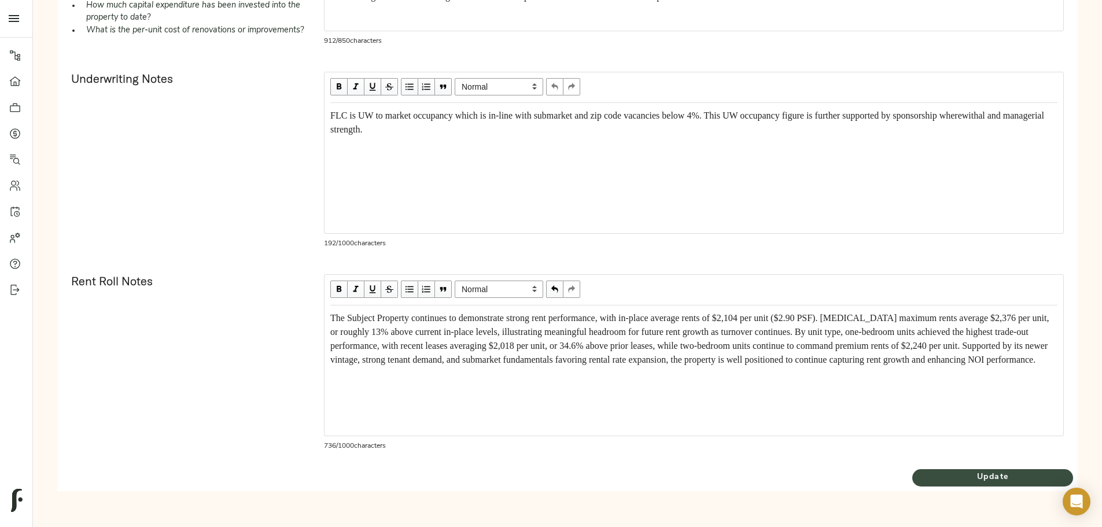
click at [912, 481] on span "Update" at bounding box center [992, 477] width 161 height 14
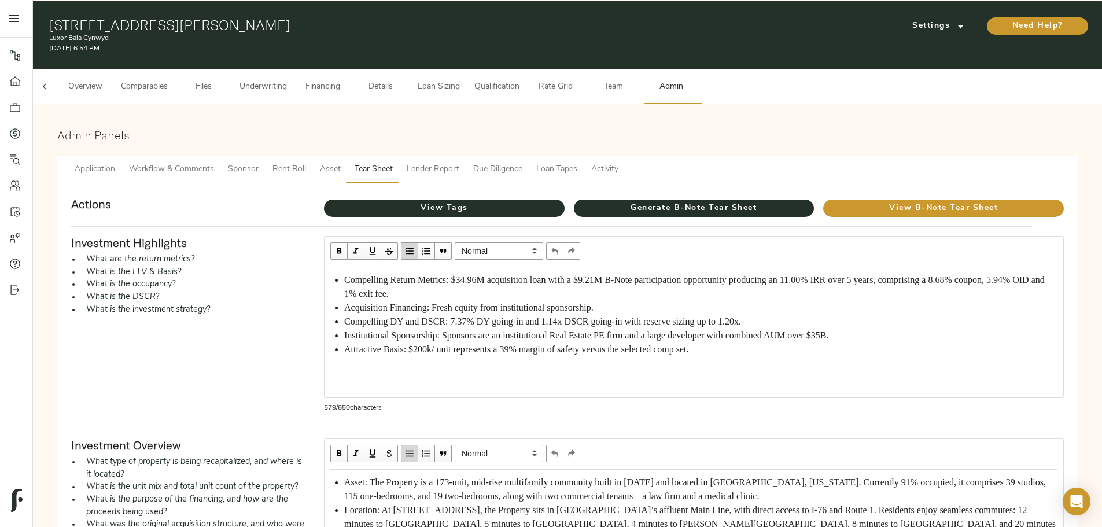
scroll to position [0, 0]
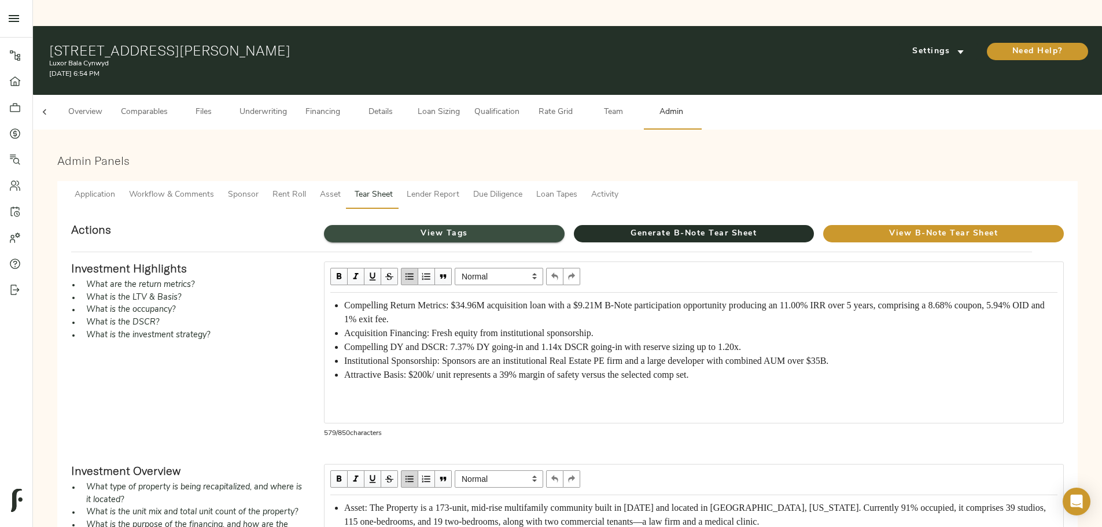
click at [452, 227] on span "View Tags" at bounding box center [444, 234] width 241 height 14
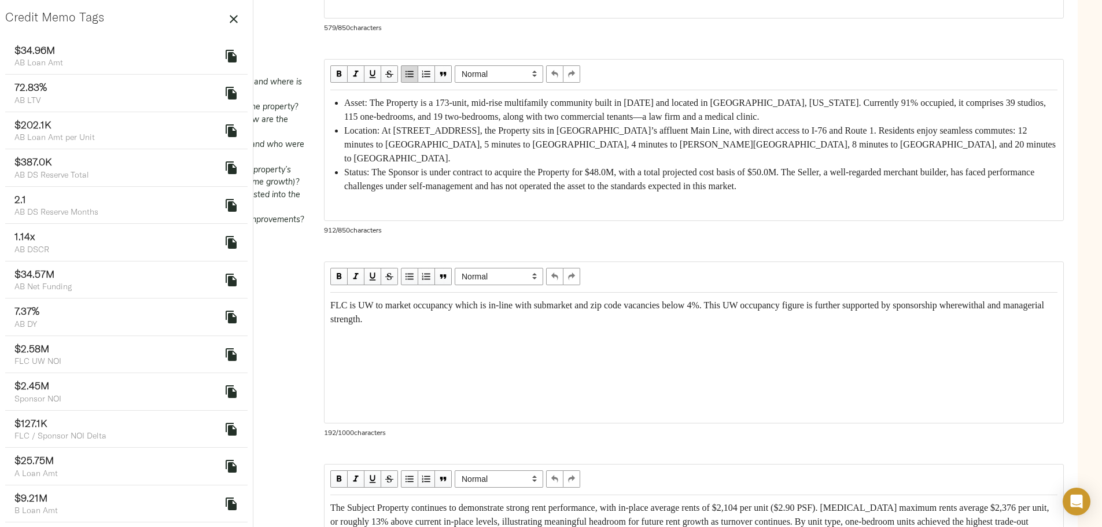
scroll to position [521, 0]
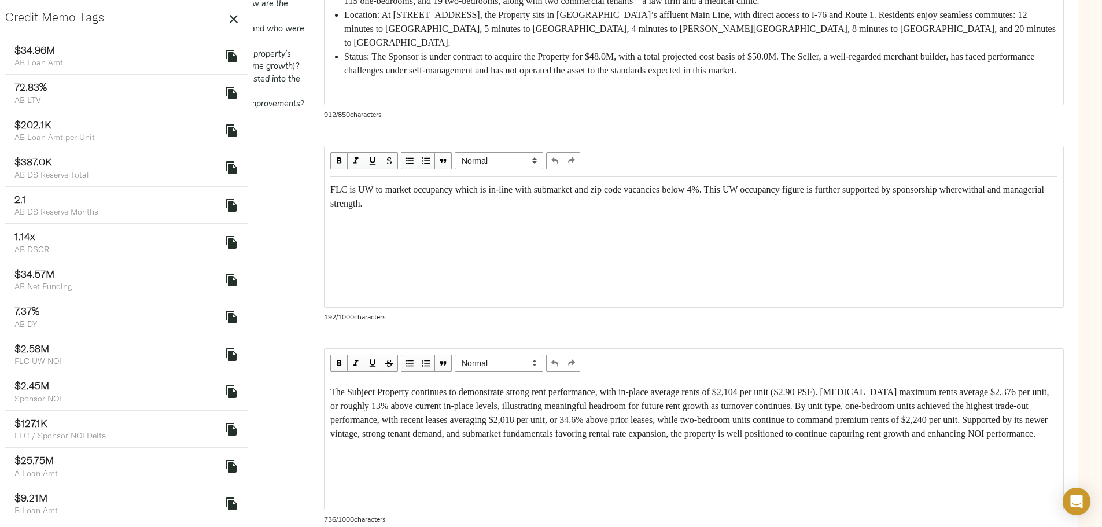
click at [496, 211] on div "FLC is UW to market occupancy which is in-line with submarket and zip code vaca…" at bounding box center [693, 197] width 727 height 28
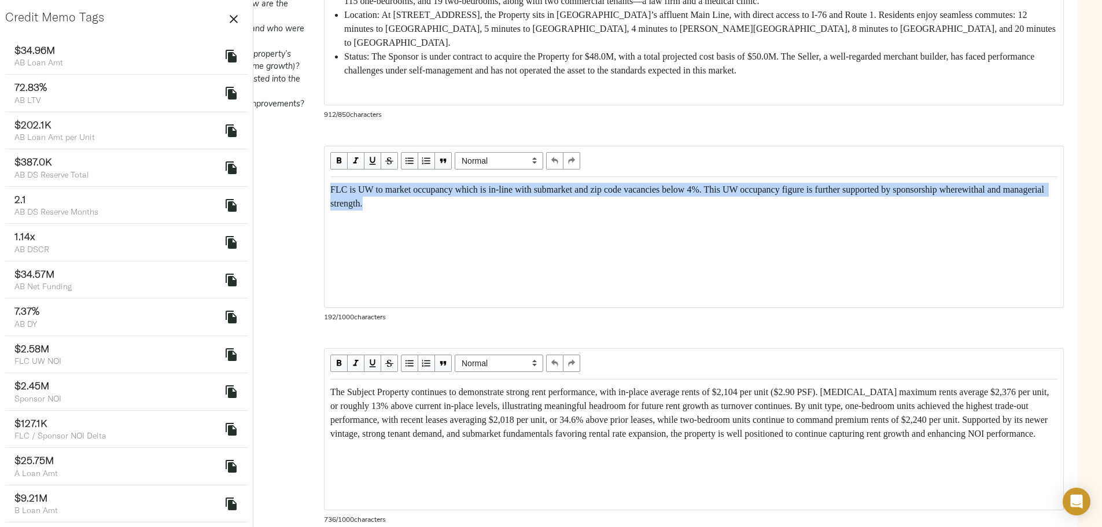
click at [496, 211] on div "FLC is UW to market occupancy which is in-line with submarket and zip code vaca…" at bounding box center [693, 197] width 727 height 28
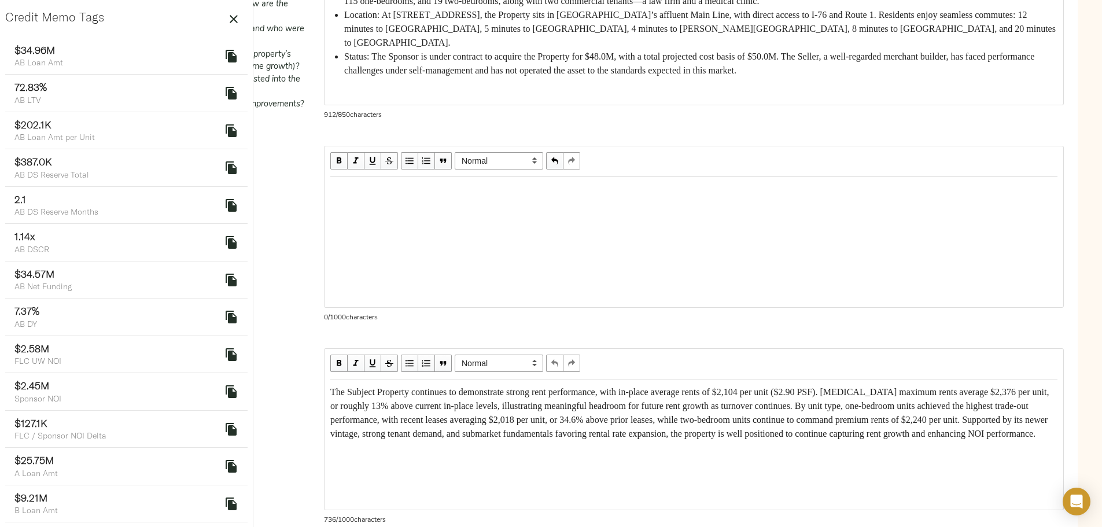
click at [315, 275] on div "Underwriting Notes" at bounding box center [188, 238] width 253 height 202
click at [455, 197] on div "Edit text" at bounding box center [693, 190] width 727 height 14
click at [315, 268] on div "Underwriting Notes" at bounding box center [188, 238] width 253 height 202
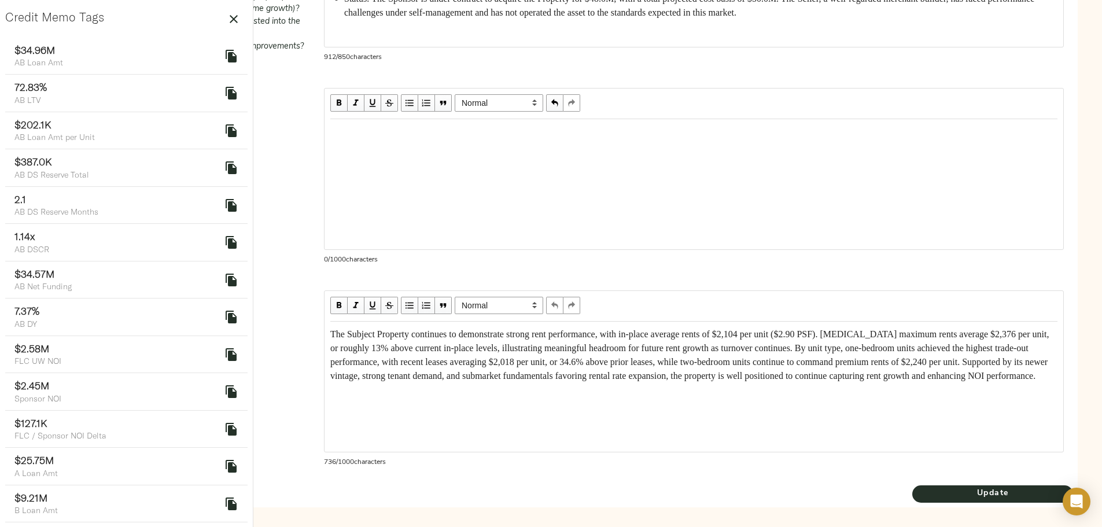
scroll to position [636, 0]
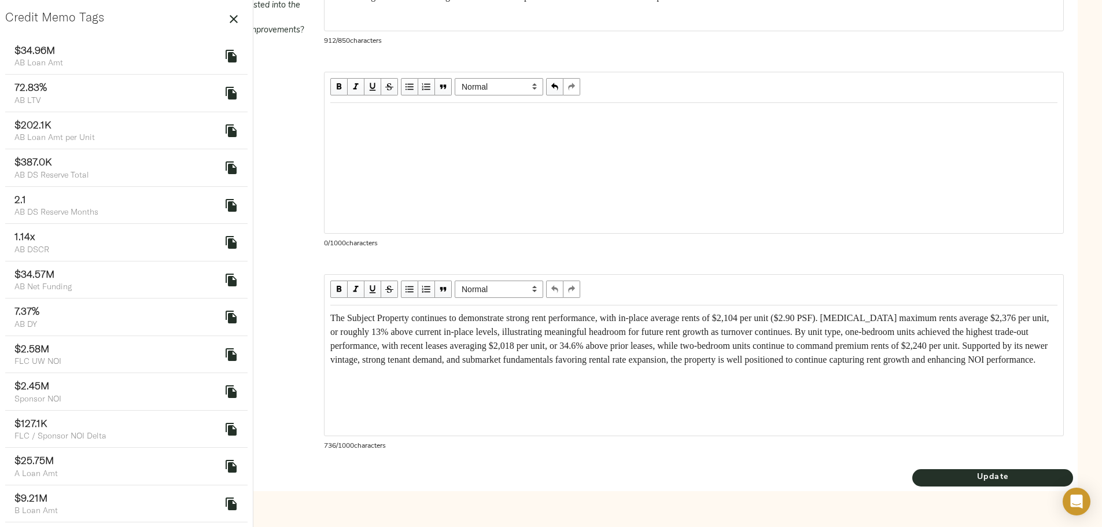
click at [473, 142] on div at bounding box center [694, 168] width 739 height 130
click at [442, 121] on div "Edit text" at bounding box center [693, 116] width 727 height 14
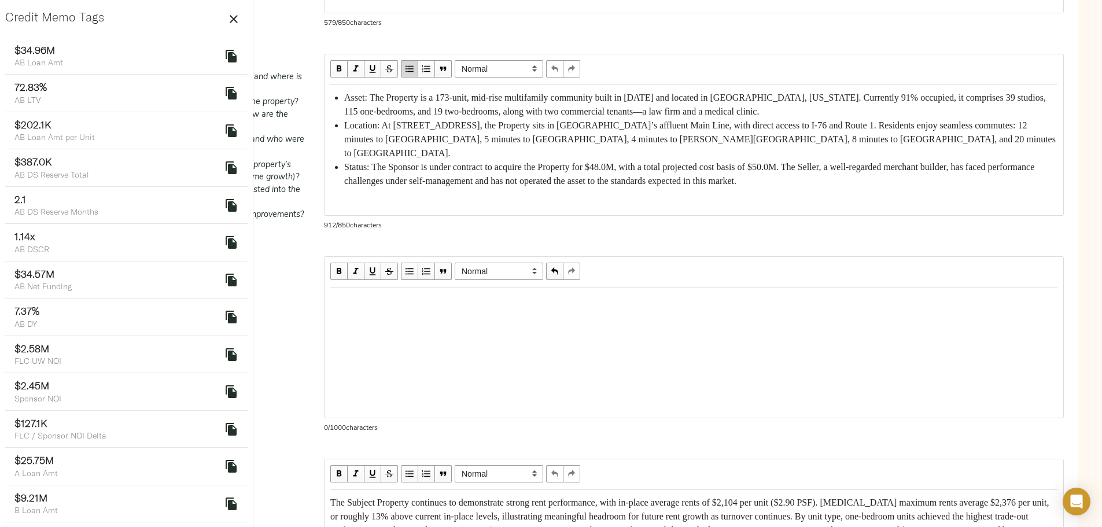
scroll to position [405, 0]
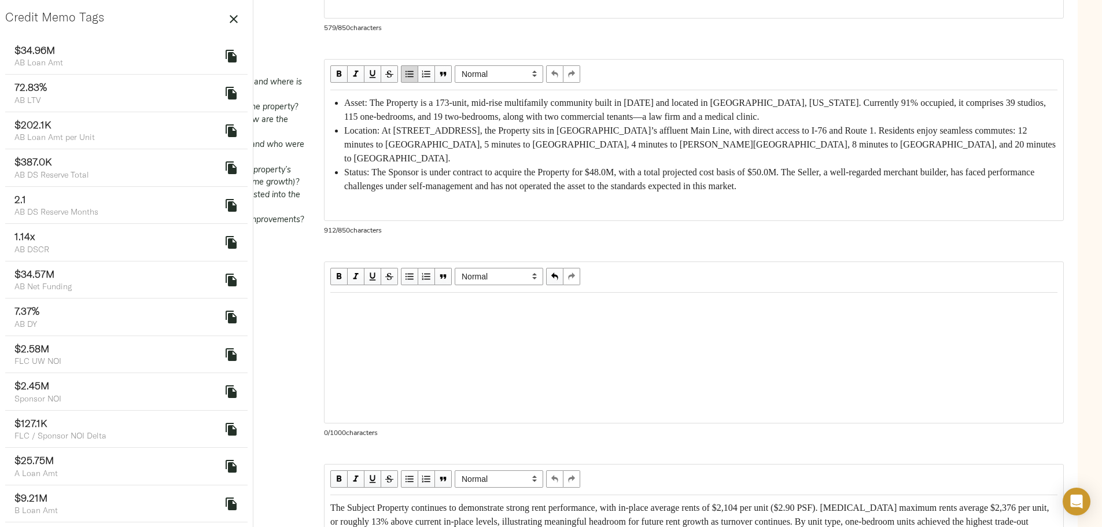
click at [458, 318] on div "Edit text" at bounding box center [694, 305] width 738 height 24
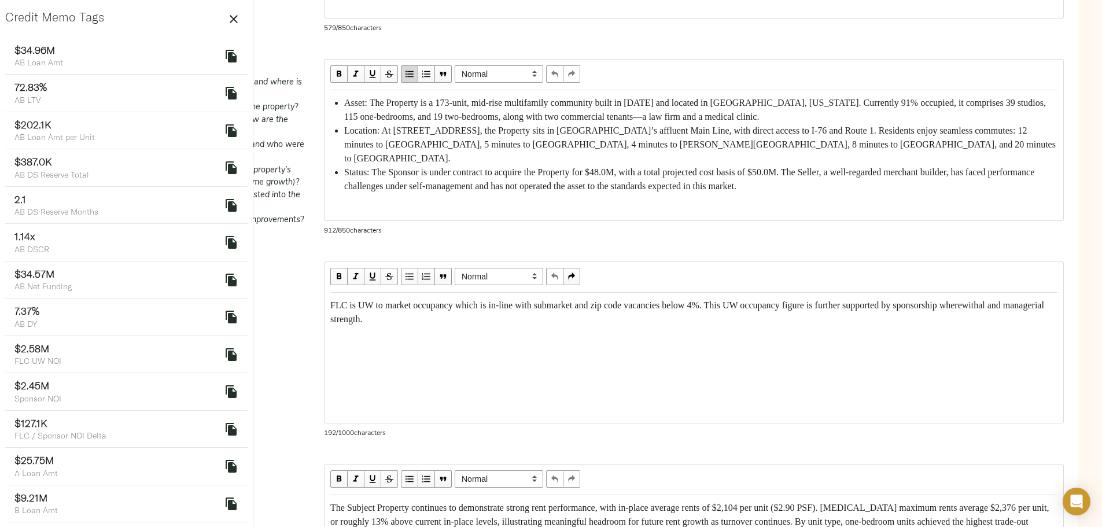
click at [481, 326] on div "FLC is UW to market occupancy which is in-line with submarket and zip code vaca…" at bounding box center [693, 313] width 727 height 28
click at [824, 326] on div "FLC is UW to market occupancy which is in-line with submarket and zip code vaca…" at bounding box center [693, 313] width 727 height 28
click at [823, 324] on span "FLC is UW to market occupancy which is in-line with submarket and zip code vaca…" at bounding box center [688, 312] width 716 height 24
click at [825, 326] on div "FLC is UW to market occupancy which is in-line with submarket and zip code vaca…" at bounding box center [693, 313] width 727 height 28
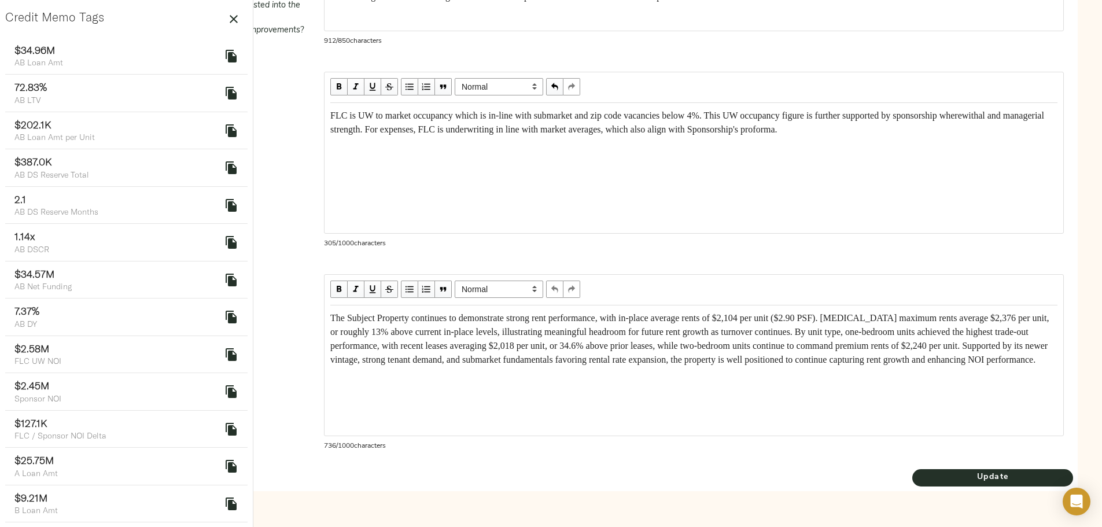
scroll to position [641, 0]
click at [912, 480] on span "Update" at bounding box center [992, 477] width 161 height 14
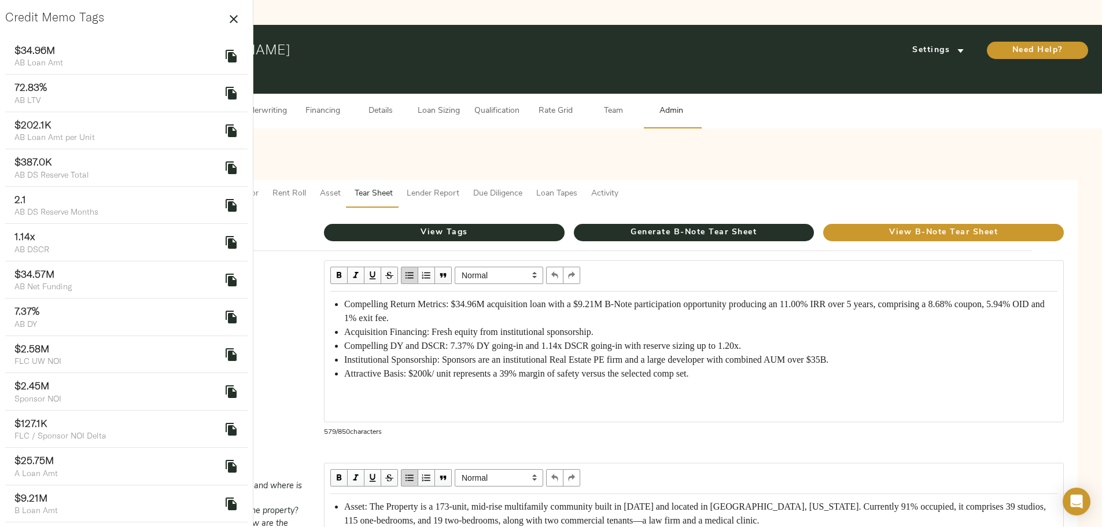
scroll to position [0, 0]
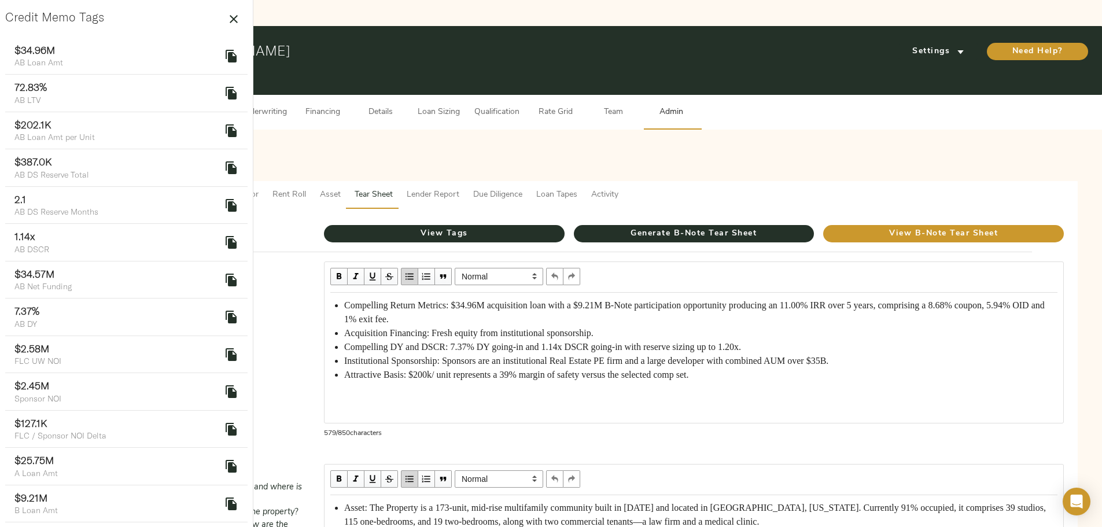
click at [229, 20] on icon "button" at bounding box center [234, 19] width 14 height 14
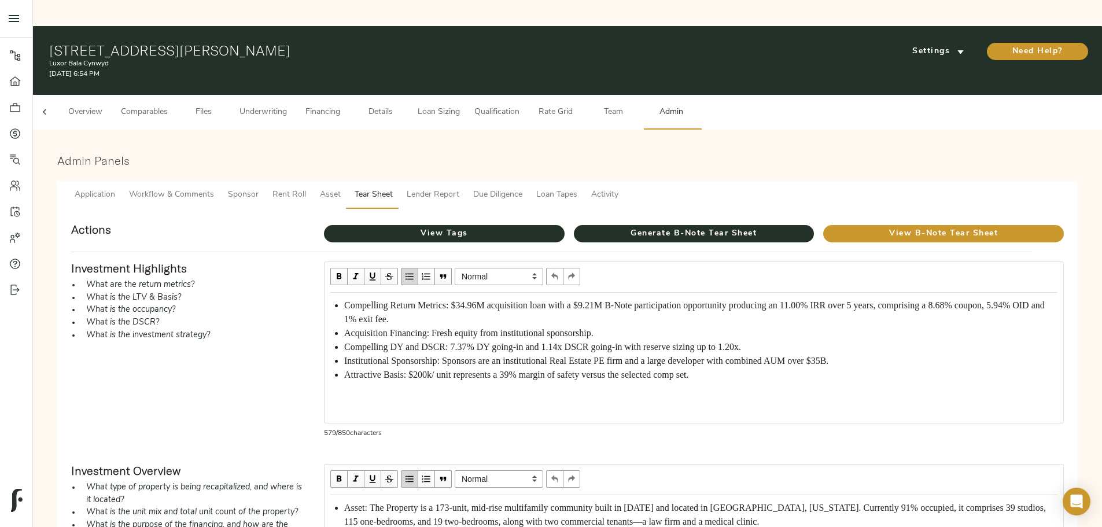
click at [403, 105] on span "Details" at bounding box center [381, 112] width 44 height 14
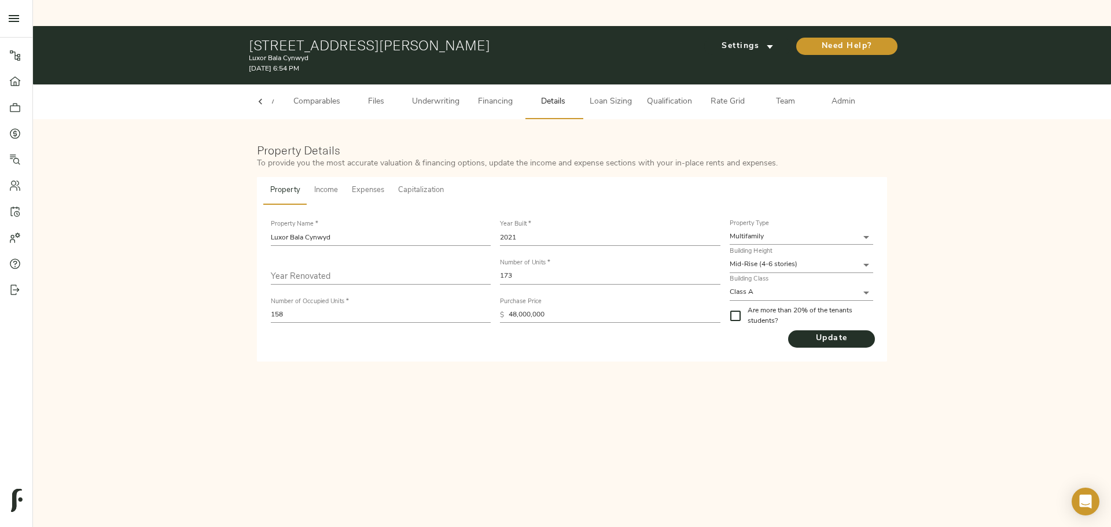
click at [673, 329] on div "Update" at bounding box center [572, 338] width 602 height 19
click at [821, 331] on span "Update" at bounding box center [831, 338] width 87 height 14
click at [579, 131] on div "Property Details To provide you the most accurate valuation & financing options…" at bounding box center [572, 253] width 1055 height 244
click at [602, 95] on span "Loan Sizing" at bounding box center [611, 102] width 44 height 14
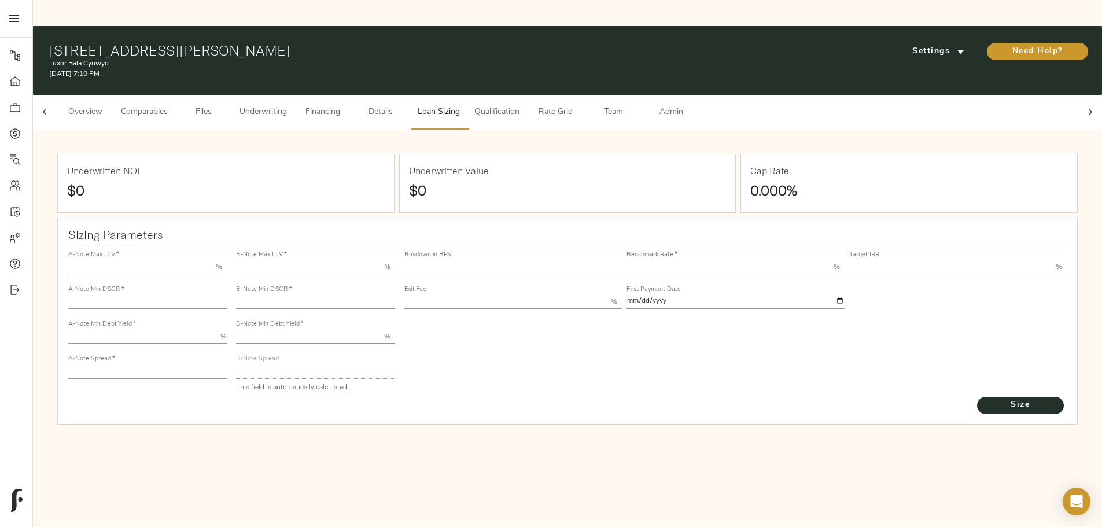
click at [526, 95] on button "Qualification" at bounding box center [496, 112] width 59 height 35
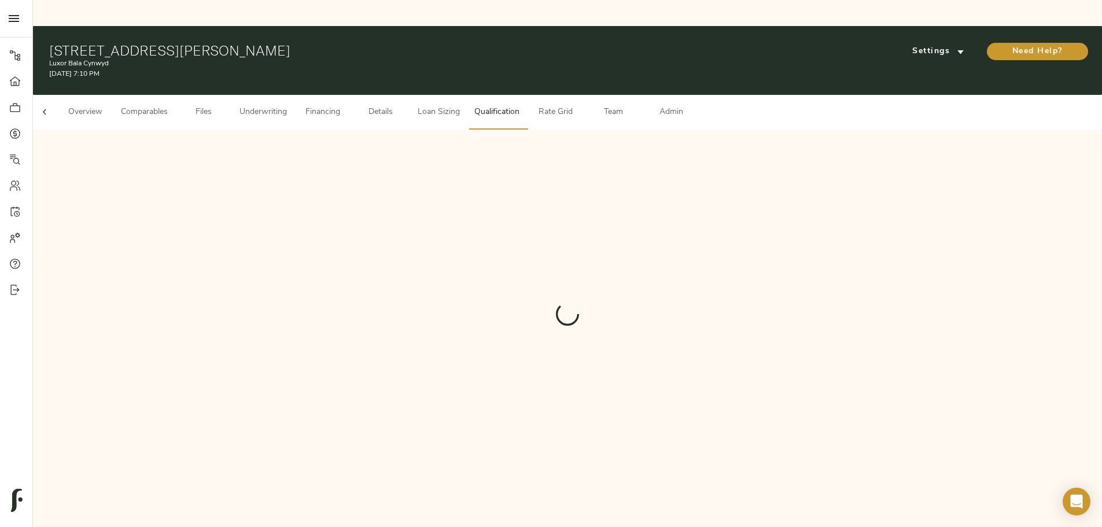
click at [460, 105] on span "Loan Sizing" at bounding box center [439, 112] width 44 height 14
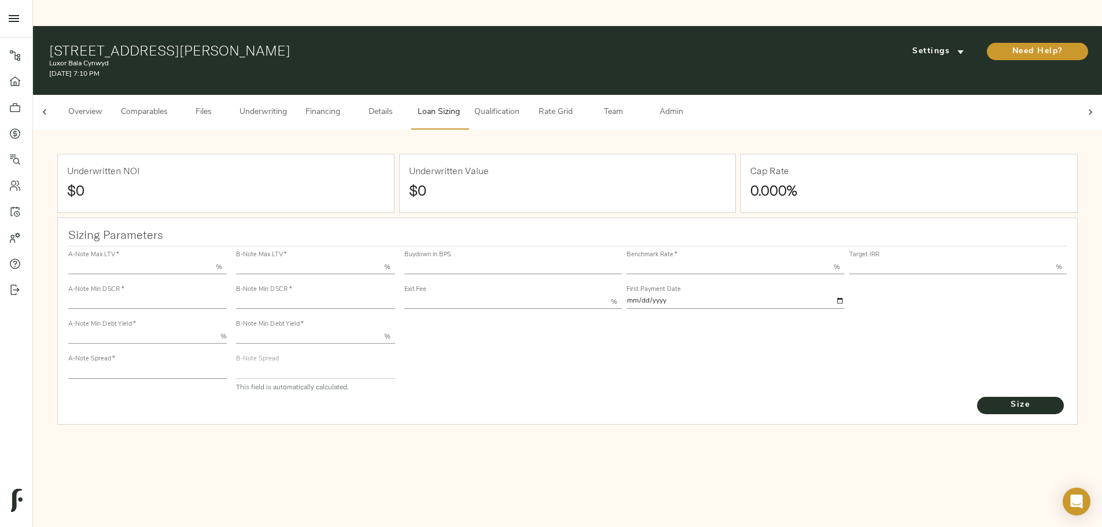
type input "55.000"
type input "1.4"
type input "10.00"
type input "200"
type input "80.000"
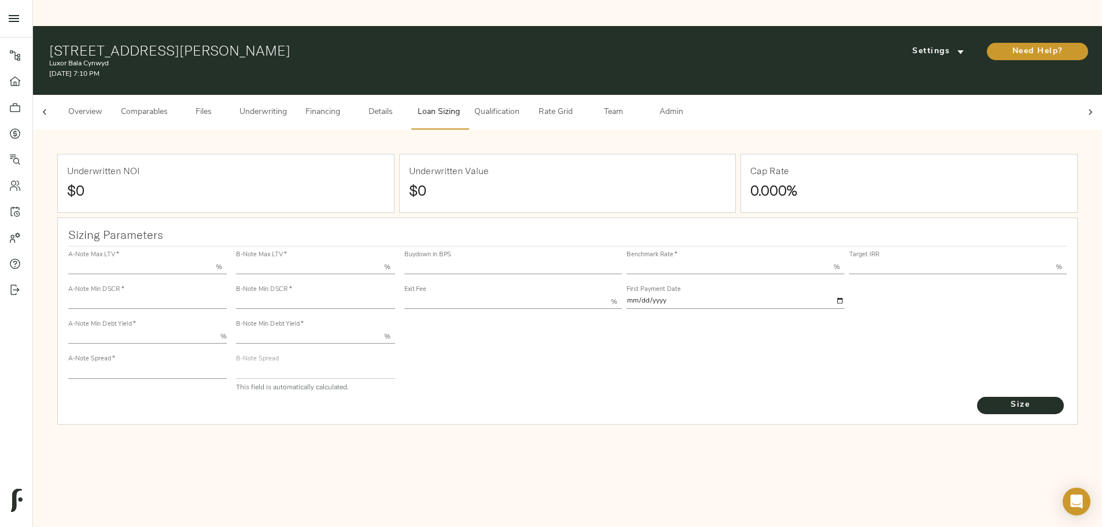
type input "1.14"
type input "2.00"
type input "500.6309306917852"
type input "26"
type input "3.67"
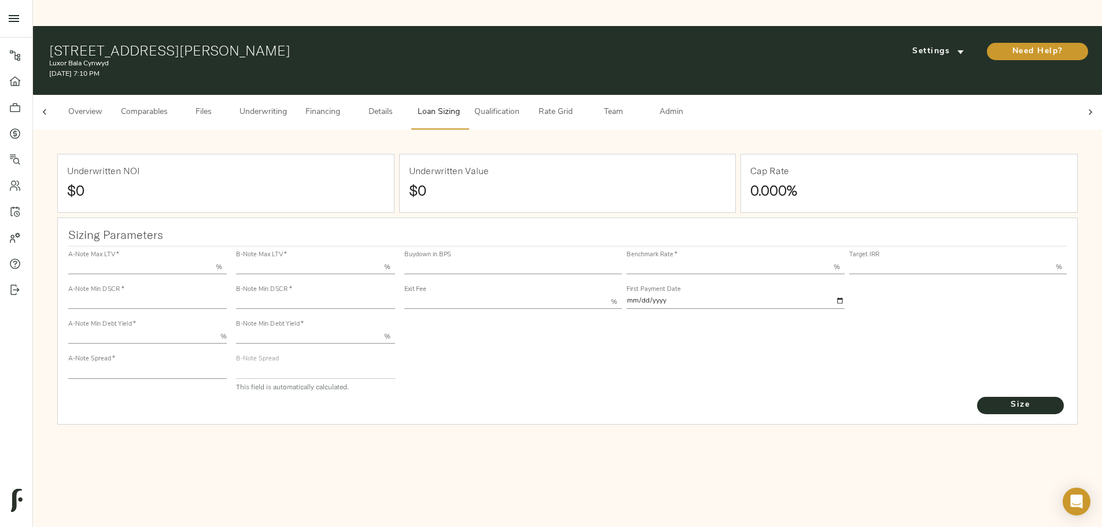
type input "11.00"
type input "1.00"
type input "2025-09-01"
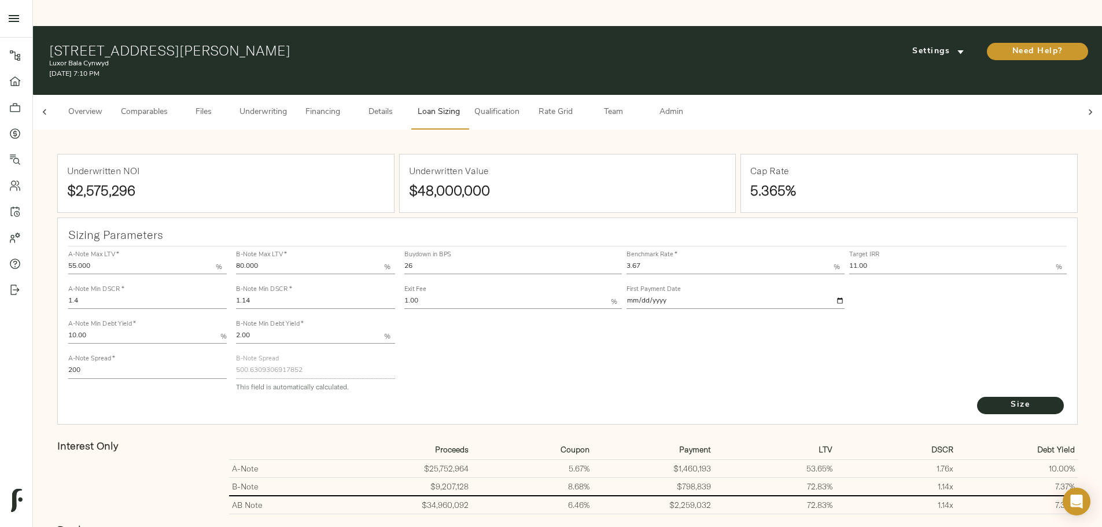
click at [287, 105] on span "Underwriting" at bounding box center [263, 112] width 47 height 14
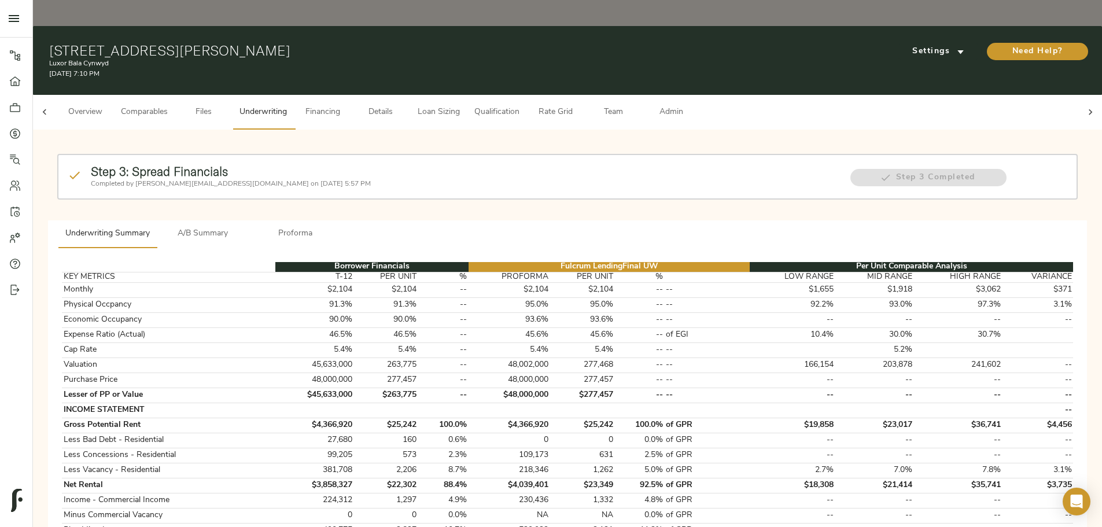
click at [345, 105] on span "Financing" at bounding box center [323, 112] width 44 height 14
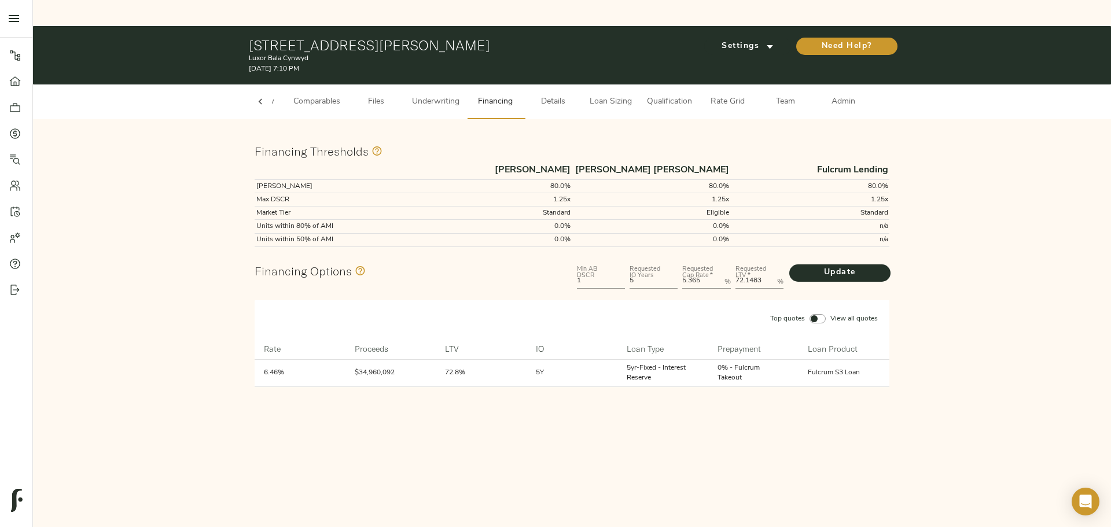
click at [606, 95] on span "Loan Sizing" at bounding box center [611, 102] width 44 height 14
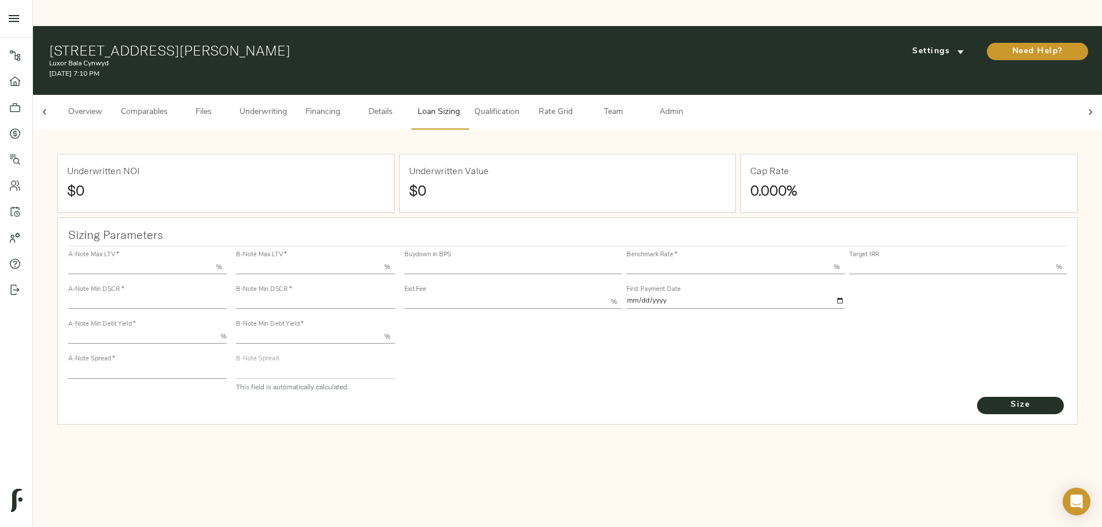
type input "55.000"
type input "1.4"
type input "10.00"
type input "200"
type input "80.000"
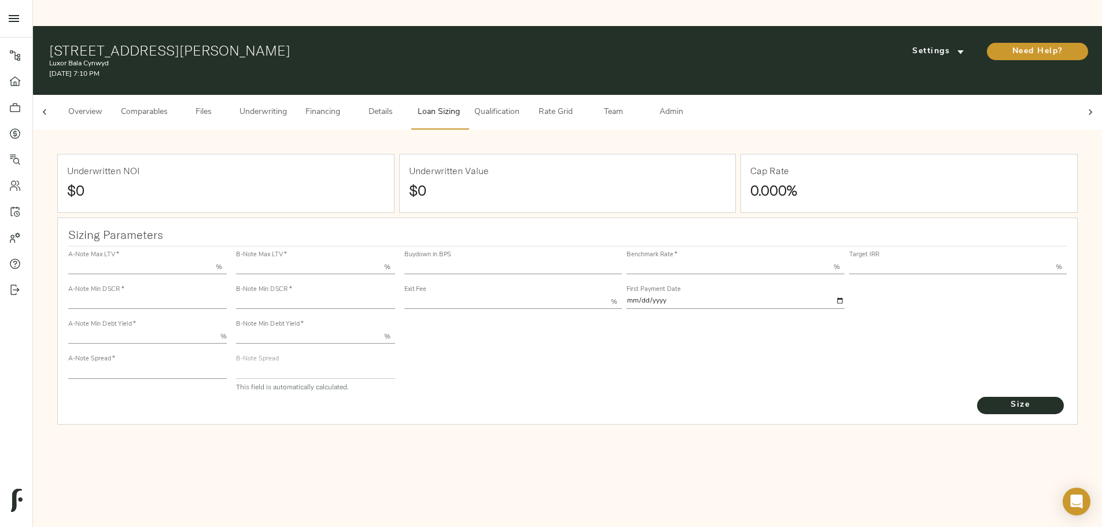
type input "1.14"
type input "2.00"
type input "500.6309306917852"
type input "26"
type input "3.67"
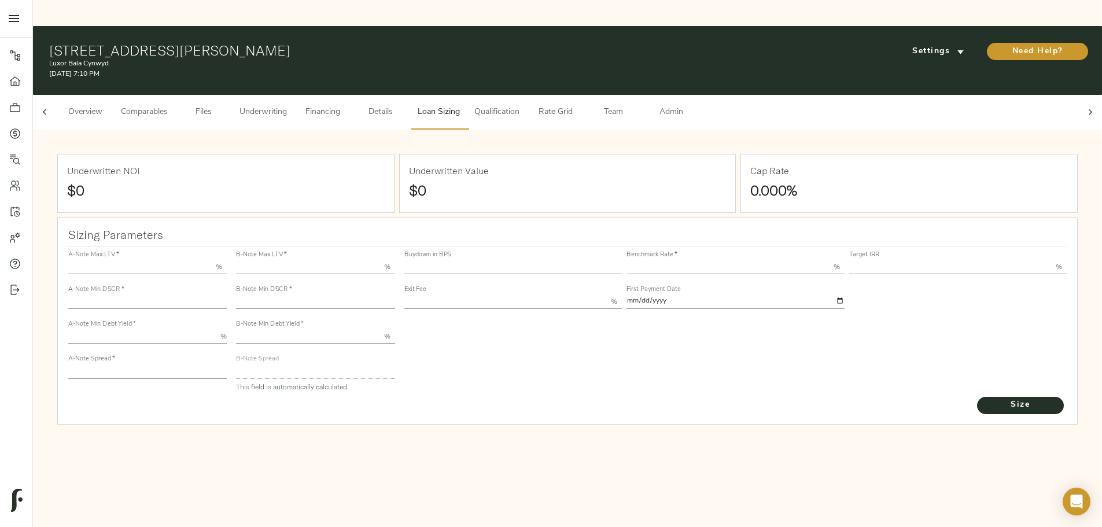
type input "11.00"
type input "1.00"
type input "2025-09-01"
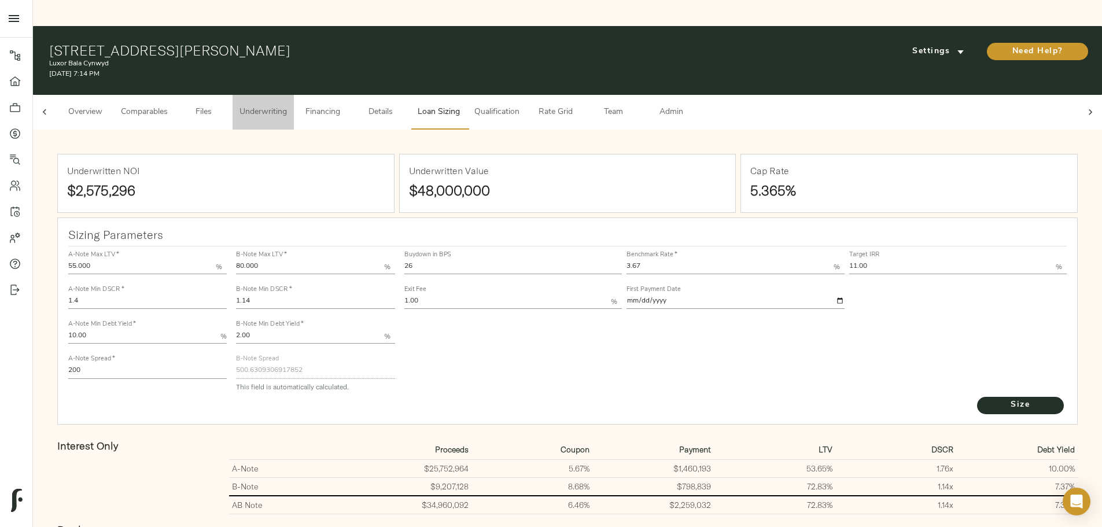
click at [287, 105] on span "Underwriting" at bounding box center [263, 112] width 47 height 14
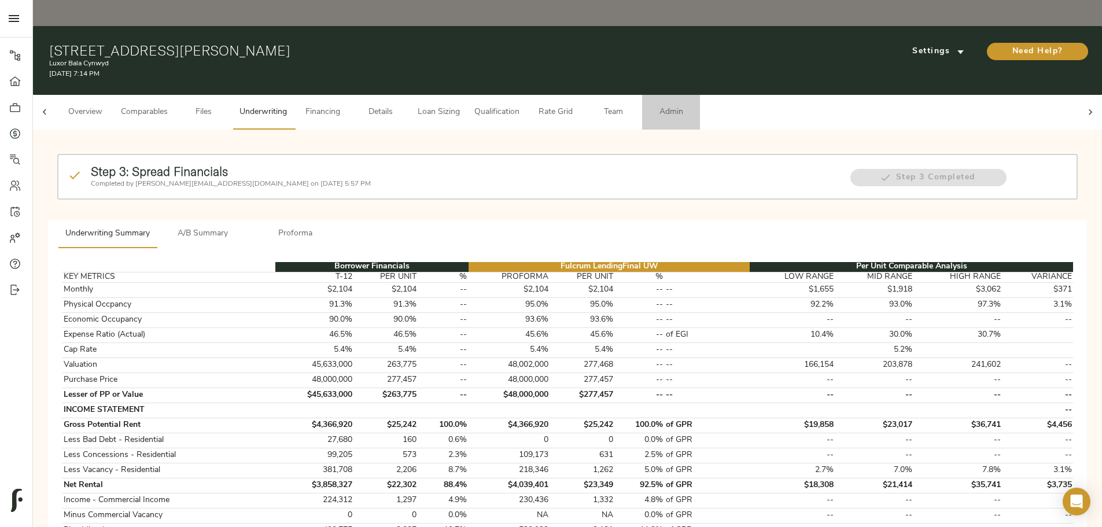
click at [693, 105] on span "Admin" at bounding box center [671, 112] width 44 height 14
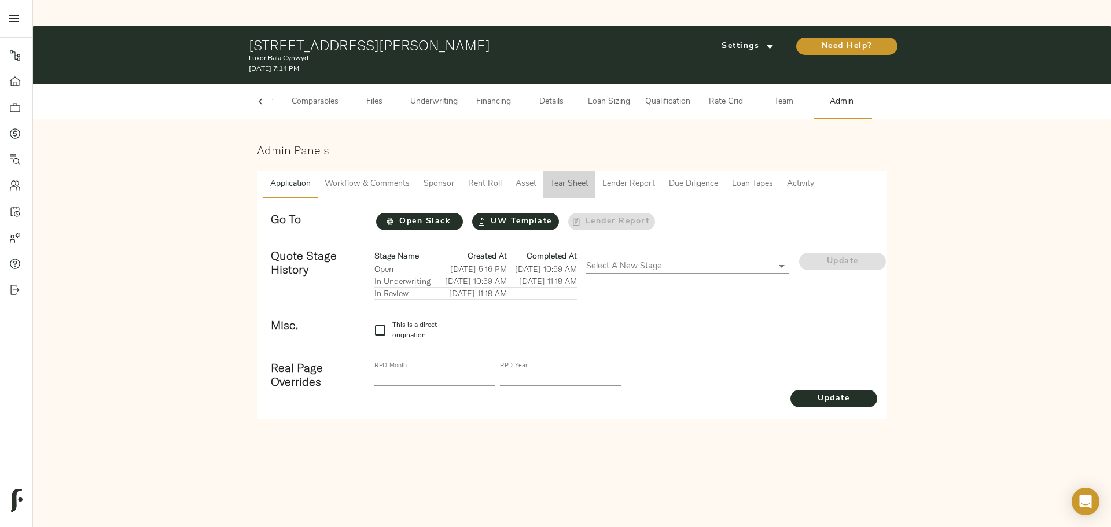
click at [570, 177] on span "Tear Sheet" at bounding box center [569, 184] width 38 height 14
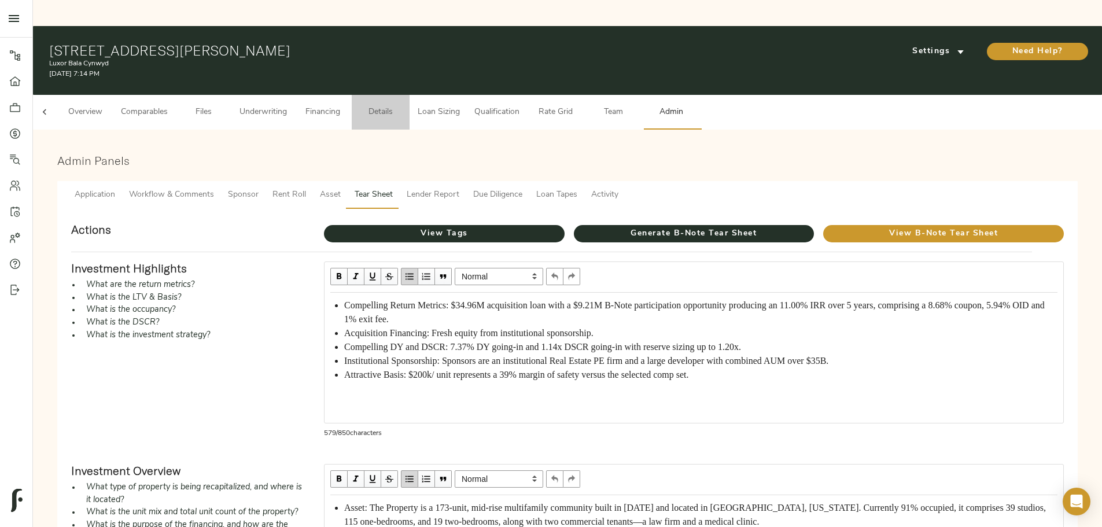
click at [403, 105] on span "Details" at bounding box center [381, 112] width 44 height 14
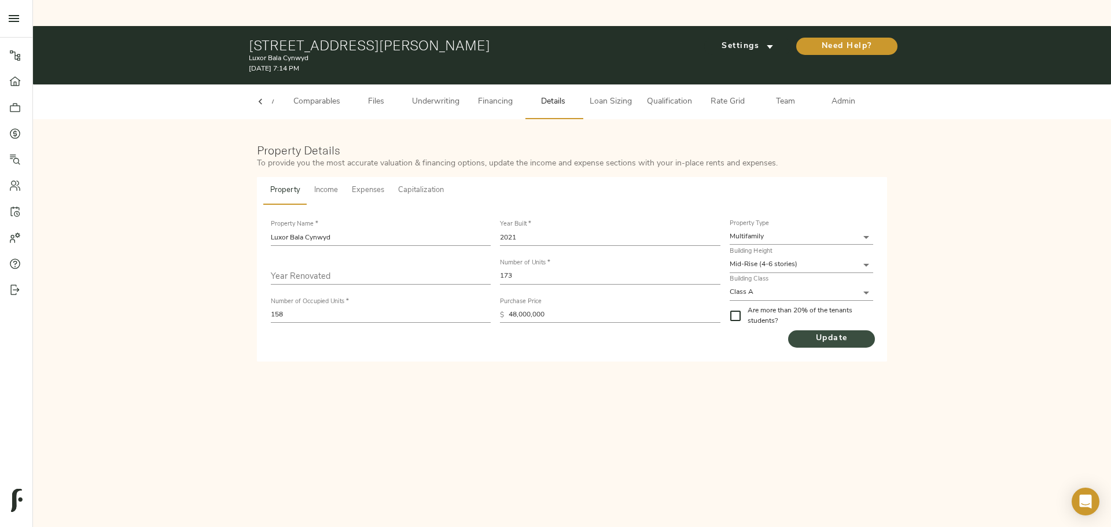
click at [821, 331] on span "Update" at bounding box center [831, 338] width 87 height 14
click at [845, 95] on span "Admin" at bounding box center [843, 102] width 44 height 14
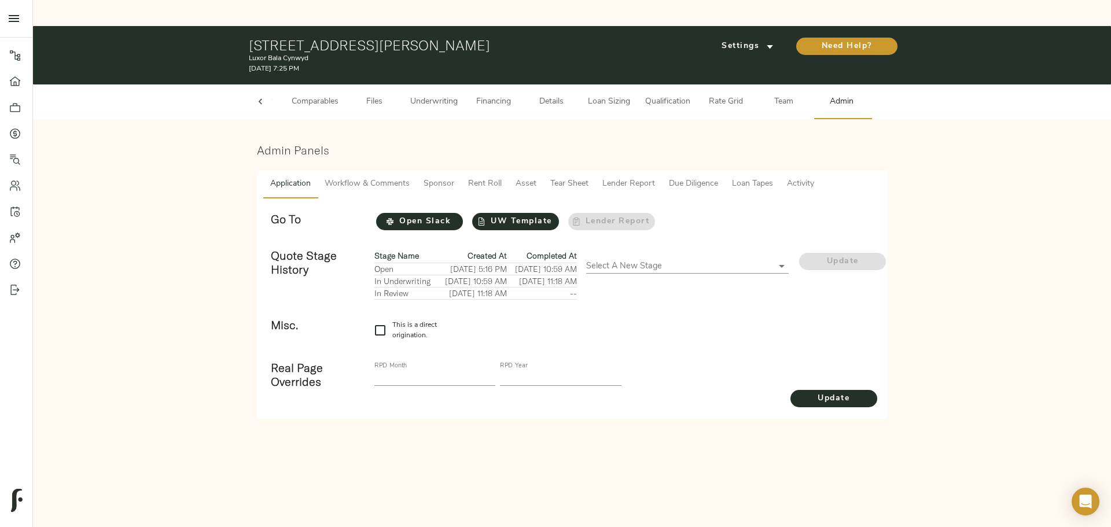
click at [574, 177] on span "Tear Sheet" at bounding box center [569, 184] width 38 height 14
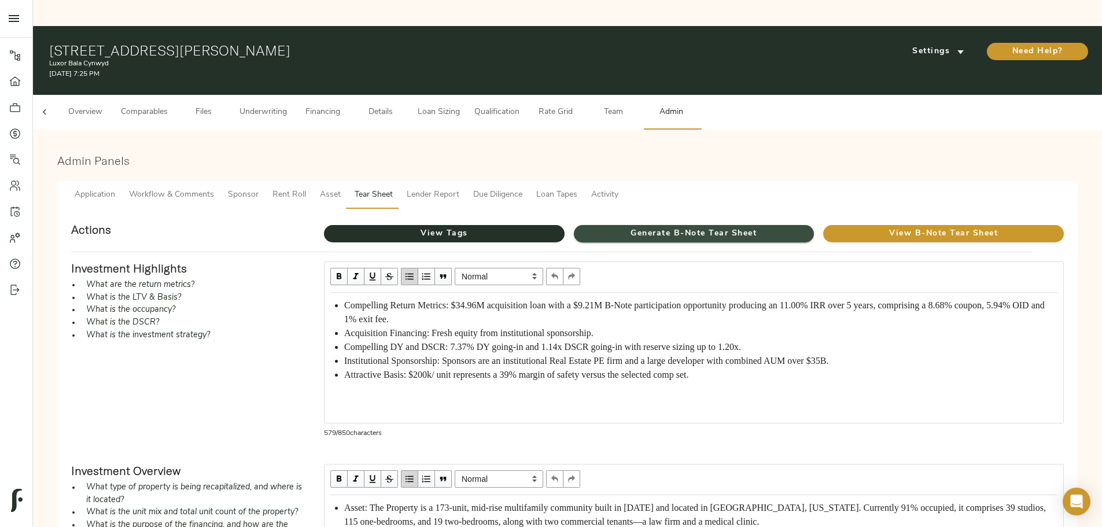
click at [686, 227] on span "Generate B-Note Tear Sheet" at bounding box center [694, 234] width 241 height 14
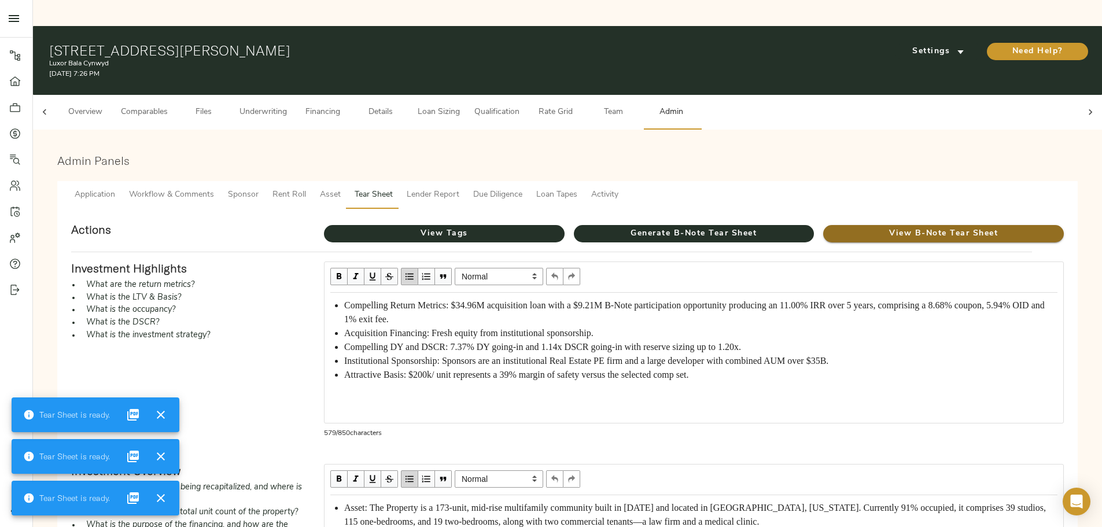
click at [823, 227] on span "View B-Note Tear Sheet" at bounding box center [943, 234] width 241 height 14
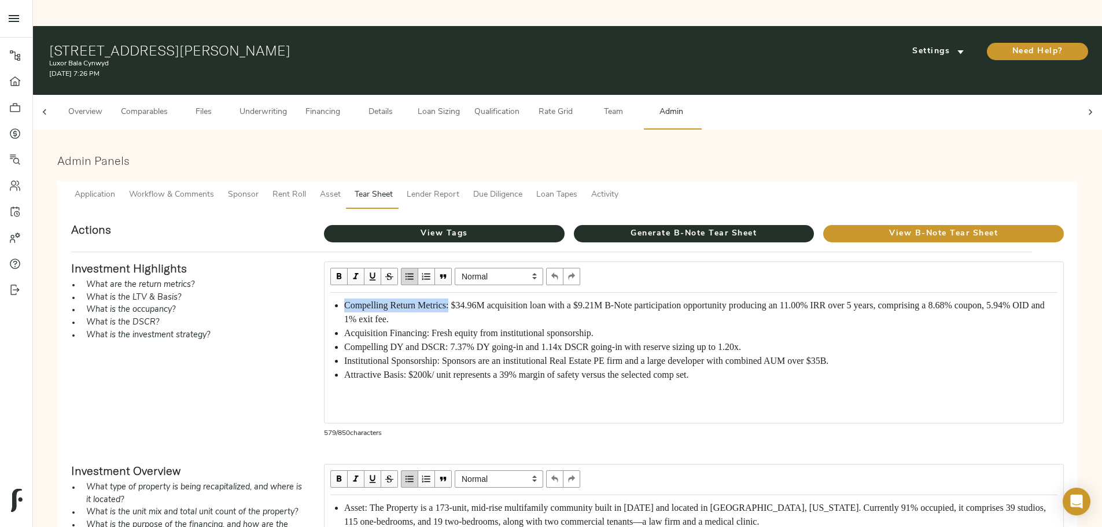
drag, startPoint x: 444, startPoint y: 268, endPoint x: 557, endPoint y: 268, distance: 112.2
click at [557, 300] on span "Compelling Return Metrics: $34.96M acquisition loan with a $9.21M B-Note partic…" at bounding box center [695, 312] width 703 height 24
drag, startPoint x: 445, startPoint y: 310, endPoint x: 535, endPoint y: 308, distance: 89.7
click at [535, 328] on span "Acquisition Financing: Fresh equity from institutional sponsorship." at bounding box center [468, 333] width 249 height 10
drag, startPoint x: 443, startPoint y: 323, endPoint x: 500, endPoint y: 325, distance: 57.3
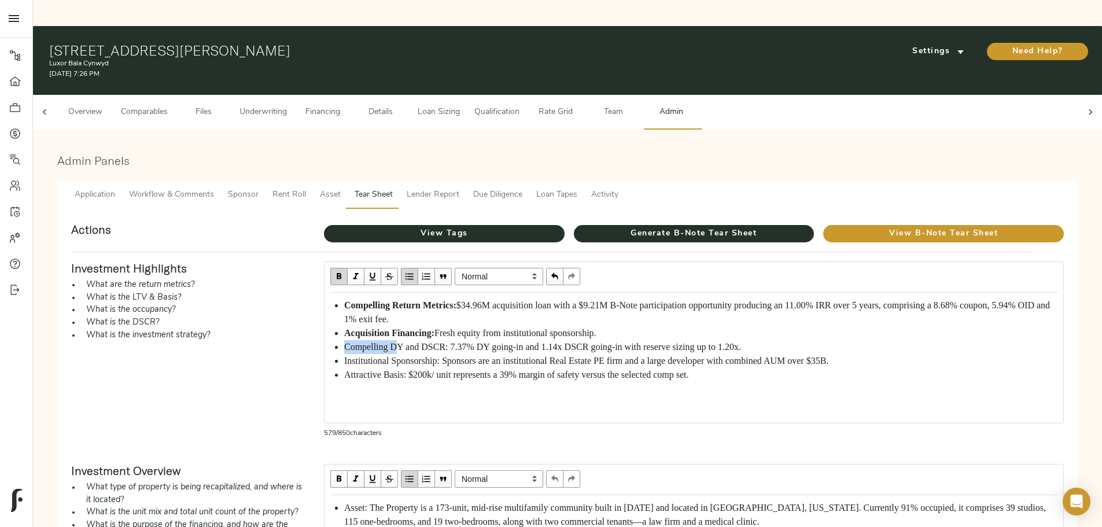
click at [500, 342] on span "Compelling DY and DSCR: 7.37% DY going-in and 1.14x DSCR going-in with reserve …" at bounding box center [542, 347] width 397 height 10
drag, startPoint x: 551, startPoint y: 323, endPoint x: 445, endPoint y: 322, distance: 106.4
click at [445, 342] on span "Compelling DY and DSCR: 7.37% DY going-in and 1.14x DSCR going-in with reserve …" at bounding box center [542, 347] width 397 height 10
drag, startPoint x: 442, startPoint y: 351, endPoint x: 550, endPoint y: 352, distance: 107.6
click at [550, 352] on ul "Compelling Return Metrics: $34.96M acquisition loan with a $9.21M B-Note partic…" at bounding box center [693, 340] width 727 height 83
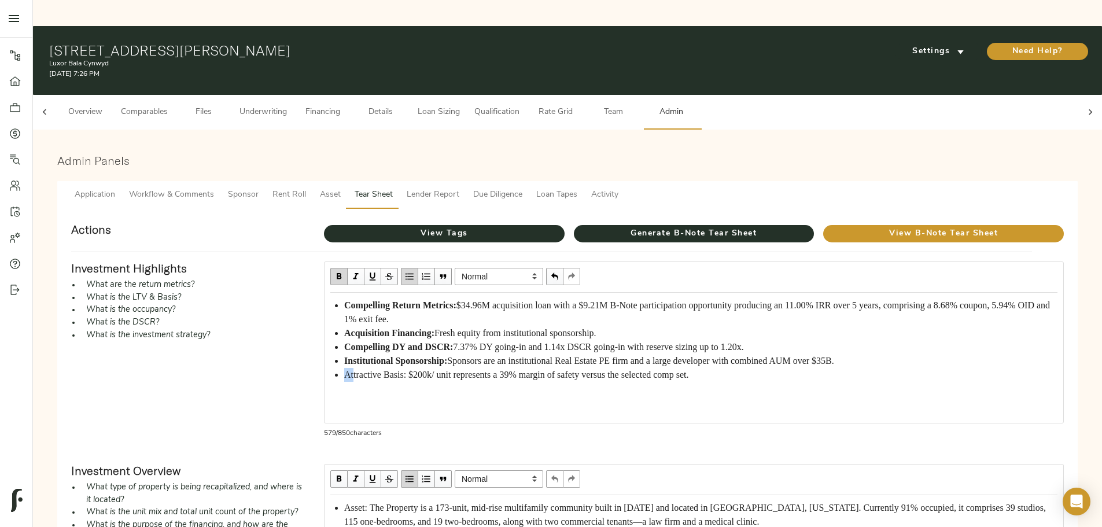
scroll to position [5, 0]
drag, startPoint x: 444, startPoint y: 382, endPoint x: 509, endPoint y: 373, distance: 66.0
click at [509, 373] on span "Attractive Basis: $200k/ unit represents a 39% margin of safety versus the sele…" at bounding box center [516, 375] width 345 height 10
click at [494, 227] on span "View Tags" at bounding box center [444, 234] width 241 height 14
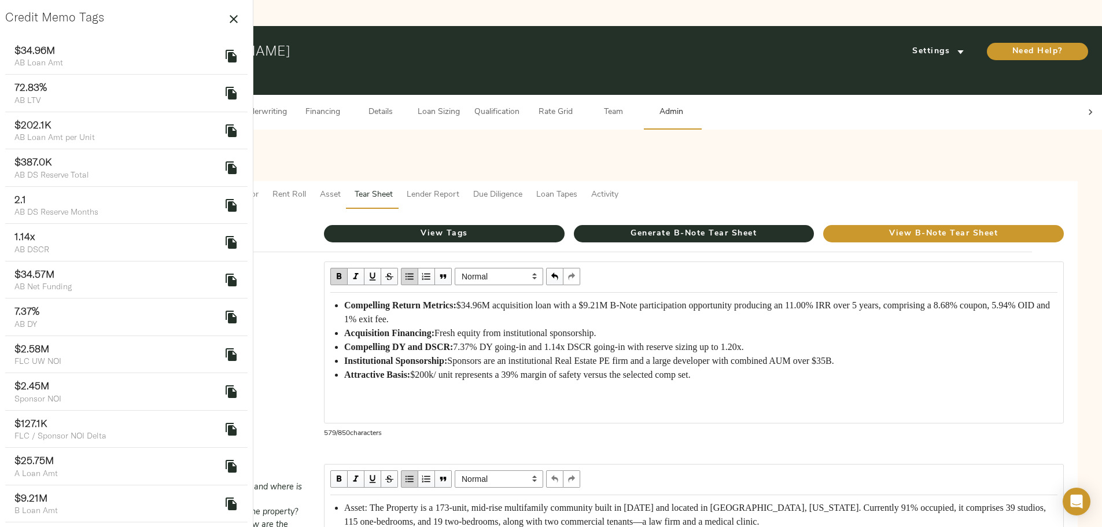
click at [227, 59] on icon "delete" at bounding box center [231, 56] width 11 height 13
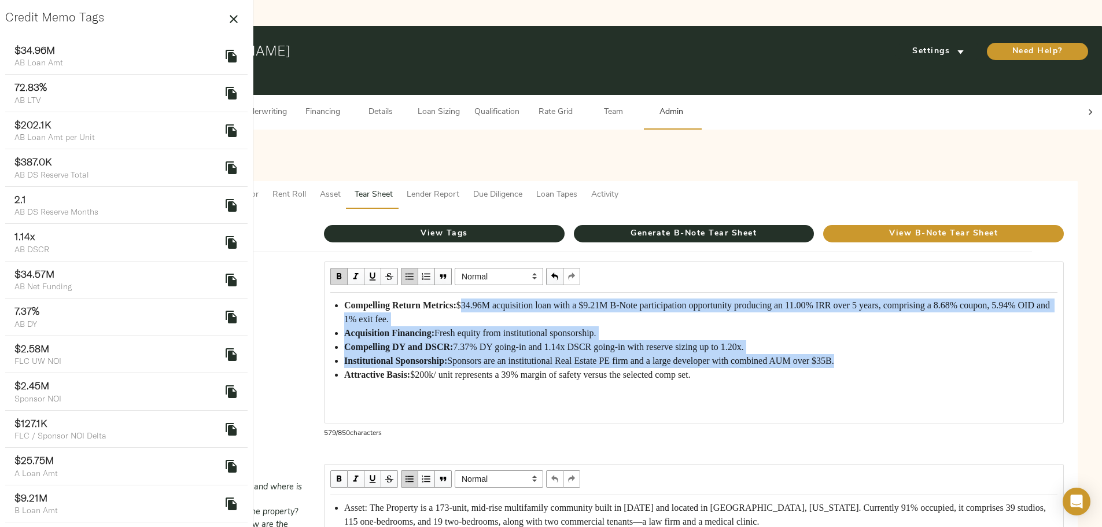
scroll to position [0, 0]
drag, startPoint x: 577, startPoint y: 261, endPoint x: 606, endPoint y: 265, distance: 29.7
click at [606, 300] on span "$34.96M acquisition loan with a $9.21M B-Note participation opportunity produci…" at bounding box center [698, 312] width 708 height 24
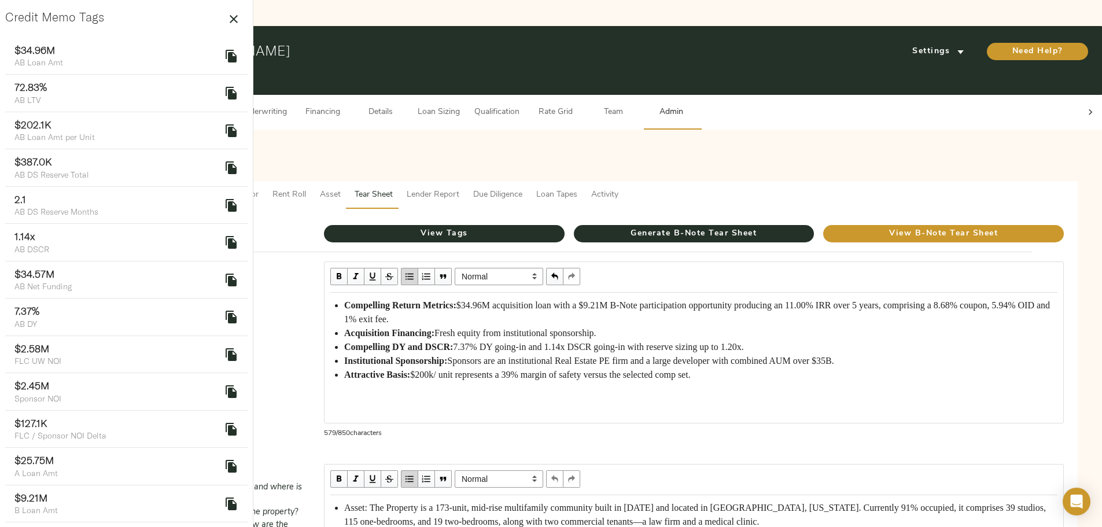
click at [600, 300] on span "$34.96M acquisition loan with a $9.21M B-Note participation opportunity produci…" at bounding box center [698, 312] width 708 height 24
drag, startPoint x: 577, startPoint y: 268, endPoint x: 614, endPoint y: 268, distance: 37.0
click at [614, 300] on span "$34.96M acquisition loan with a $9.21M B-Note participation opportunity produci…" at bounding box center [698, 312] width 708 height 24
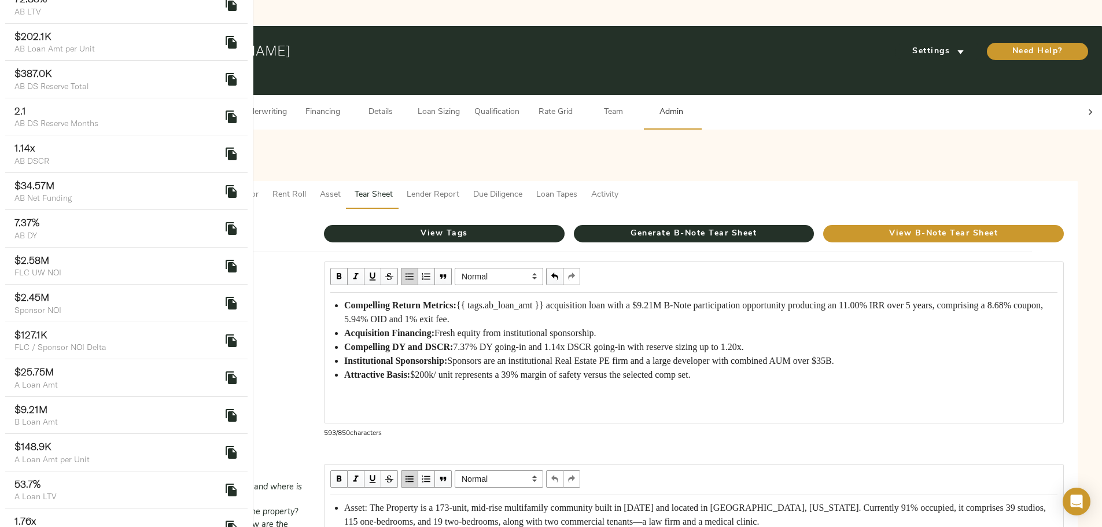
scroll to position [116, 0]
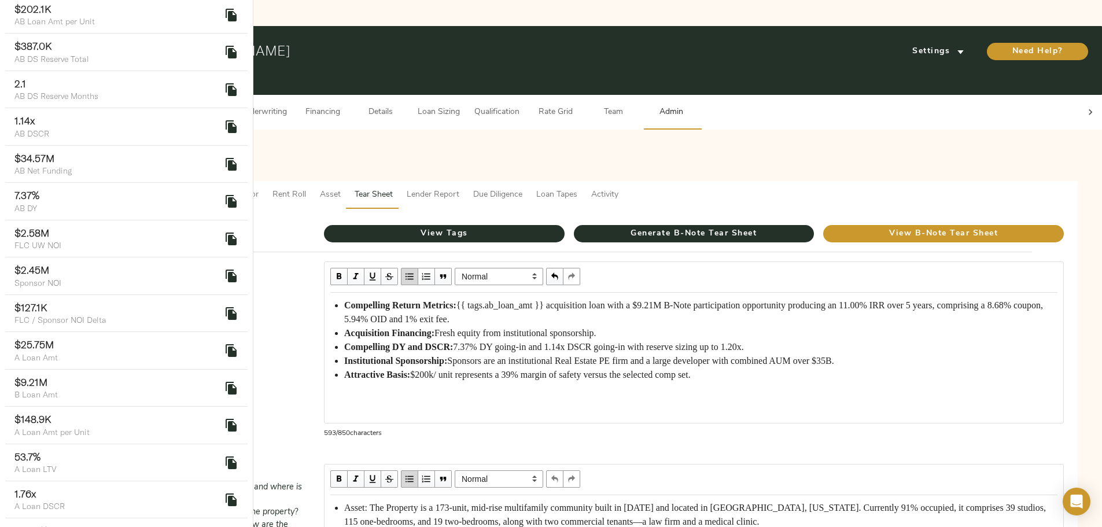
click at [231, 382] on button "delete" at bounding box center [232, 388] width 28 height 28
drag, startPoint x: 768, startPoint y: 270, endPoint x: 799, endPoint y: 269, distance: 31.2
click at [799, 300] on span "{{ tags.ab_loan_amt }} acquisition loan with a $9.21M B-Note participation oppo…" at bounding box center [694, 312] width 701 height 24
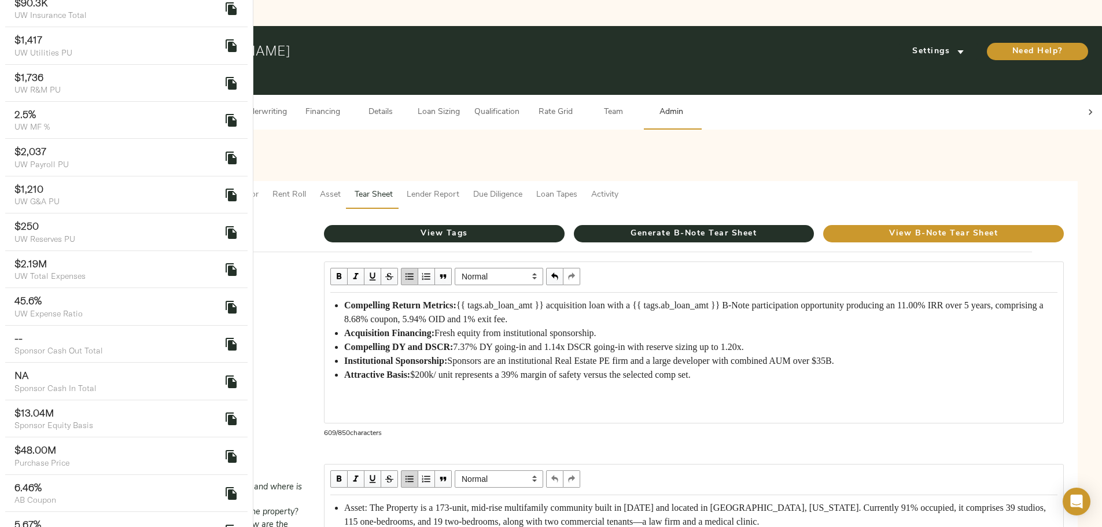
scroll to position [1388, 0]
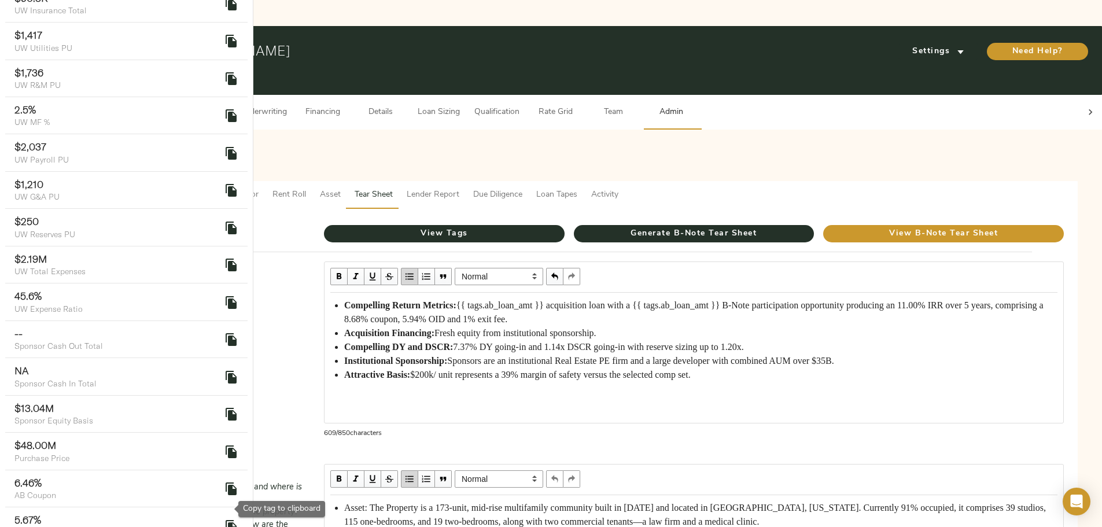
drag, startPoint x: 498, startPoint y: 294, endPoint x: 525, endPoint y: 294, distance: 26.6
click at [525, 300] on span "{{ tags.ab_loan_amt }} acquisition loan with a {{ tags.ab_loan_amt }} B-Note pa…" at bounding box center [695, 312] width 702 height 24
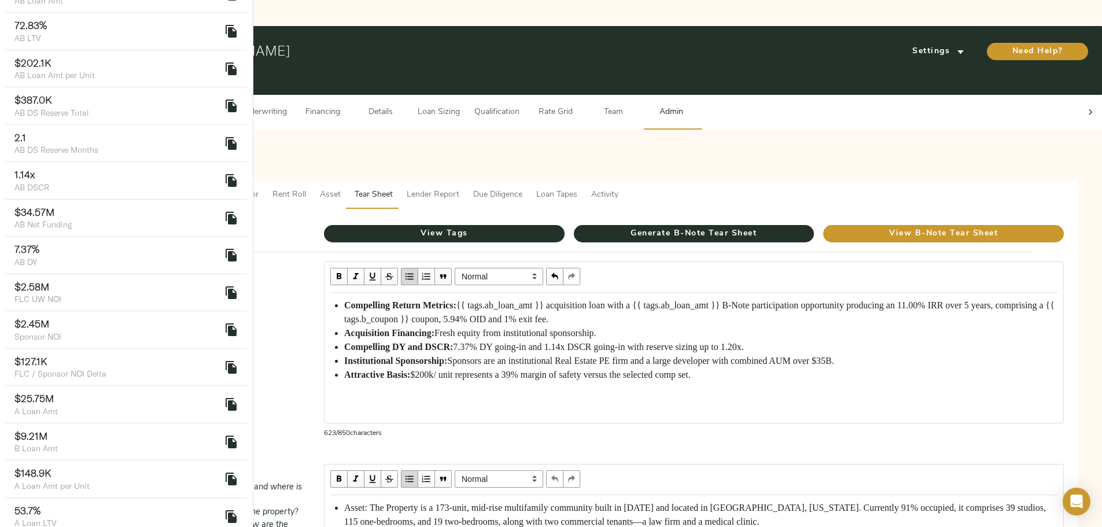
scroll to position [58, 0]
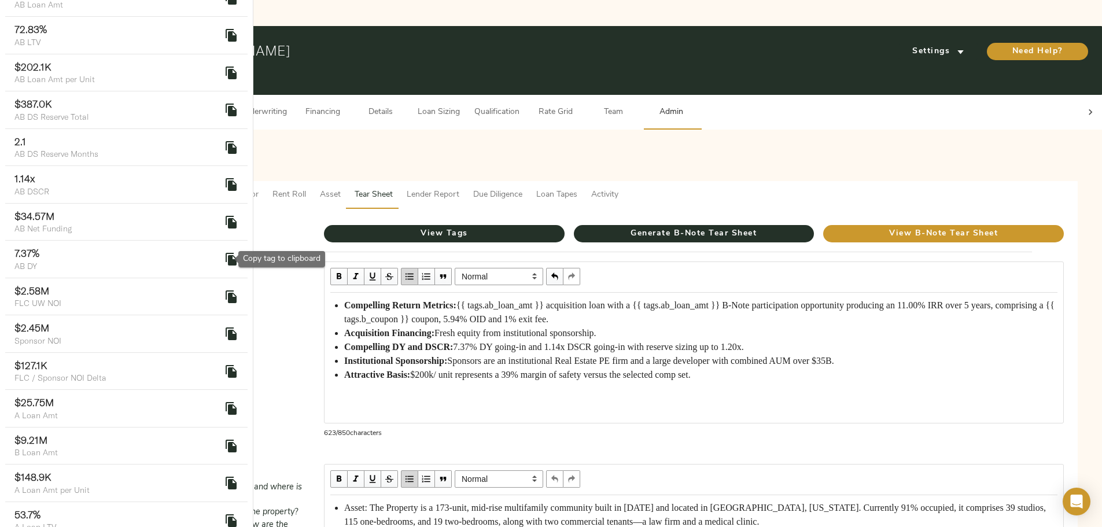
click at [226, 261] on icon "delete" at bounding box center [231, 259] width 11 height 13
drag, startPoint x: 572, startPoint y: 325, endPoint x: 592, endPoint y: 325, distance: 20.8
click at [592, 342] on span "7.37% DY going-in and 1.14x DSCR going-in with reserve sizing up to 1.20x." at bounding box center [598, 347] width 290 height 10
click at [226, 184] on icon "delete" at bounding box center [231, 184] width 11 height 13
drag, startPoint x: 708, startPoint y: 325, endPoint x: 726, endPoint y: 325, distance: 17.9
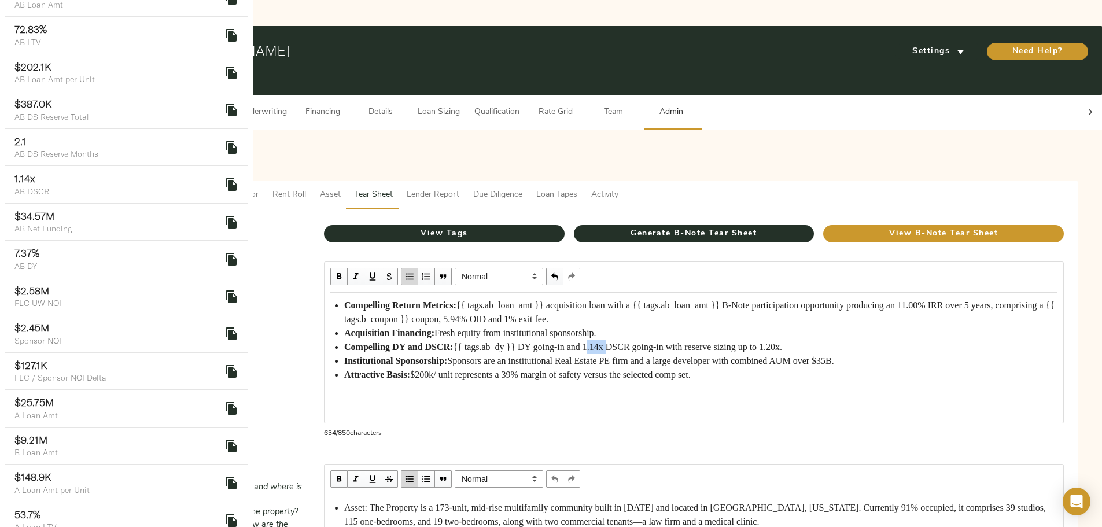
click at [726, 342] on span "{{ tags.ab_dy }} DY going-in and 1.14x DSCR going-in with reserve sizing up to …" at bounding box center [617, 347] width 329 height 10
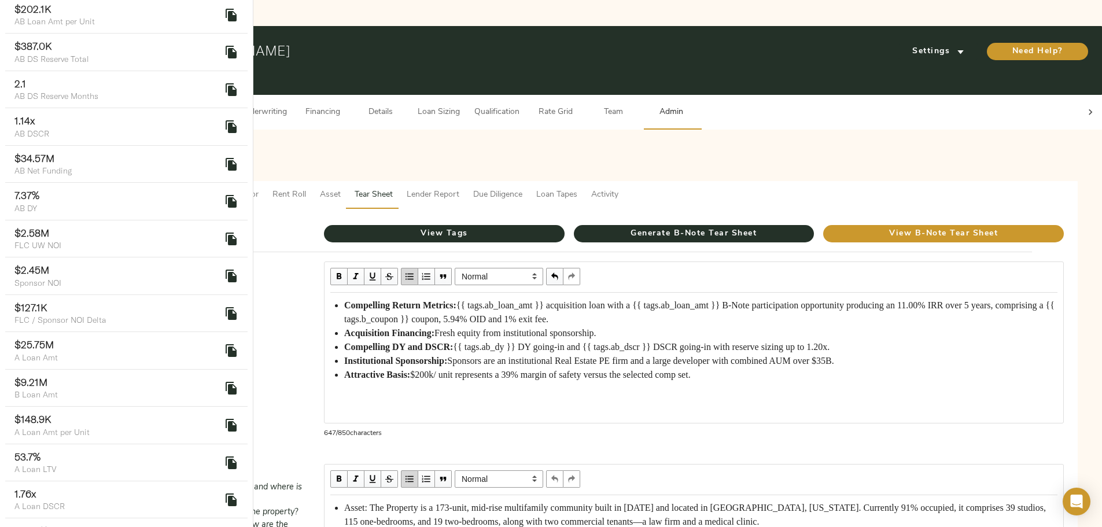
scroll to position [0, 0]
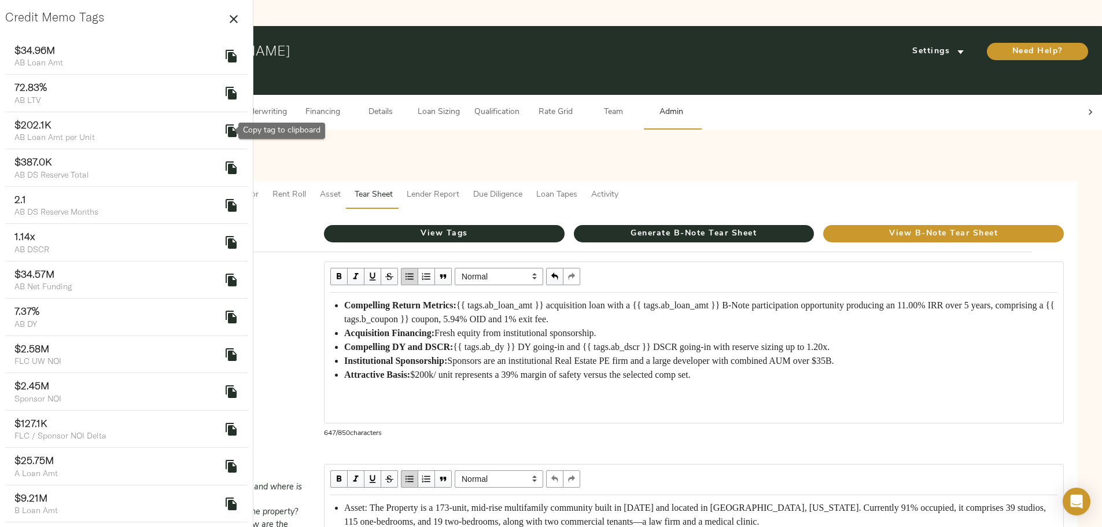
click at [226, 124] on icon "delete" at bounding box center [231, 131] width 14 height 14
drag, startPoint x: 524, startPoint y: 375, endPoint x: 550, endPoint y: 375, distance: 26.0
click at [550, 375] on span "$200k/ unit represents a 39% margin of safety versus the selected comp set." at bounding box center [550, 375] width 280 height 10
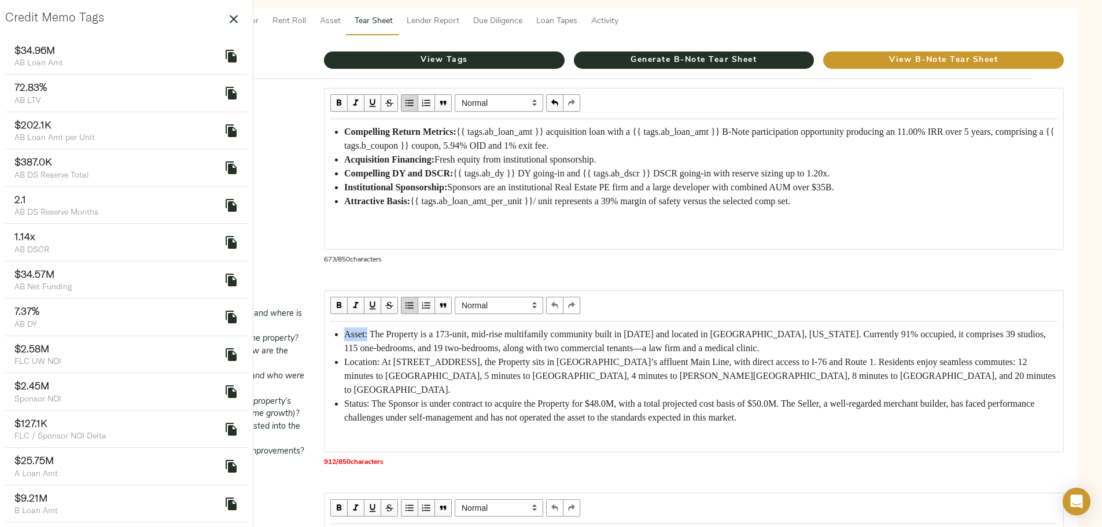
drag, startPoint x: 444, startPoint y: 299, endPoint x: 468, endPoint y: 299, distance: 24.3
click at [468, 329] on span "Asset: The Property is a 173-unit, mid-rise multifamily community built in [DAT…" at bounding box center [696, 341] width 704 height 24
drag, startPoint x: 443, startPoint y: 342, endPoint x: 481, endPoint y: 342, distance: 38.2
click at [481, 357] on span "Location: At [STREET_ADDRESS], the Property sits in [GEOGRAPHIC_DATA]’s affluen…" at bounding box center [701, 376] width 714 height 38
drag, startPoint x: 441, startPoint y: 395, endPoint x: 471, endPoint y: 395, distance: 30.1
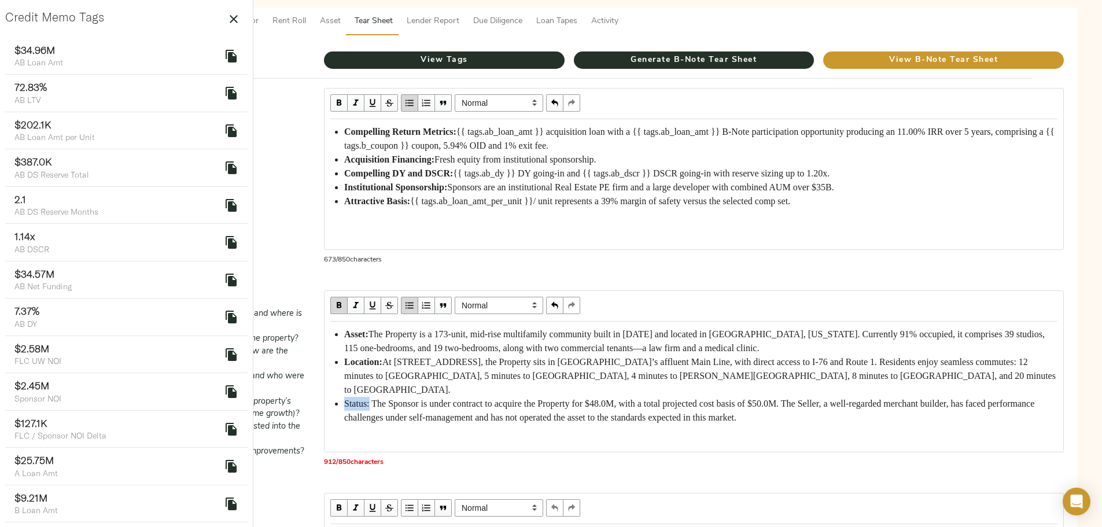
click at [471, 395] on ul "Asset: The Property is a 173-unit, mid-rise multifamily community built in 2021…" at bounding box center [693, 375] width 727 height 97
click at [522, 411] on div "Asset: The Property is a 173-unit, mid-rise multifamily community built in 2021…" at bounding box center [694, 376] width 738 height 108
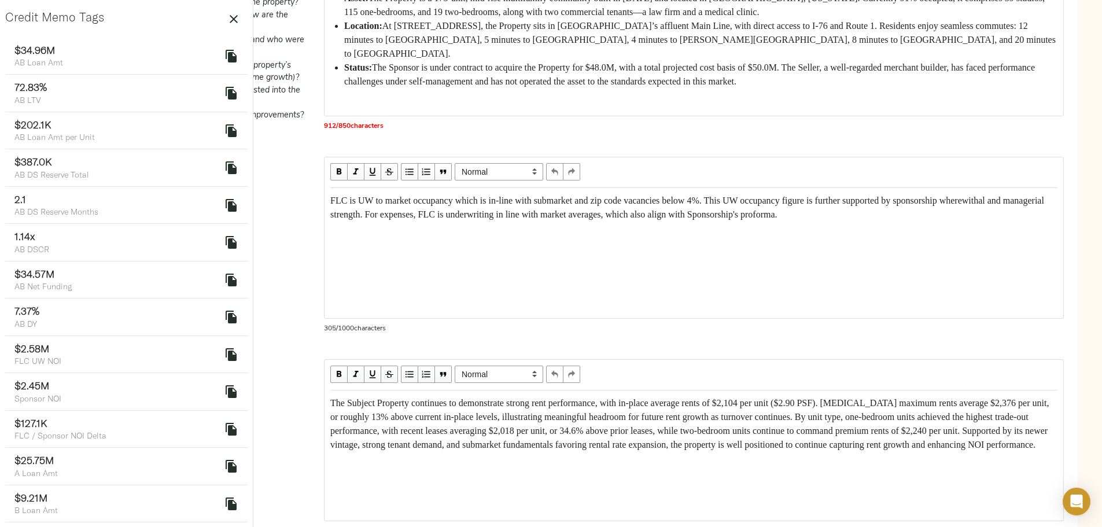
scroll to position [521, 0]
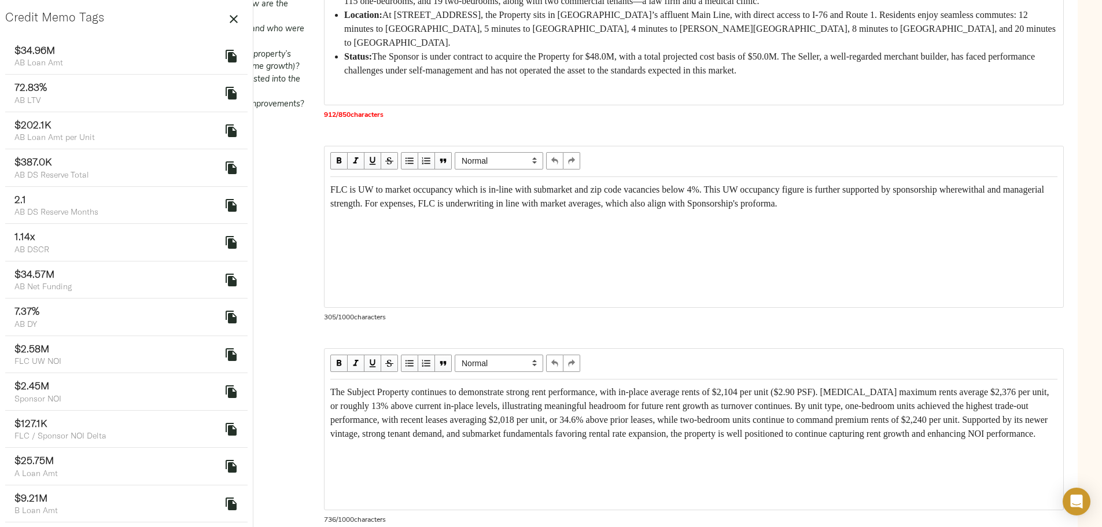
click at [467, 208] on span "FLC is UW to market occupancy which is in-line with submarket and zip code vaca…" at bounding box center [688, 197] width 716 height 24
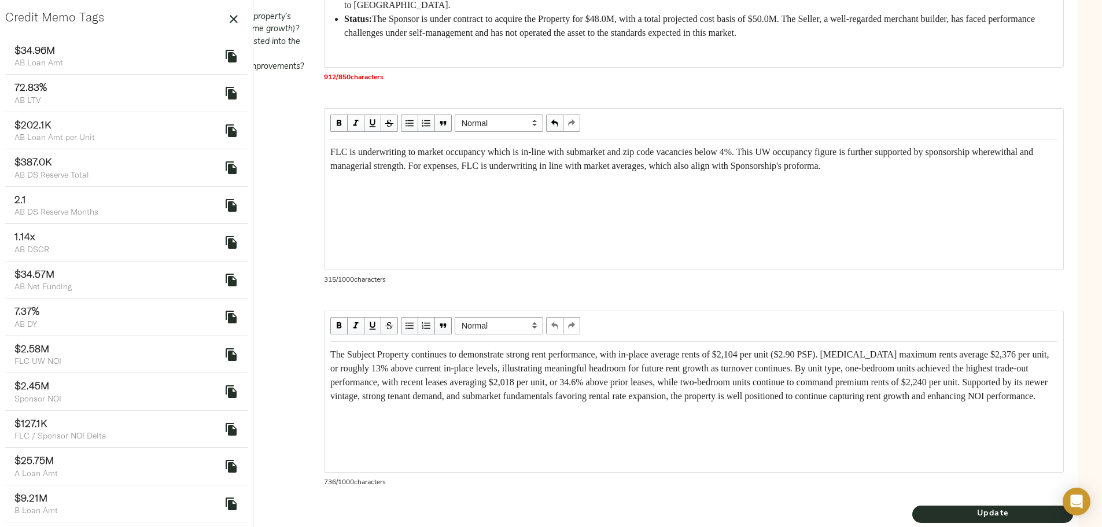
scroll to position [579, 0]
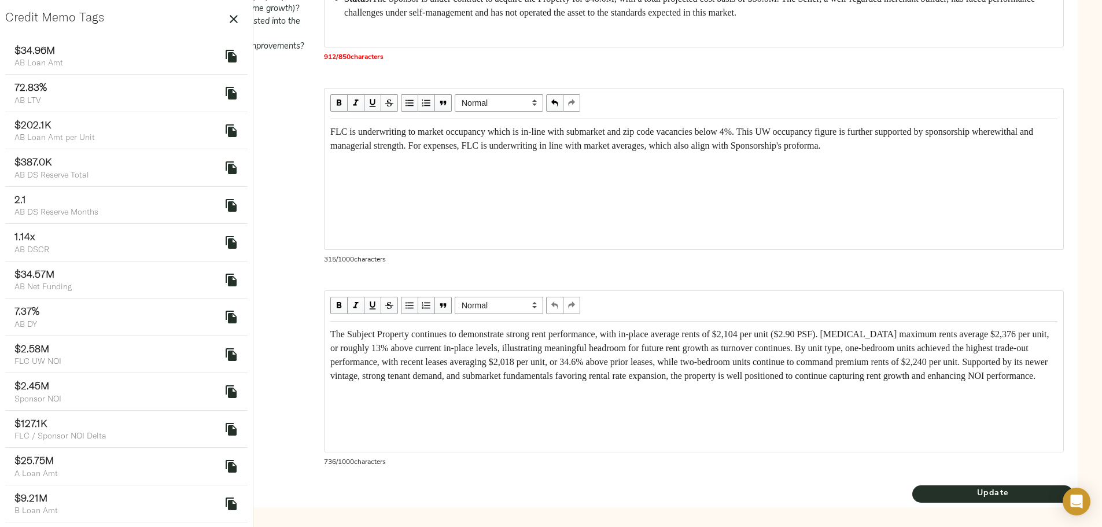
click at [563, 158] on div "FLC is underwriting to market occupancy which is in-line with submarket and zip…" at bounding box center [694, 139] width 738 height 38
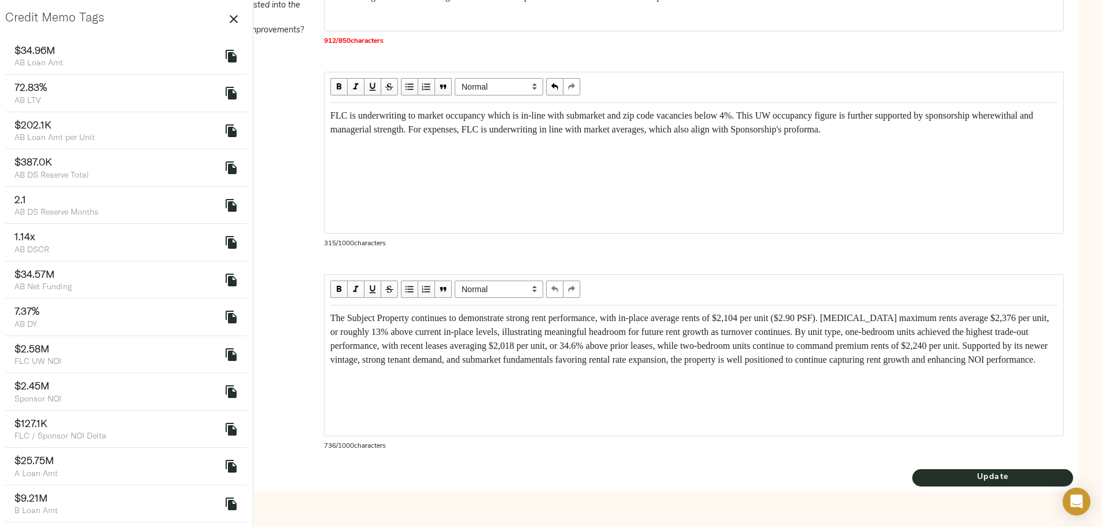
scroll to position [641, 0]
click at [912, 475] on span "Update" at bounding box center [992, 477] width 161 height 14
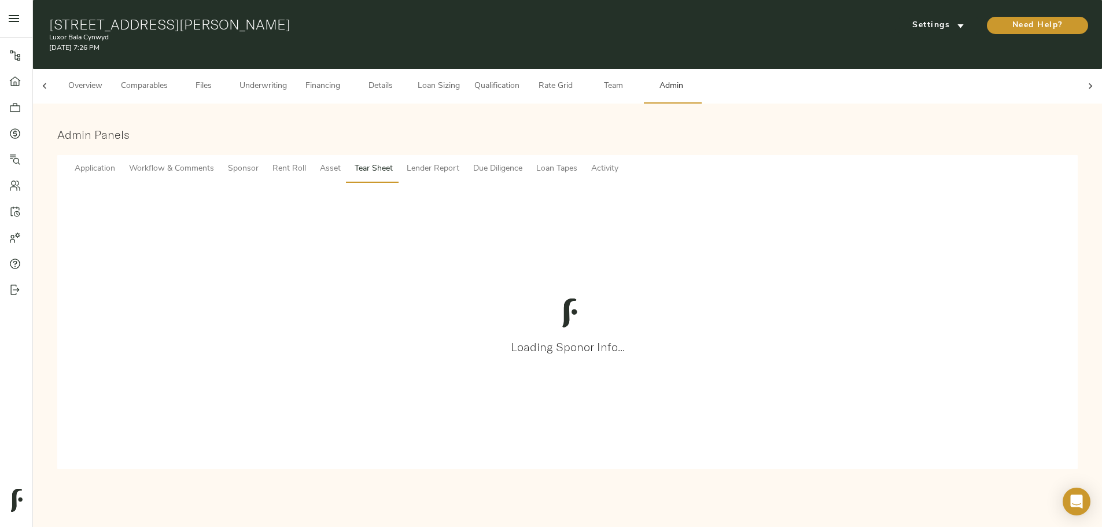
scroll to position [0, 0]
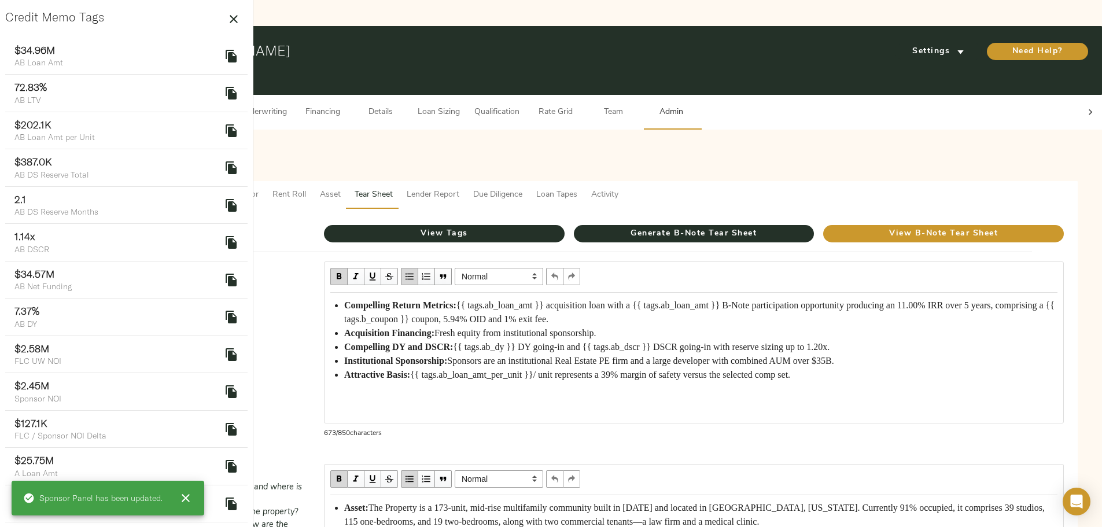
click at [230, 16] on icon "button" at bounding box center [234, 19] width 8 height 8
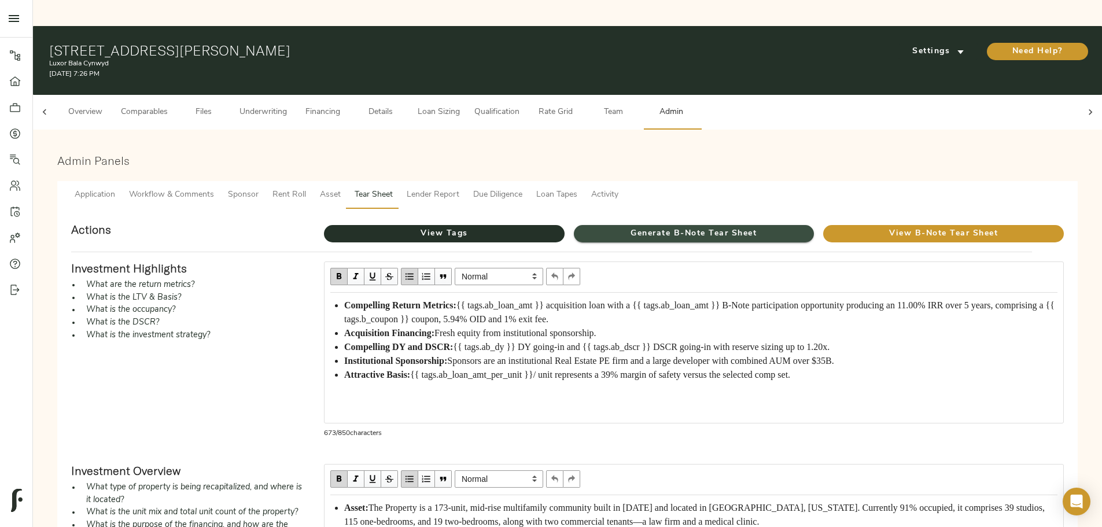
click at [670, 227] on span "Generate B-Note Tear Sheet" at bounding box center [694, 234] width 241 height 14
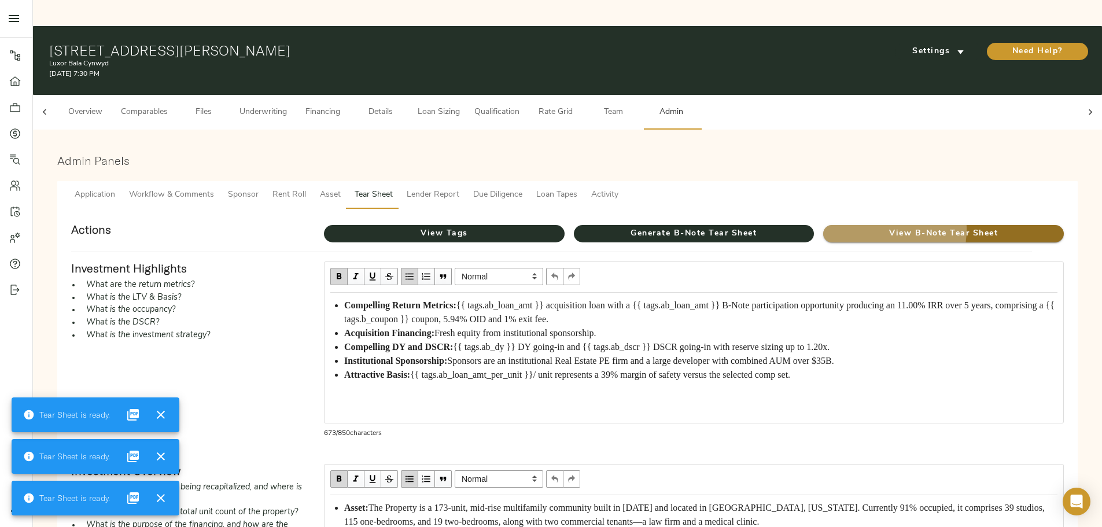
click at [823, 227] on span "View B-Note Tear Sheet" at bounding box center [943, 234] width 241 height 14
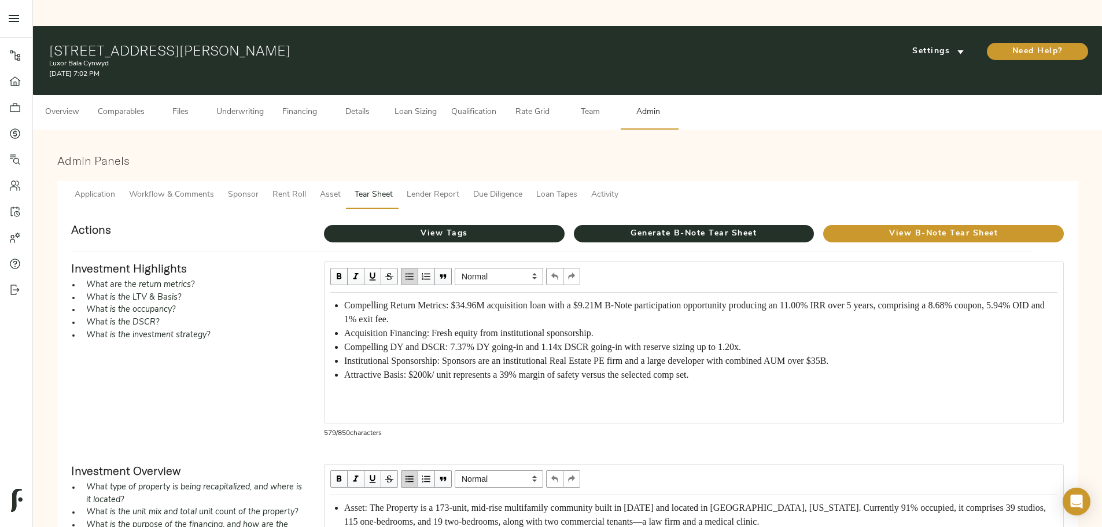
click at [264, 105] on span "Underwriting" at bounding box center [239, 112] width 47 height 14
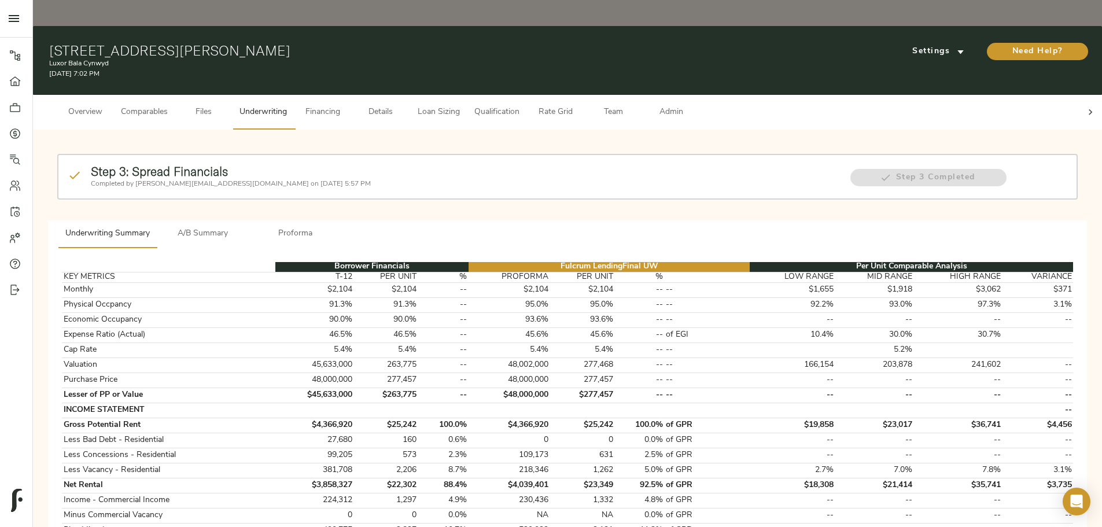
click at [635, 105] on span "Team" at bounding box center [613, 112] width 44 height 14
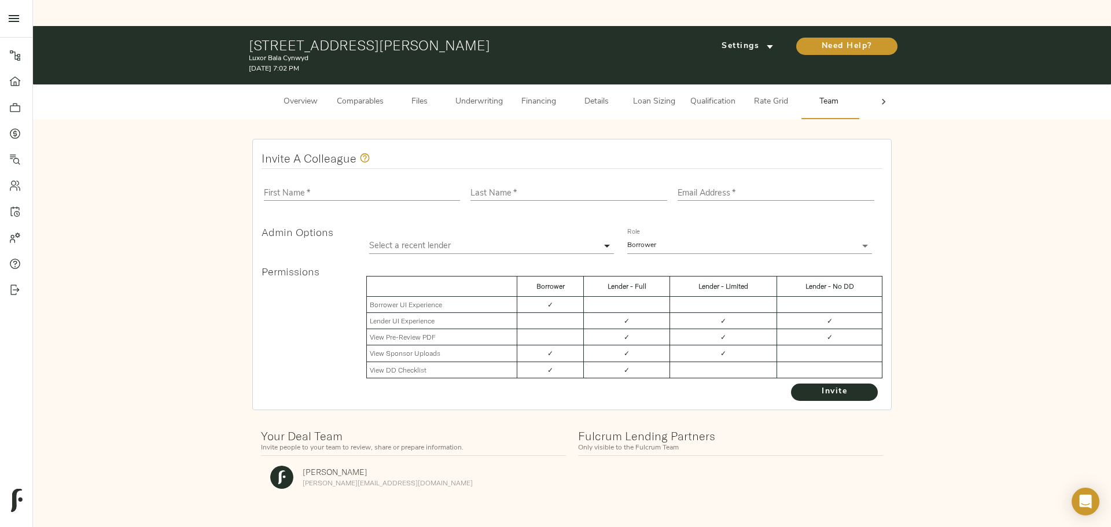
click at [879, 96] on icon at bounding box center [884, 102] width 12 height 12
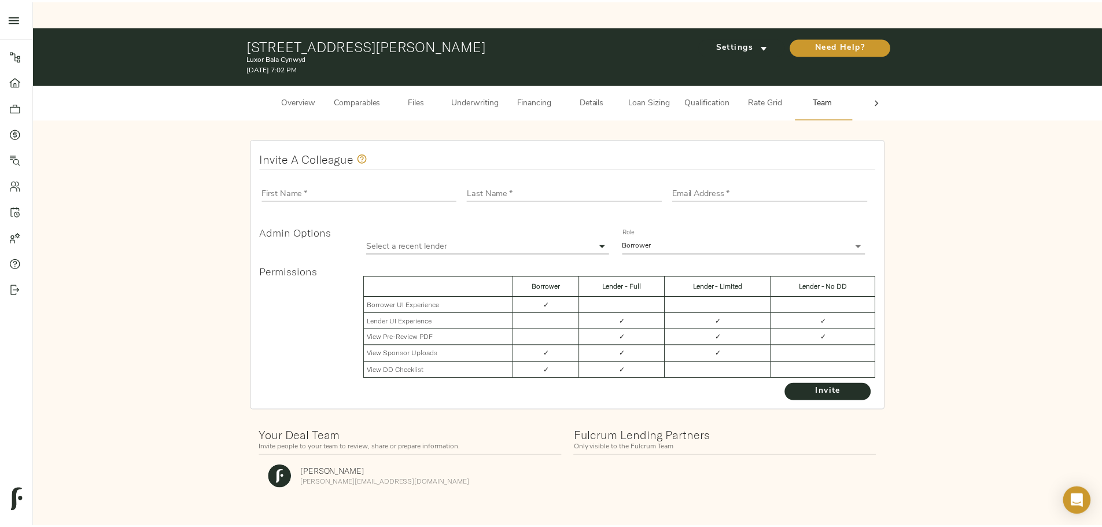
scroll to position [0, 45]
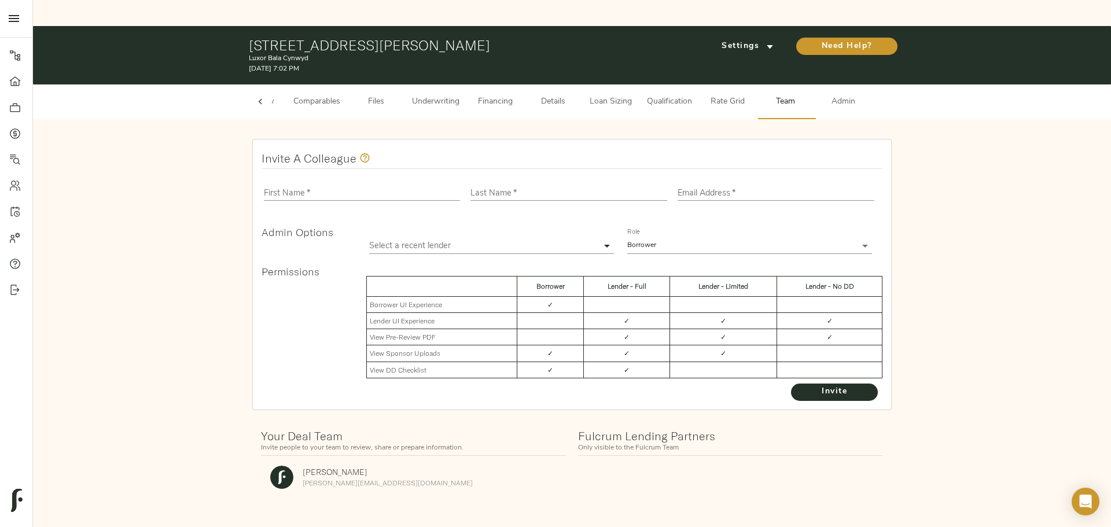
click at [834, 95] on span "Admin" at bounding box center [843, 102] width 44 height 14
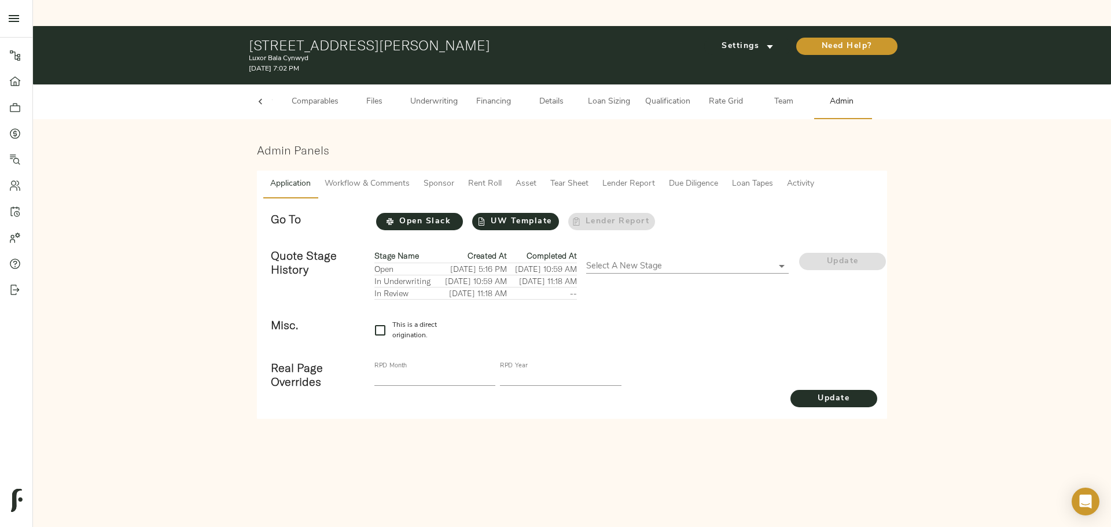
click at [340, 177] on span "Workflow & Comments" at bounding box center [367, 184] width 85 height 14
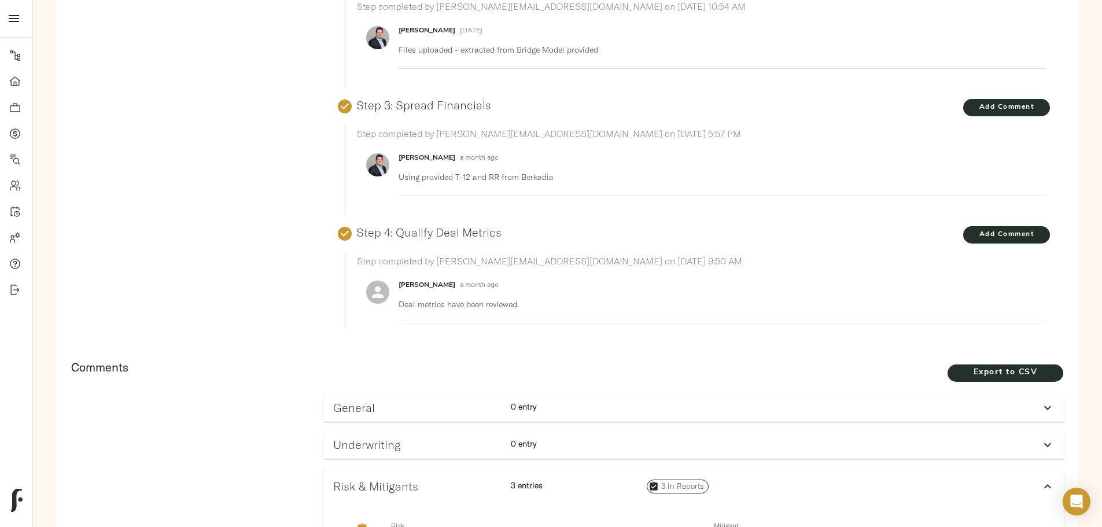
scroll to position [463, 0]
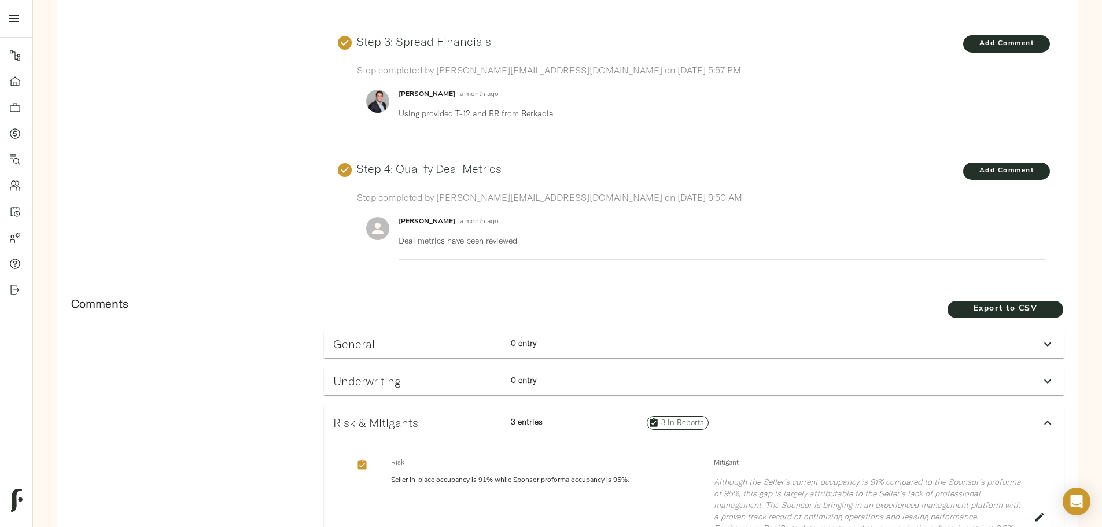
click at [532, 370] on div "0 entry" at bounding box center [565, 381] width 119 height 23
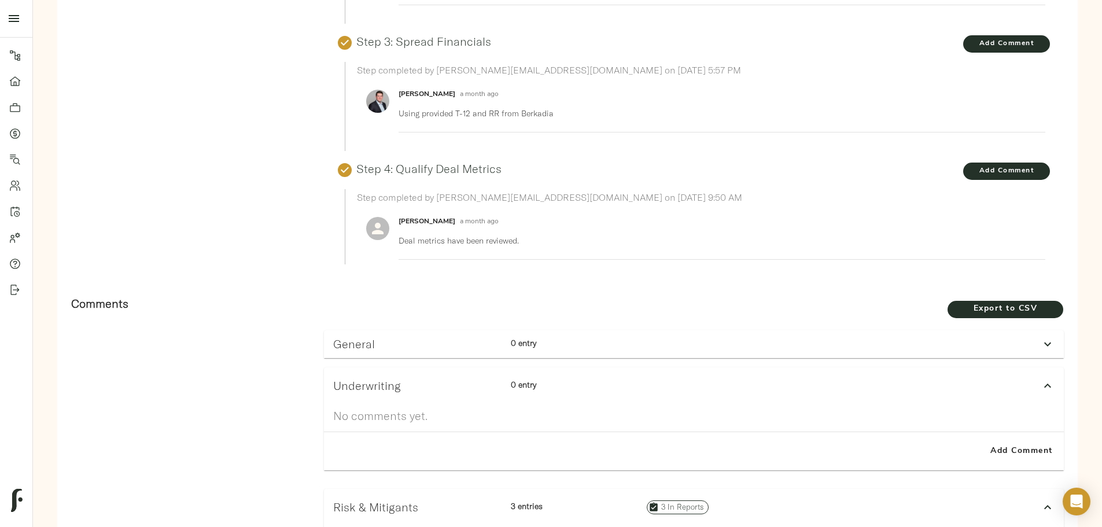
click at [556, 337] on p "0 entry" at bounding box center [565, 343] width 109 height 12
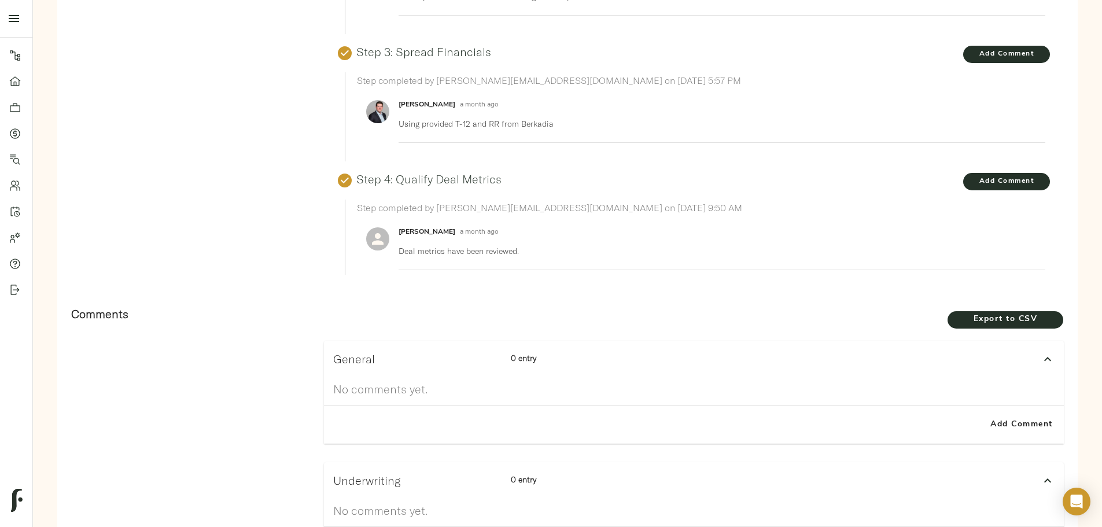
scroll to position [432, 0]
